Goal: Task Accomplishment & Management: Manage account settings

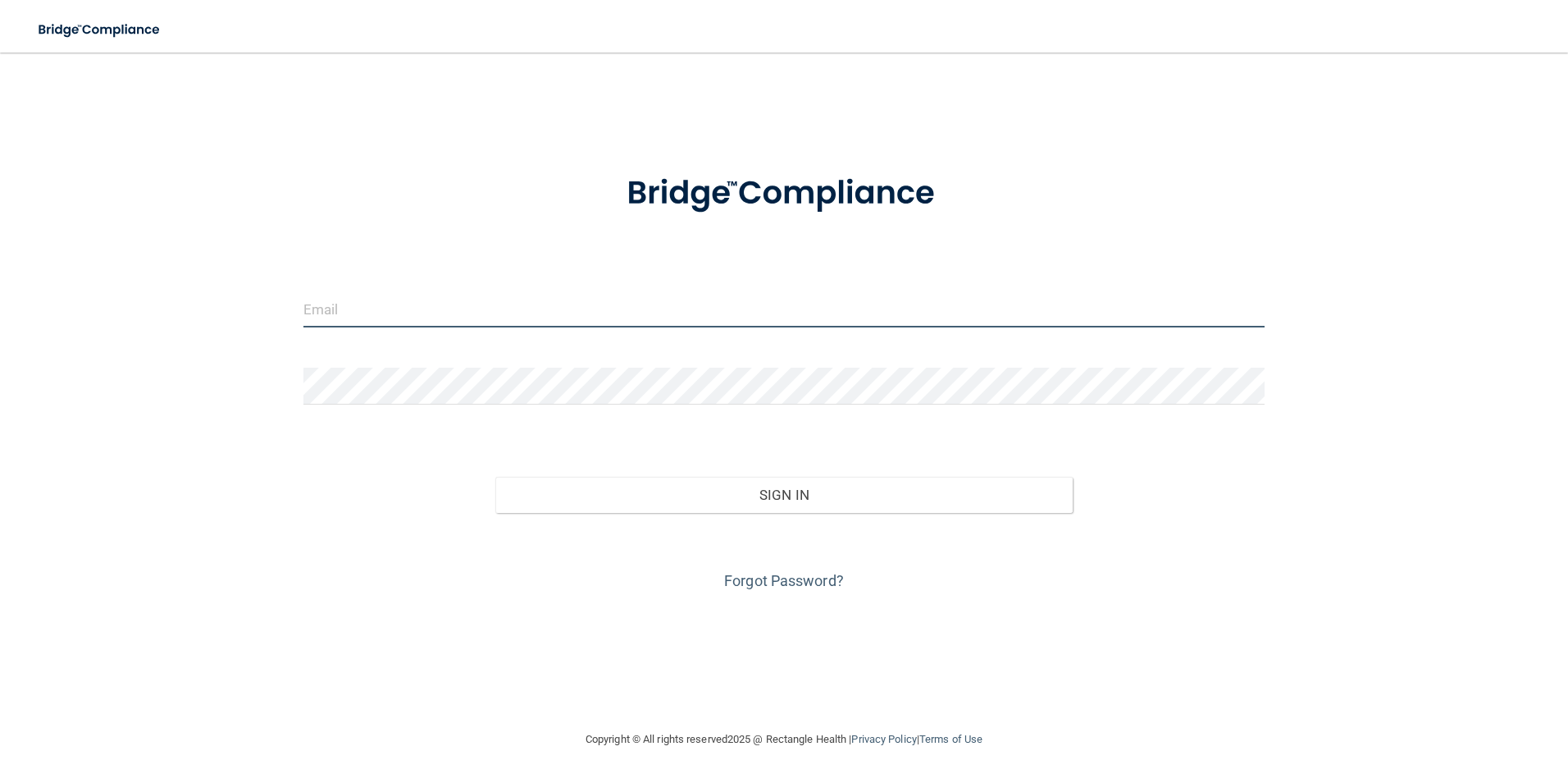
click at [443, 312] on input "email" at bounding box center [784, 309] width 962 height 37
type input "[EMAIL_ADDRESS][DOMAIN_NAME]"
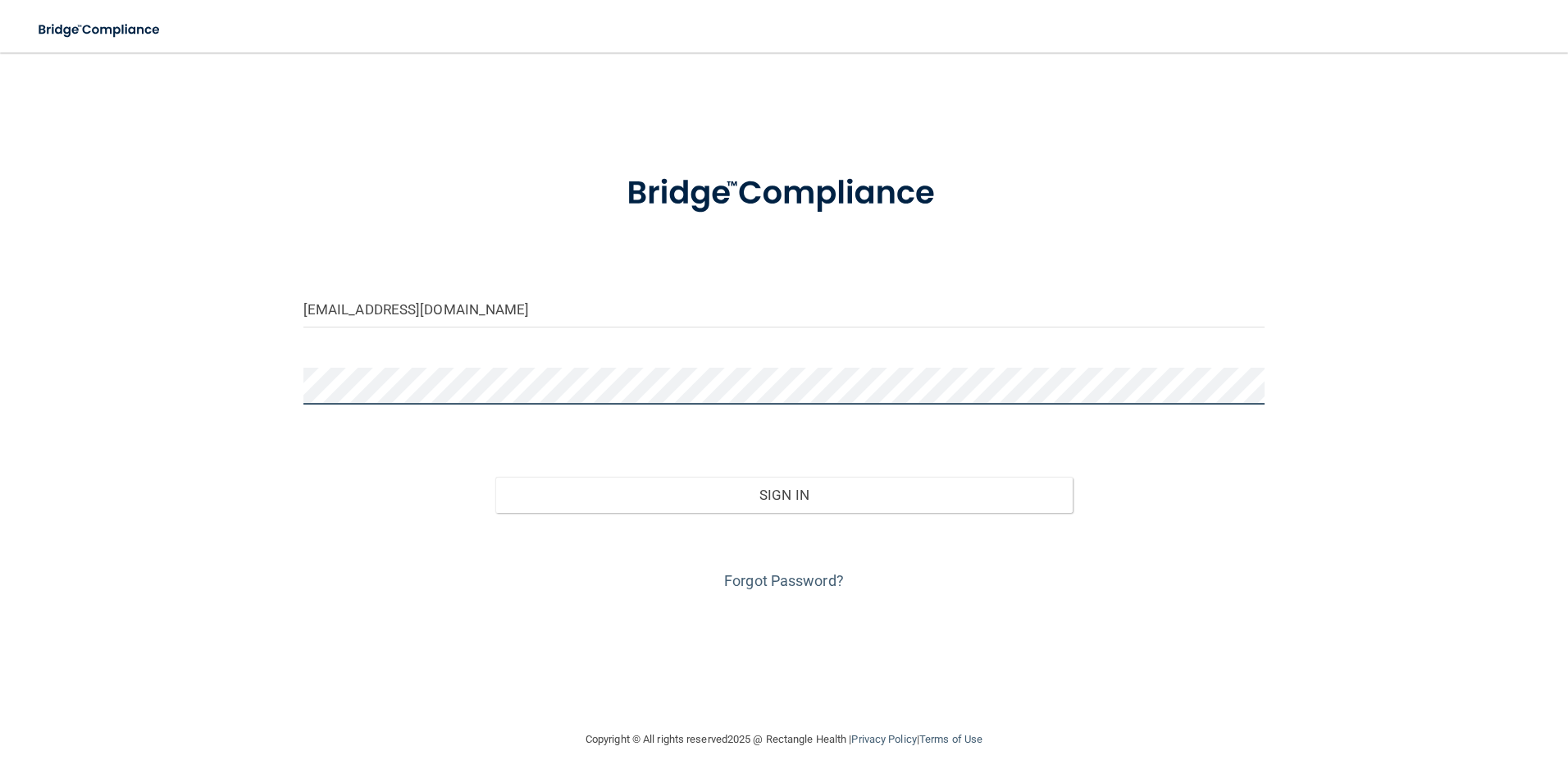
click at [496, 477] on button "Sign In" at bounding box center [784, 494] width 577 height 36
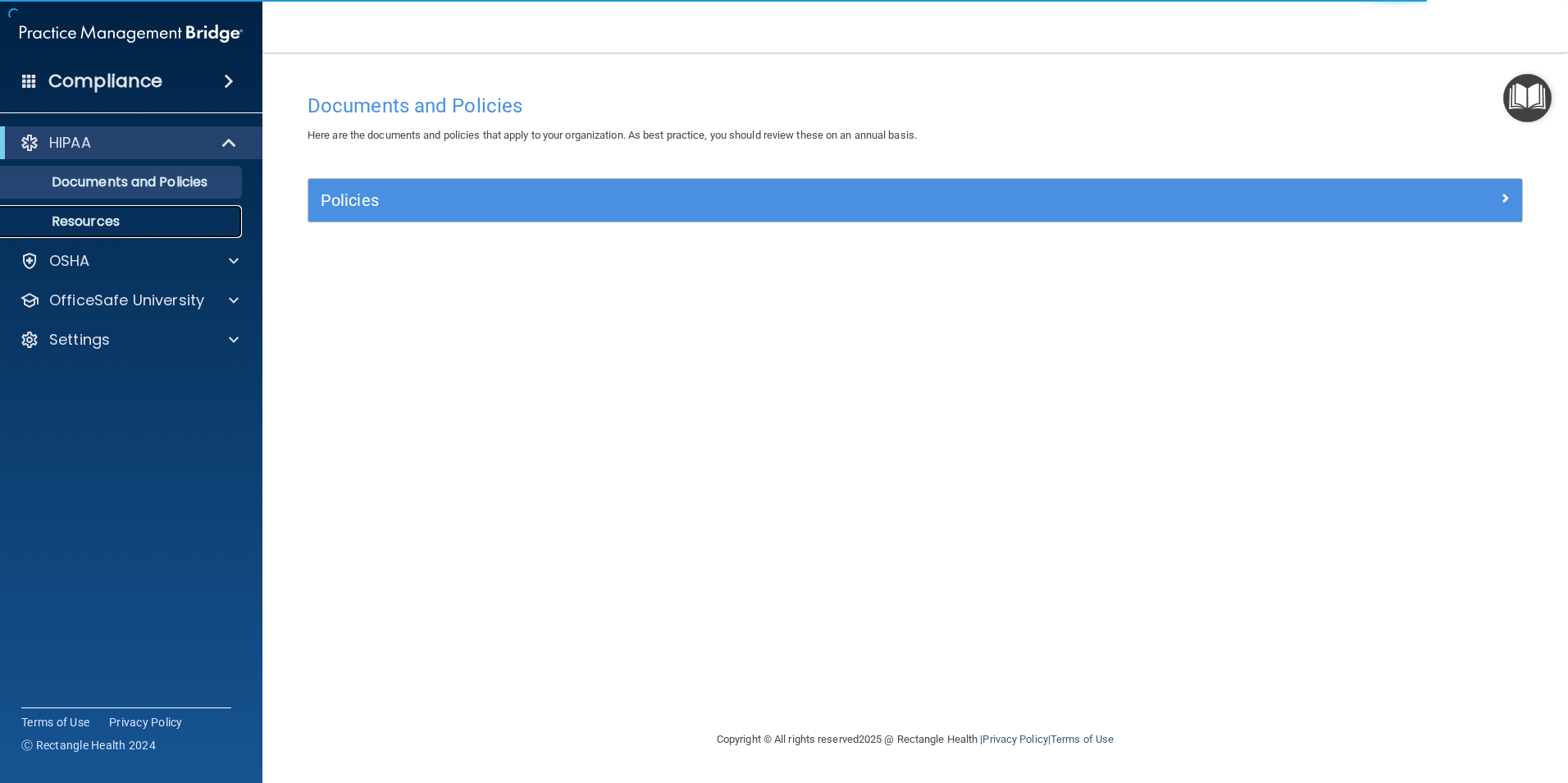
click at [198, 214] on p "Resources" at bounding box center [123, 221] width 224 height 16
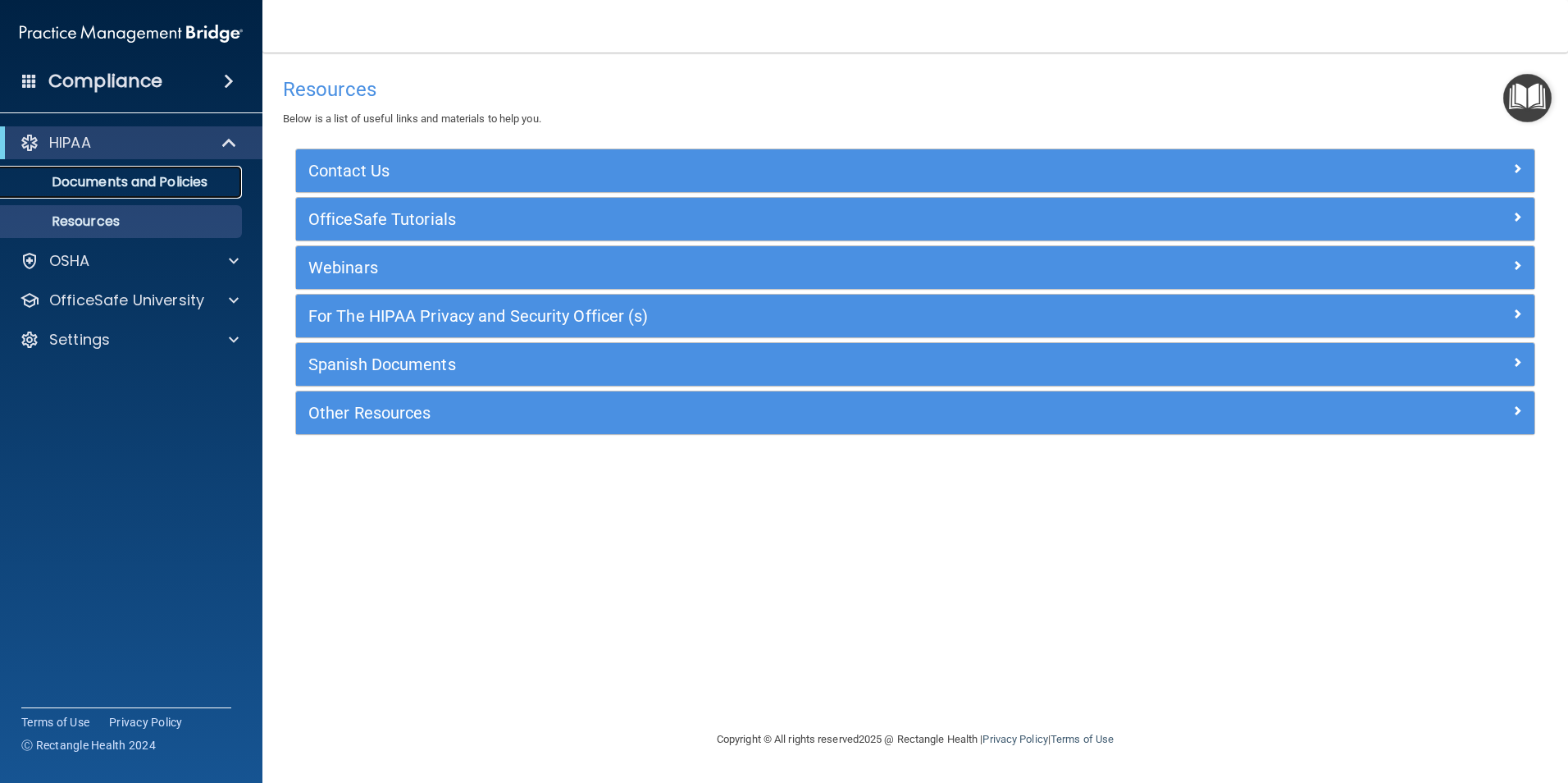
click at [200, 169] on link "Documents and Policies" at bounding box center [113, 182] width 258 height 33
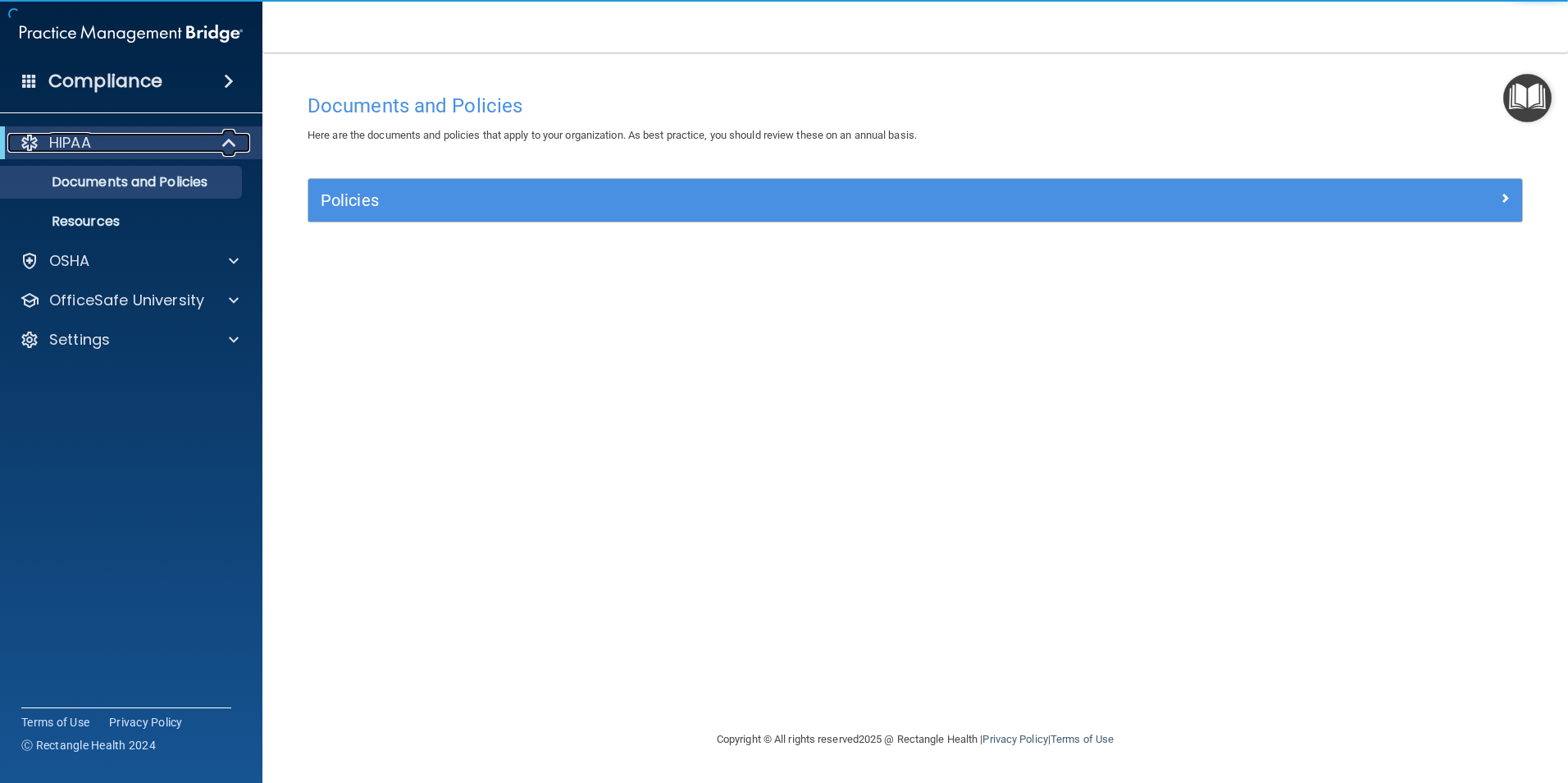
click at [229, 136] on span at bounding box center [231, 142] width 14 height 19
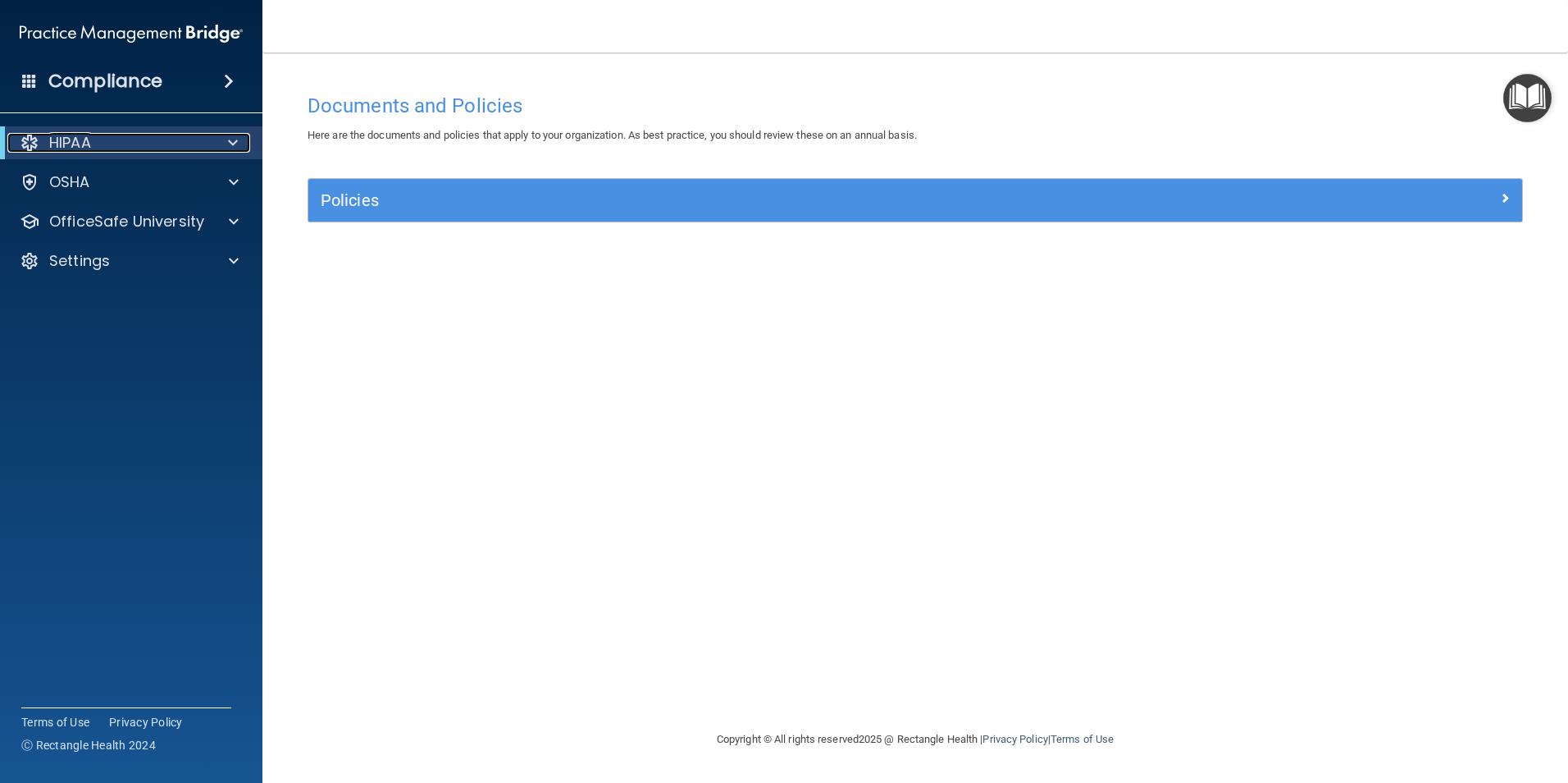
click at [229, 136] on span at bounding box center [233, 142] width 10 height 19
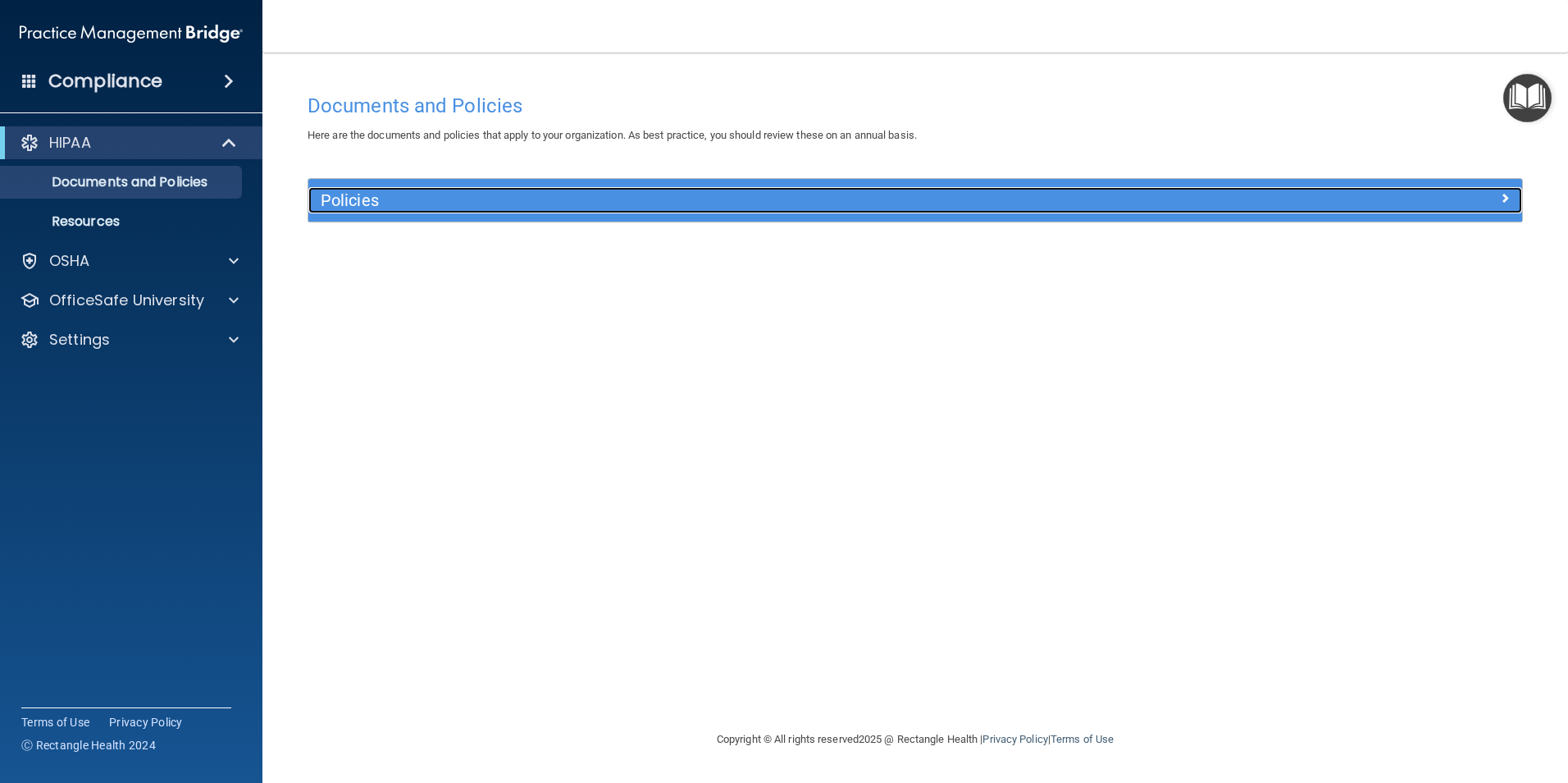
click at [1492, 196] on div at bounding box center [1370, 196] width 304 height 19
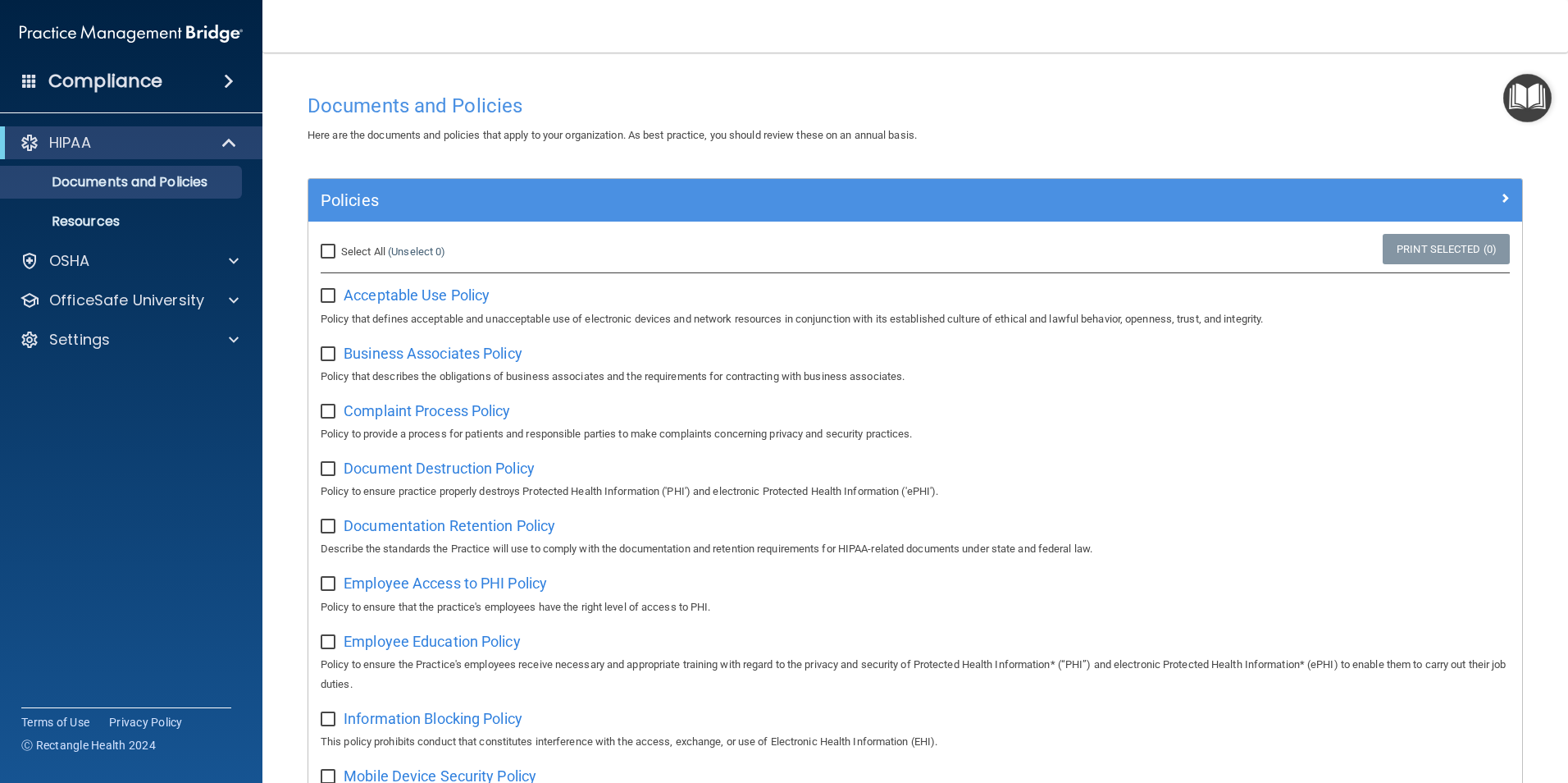
click at [325, 247] on input "Select All (Unselect 0) Unselect All" at bounding box center [330, 252] width 19 height 13
checkbox input "true"
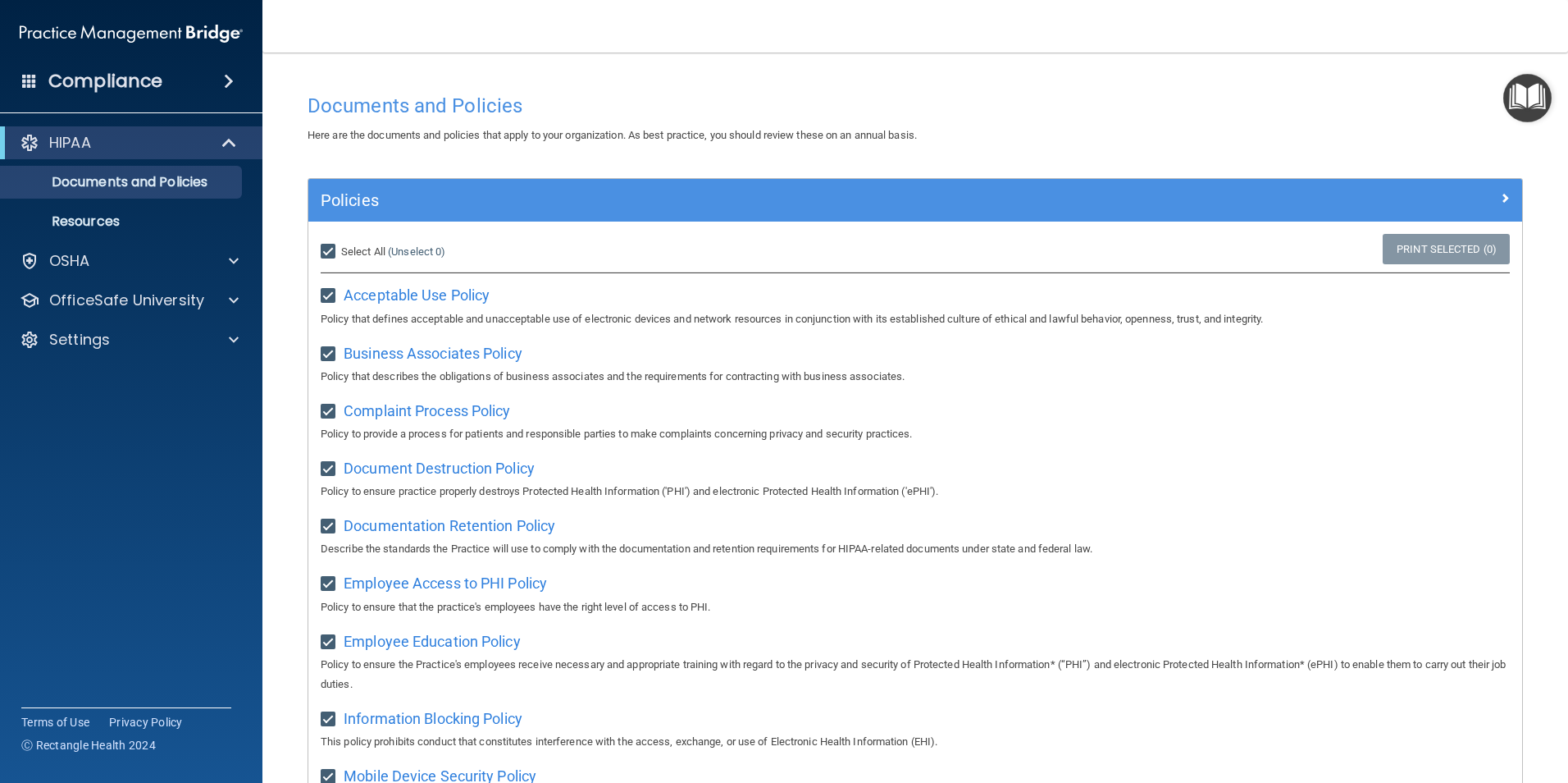
checkbox input "true"
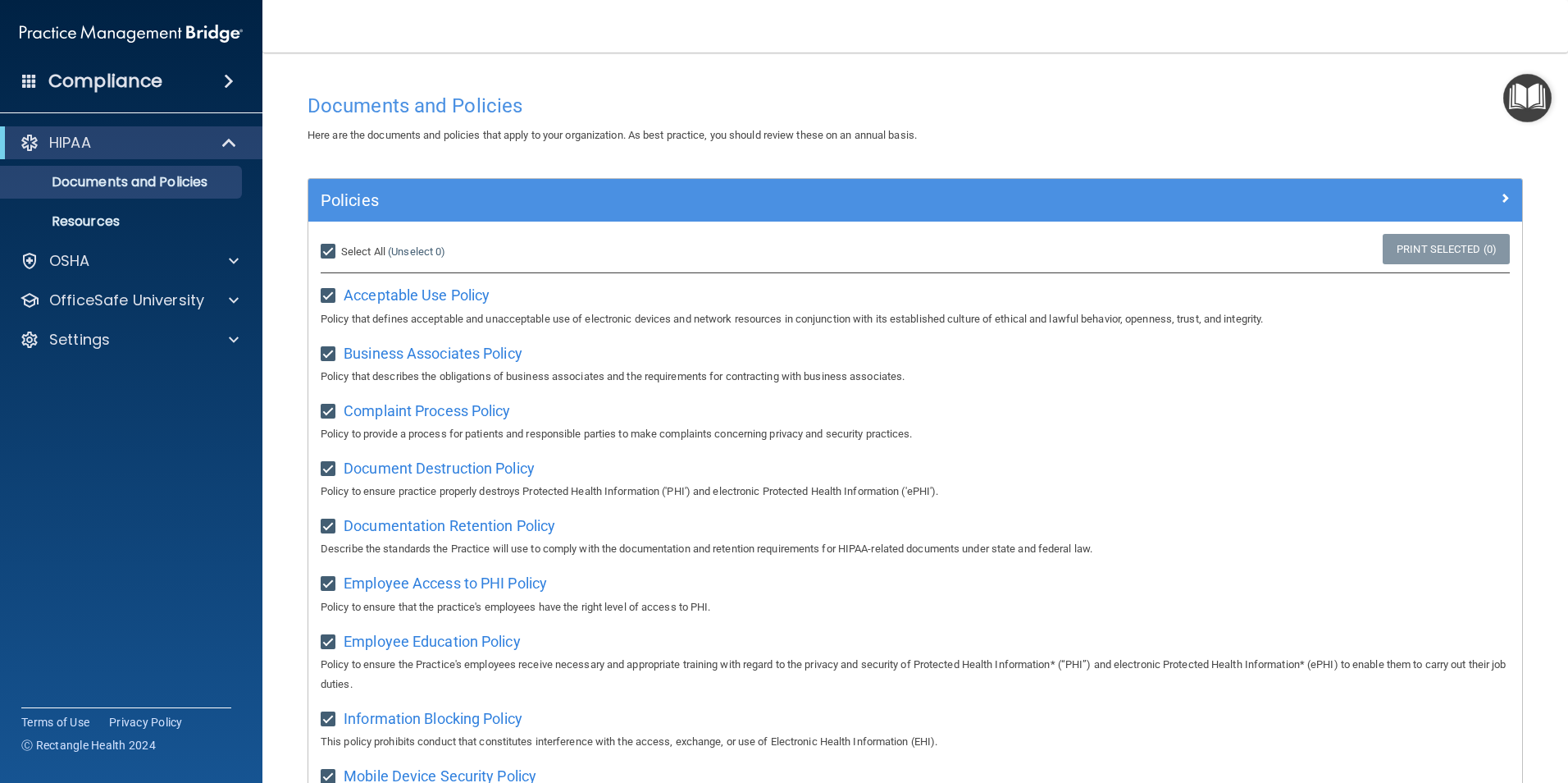
checkbox input "true"
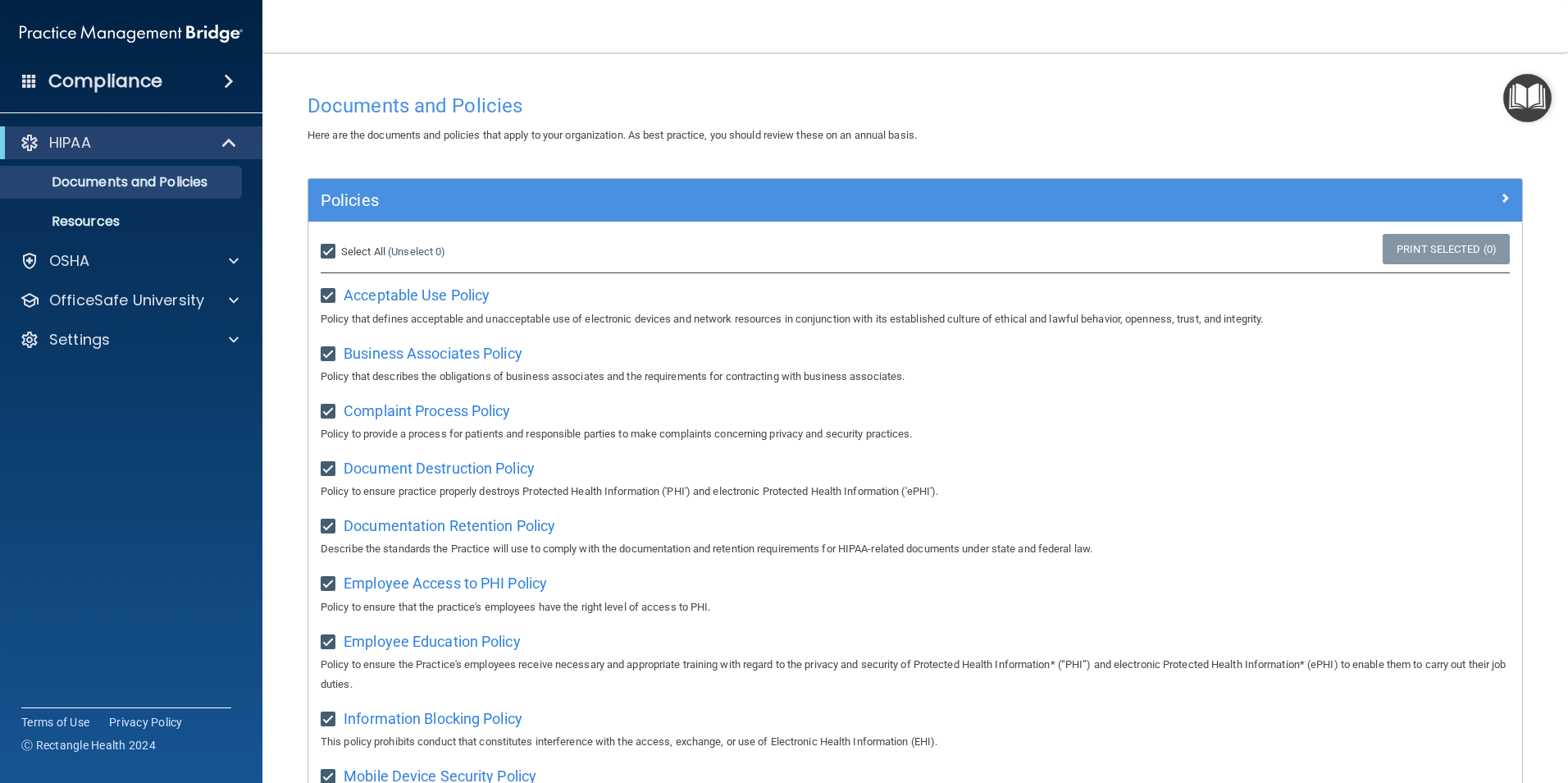
checkbox input "true"
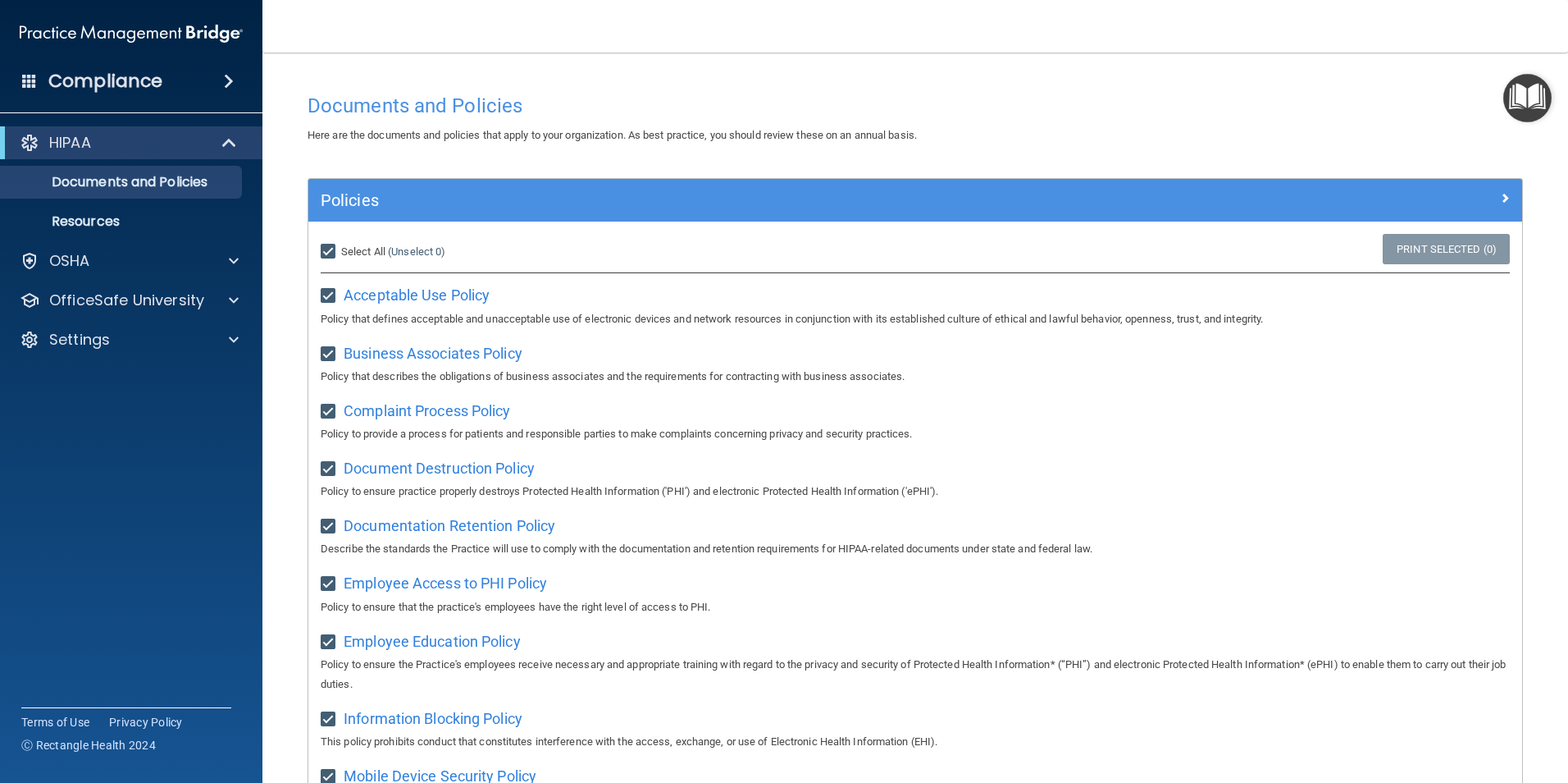
checkbox input "true"
click at [151, 216] on p "Resources" at bounding box center [123, 221] width 224 height 16
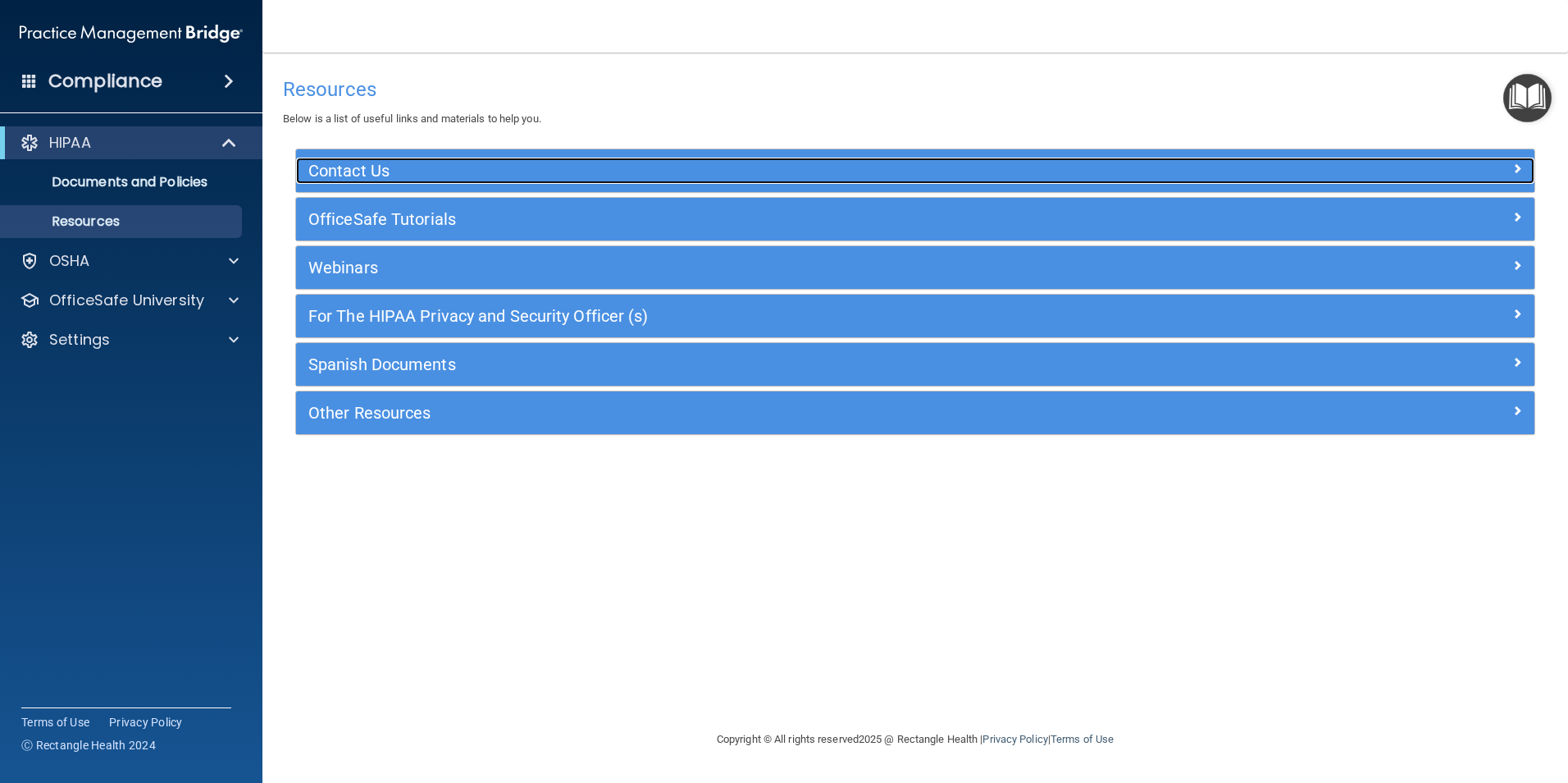
click at [1511, 162] on div at bounding box center [1380, 167] width 310 height 19
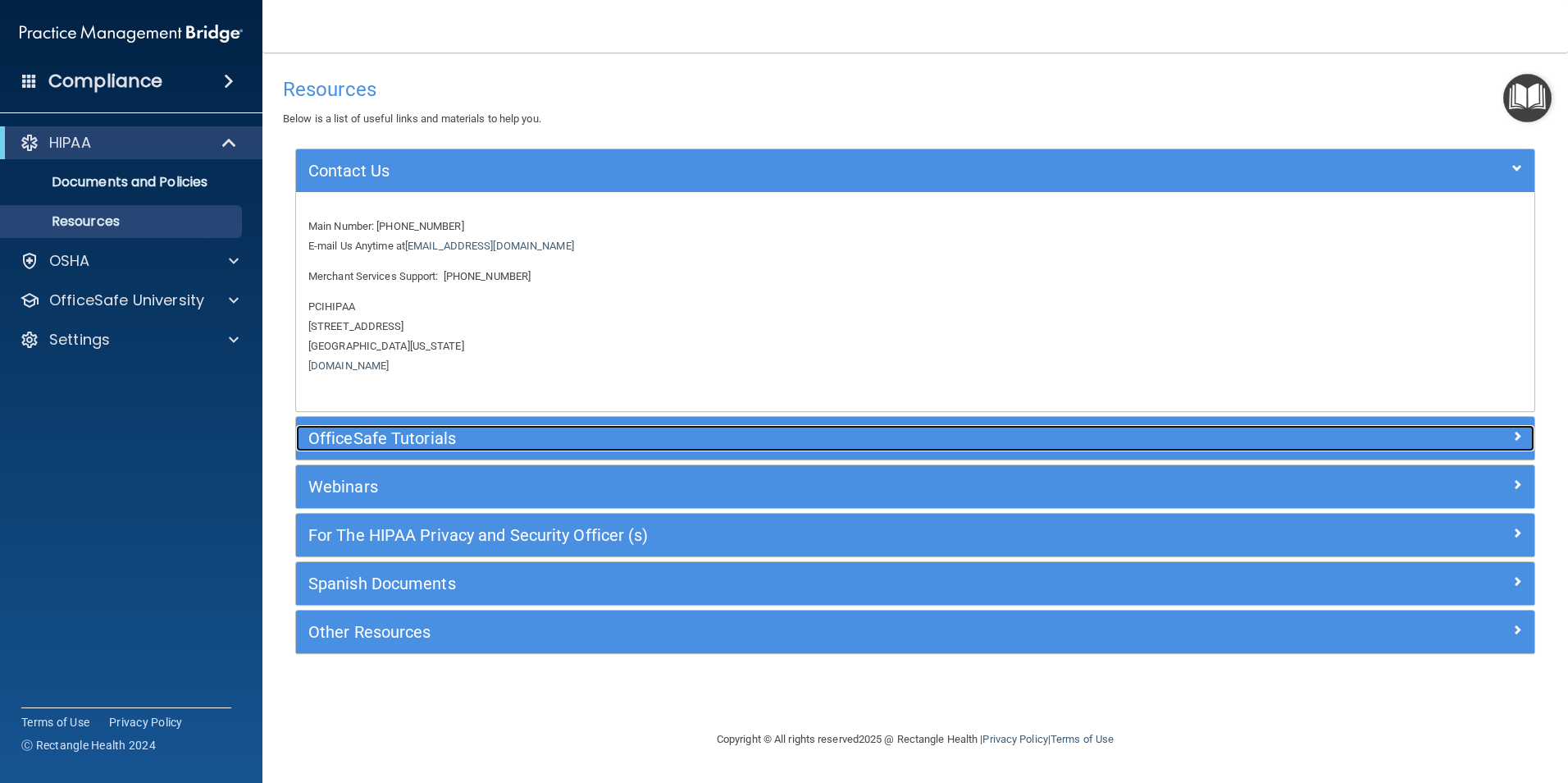
click at [1523, 442] on div at bounding box center [1380, 434] width 310 height 19
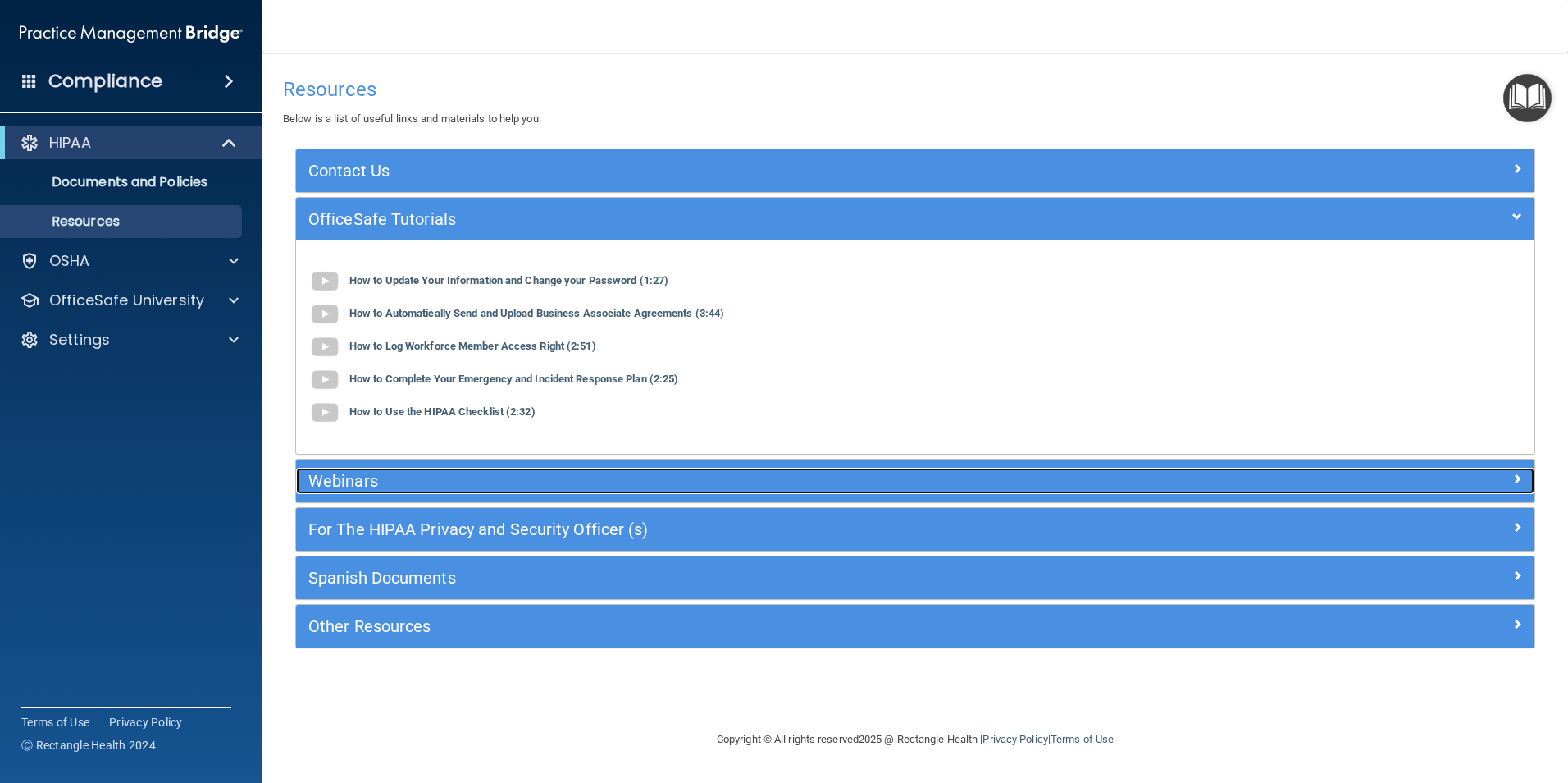
click at [1514, 487] on span at bounding box center [1518, 477] width 10 height 19
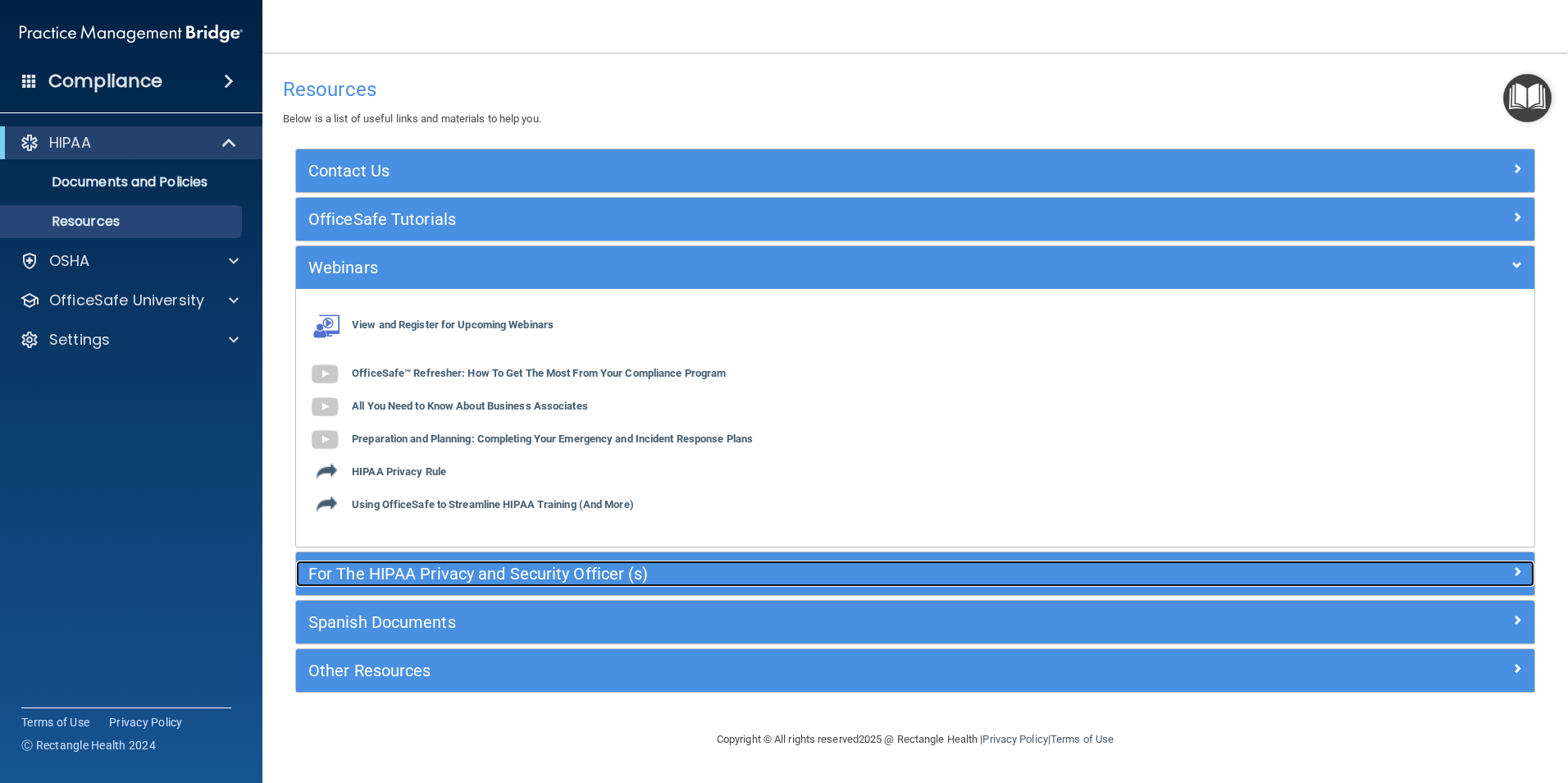
click at [1522, 574] on span at bounding box center [1518, 571] width 10 height 19
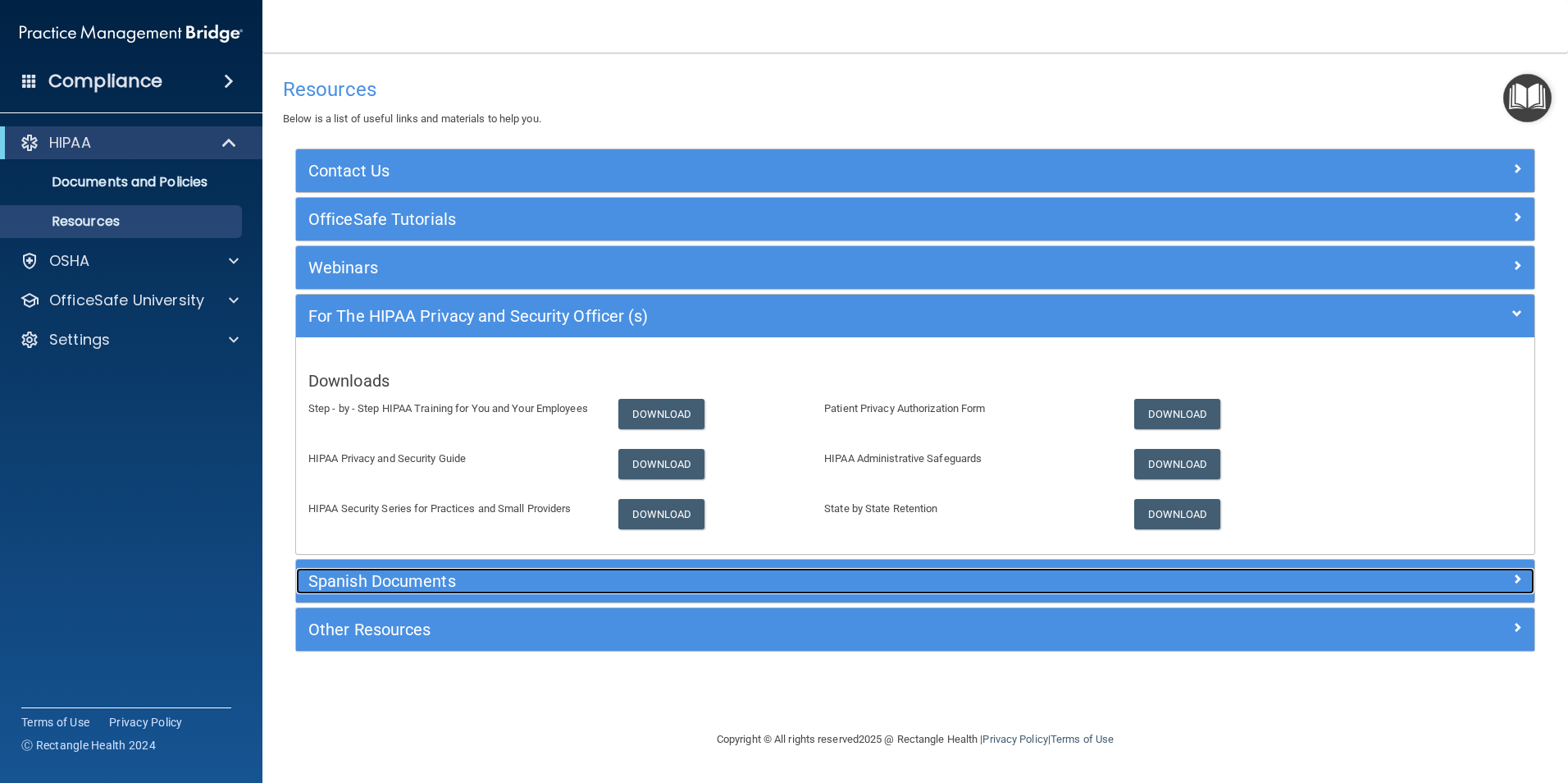
click at [1520, 589] on div "Spanish Documents" at bounding box center [916, 580] width 1239 height 26
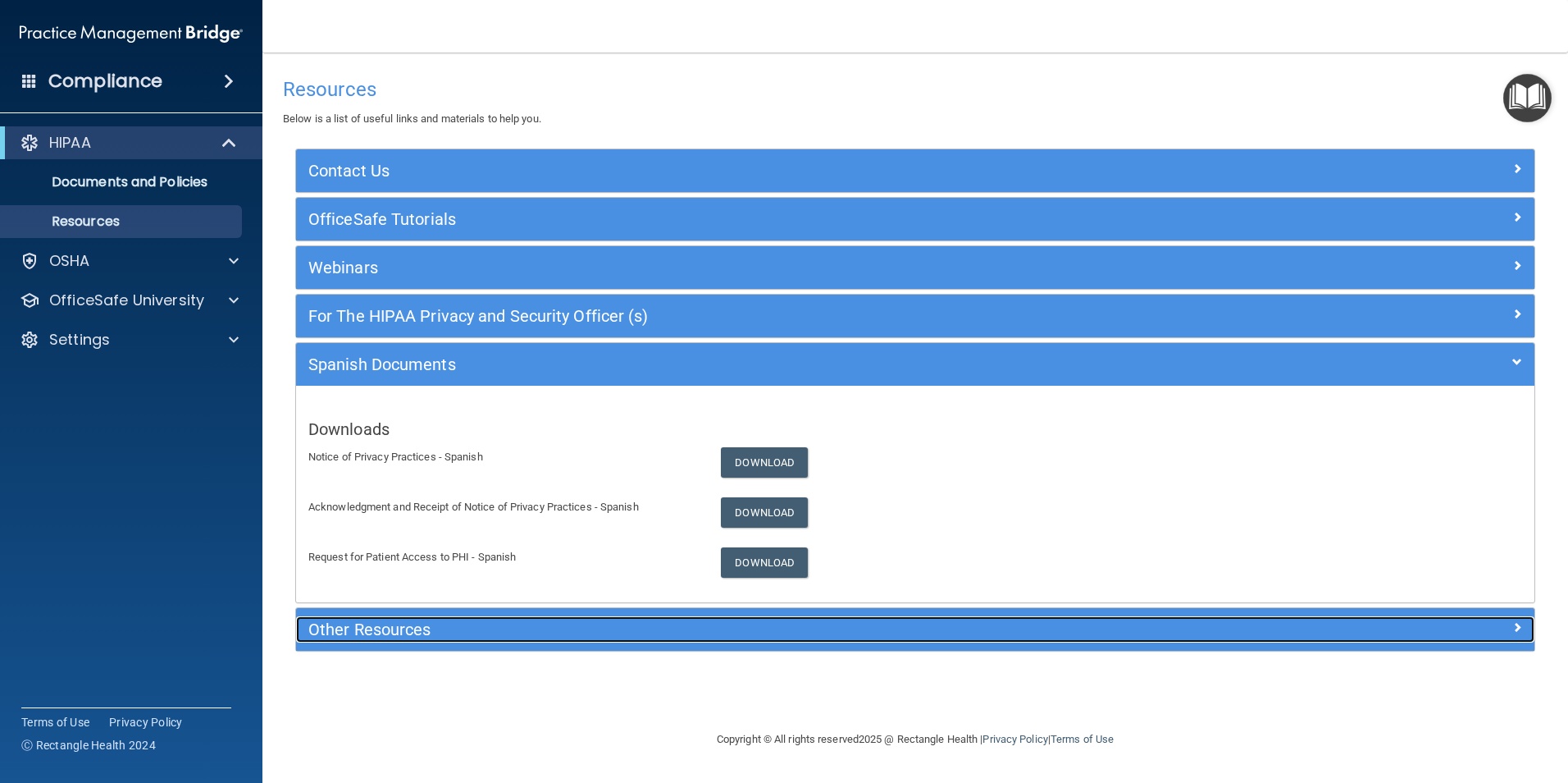
click at [1529, 631] on div at bounding box center [1380, 626] width 310 height 19
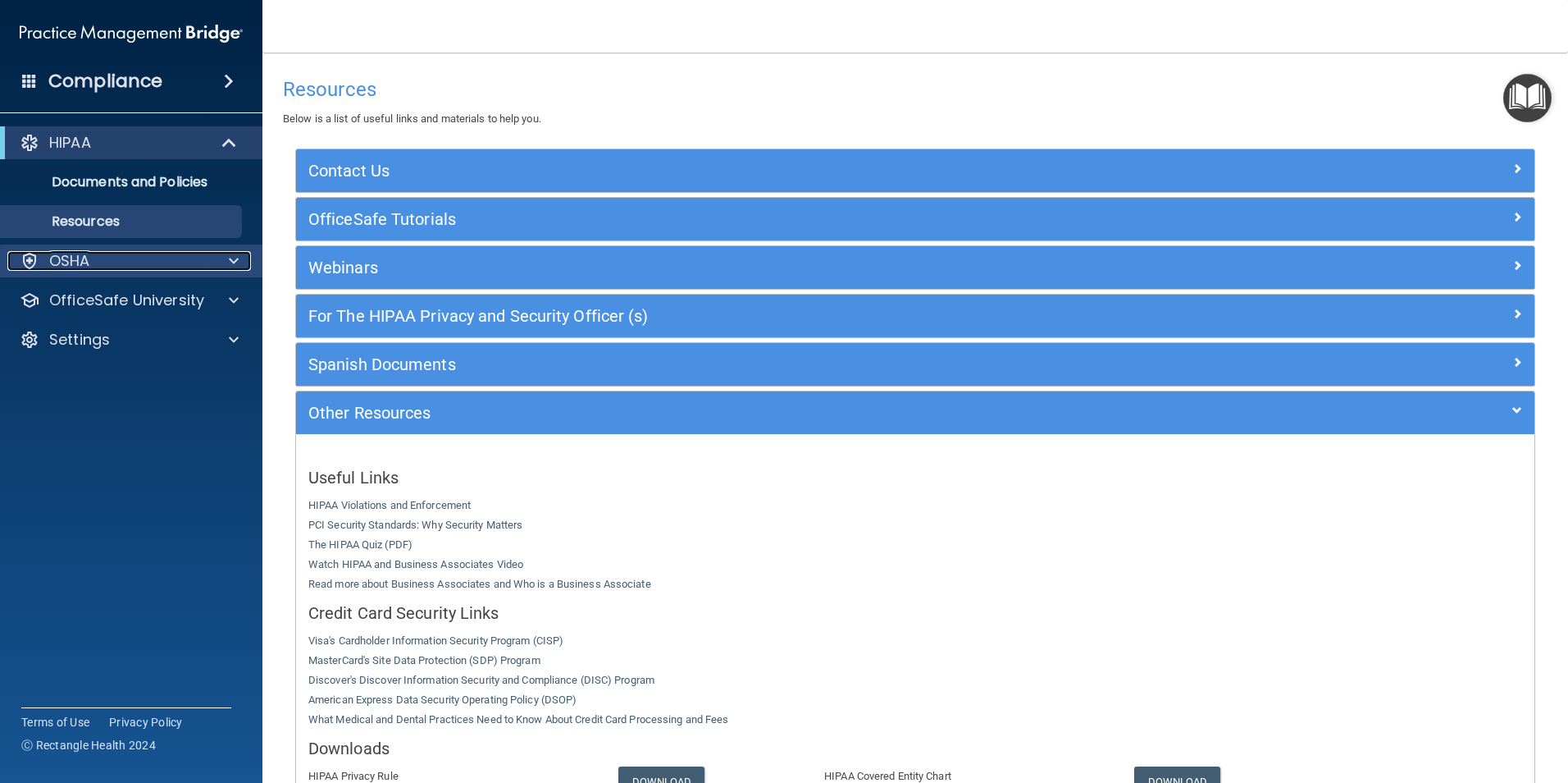
click at [228, 259] on div at bounding box center [231, 260] width 41 height 19
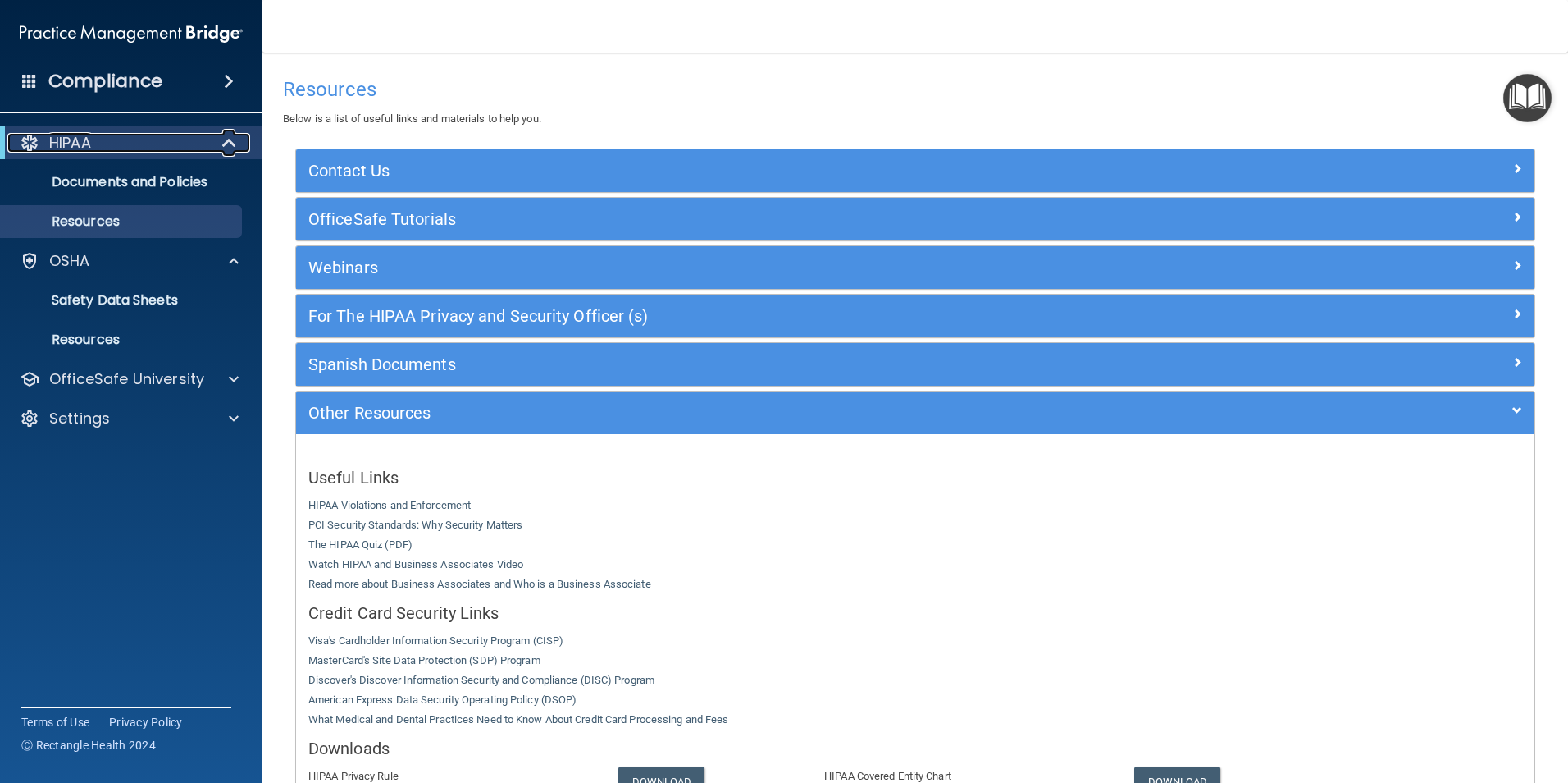
click at [221, 137] on div at bounding box center [230, 142] width 40 height 19
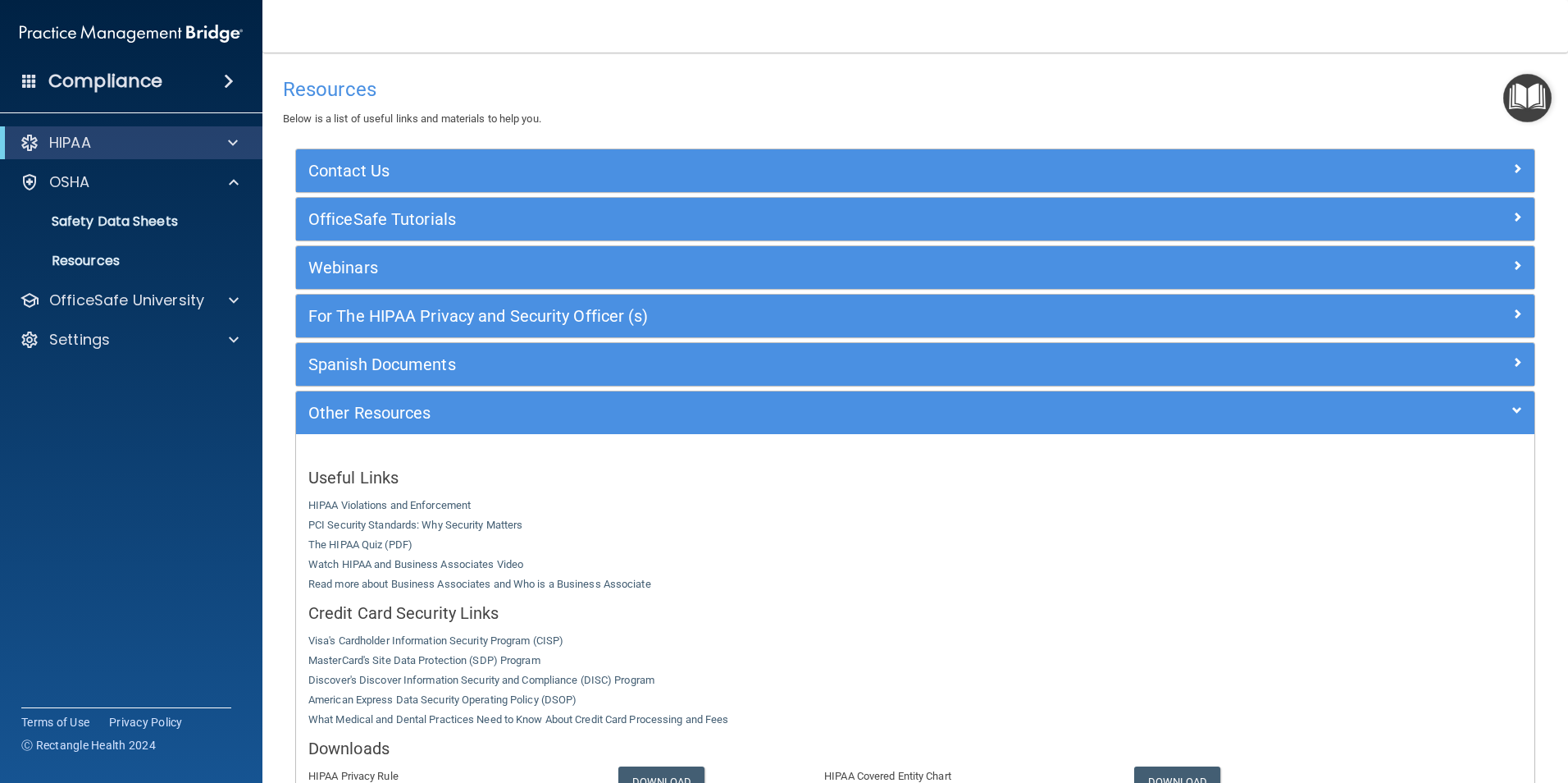
click at [236, 72] on div "Compliance" at bounding box center [131, 81] width 263 height 36
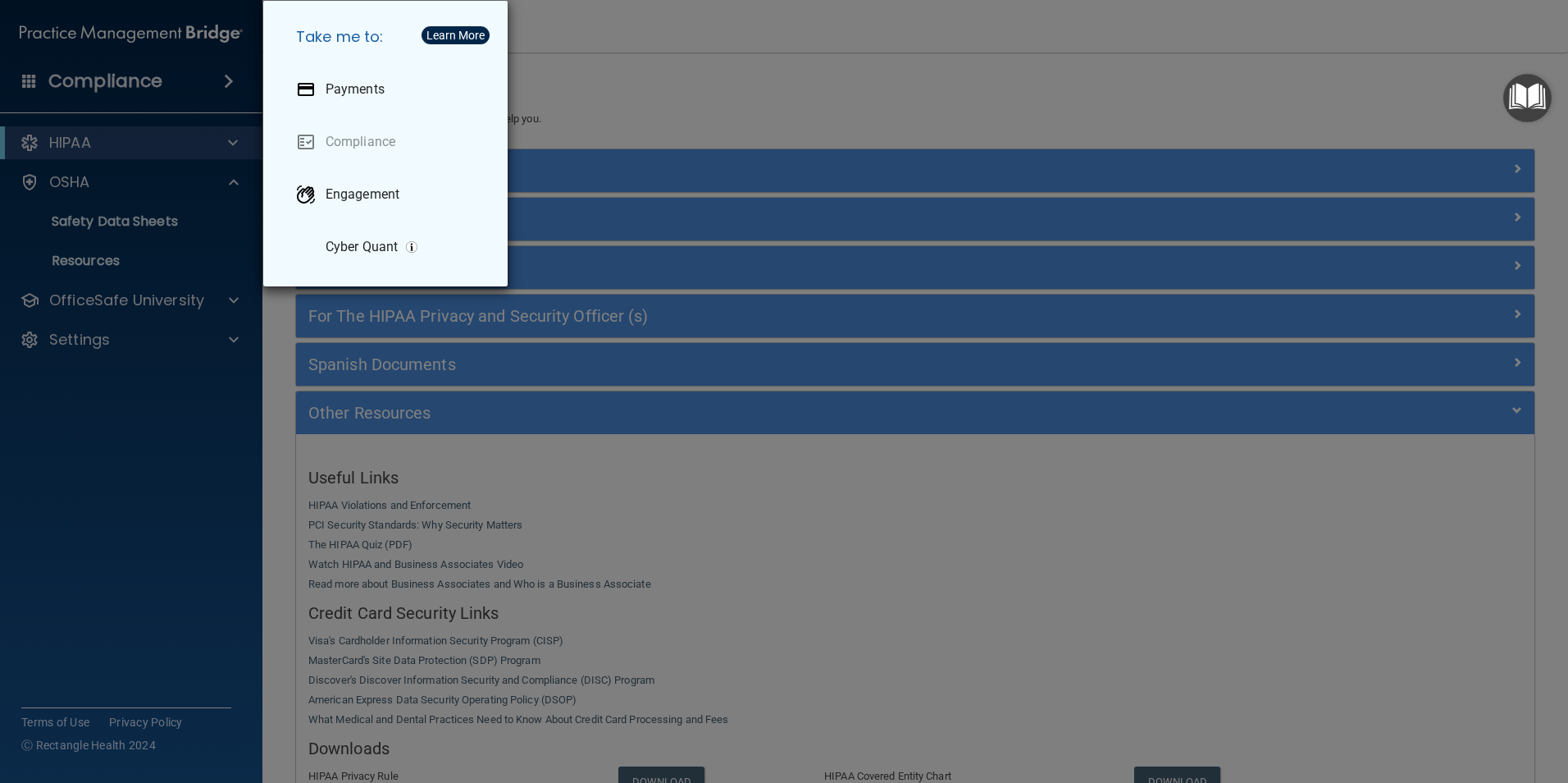
click at [133, 472] on div "Take me to: Payments Compliance Engagement Cyber Quant" at bounding box center [784, 392] width 1568 height 783
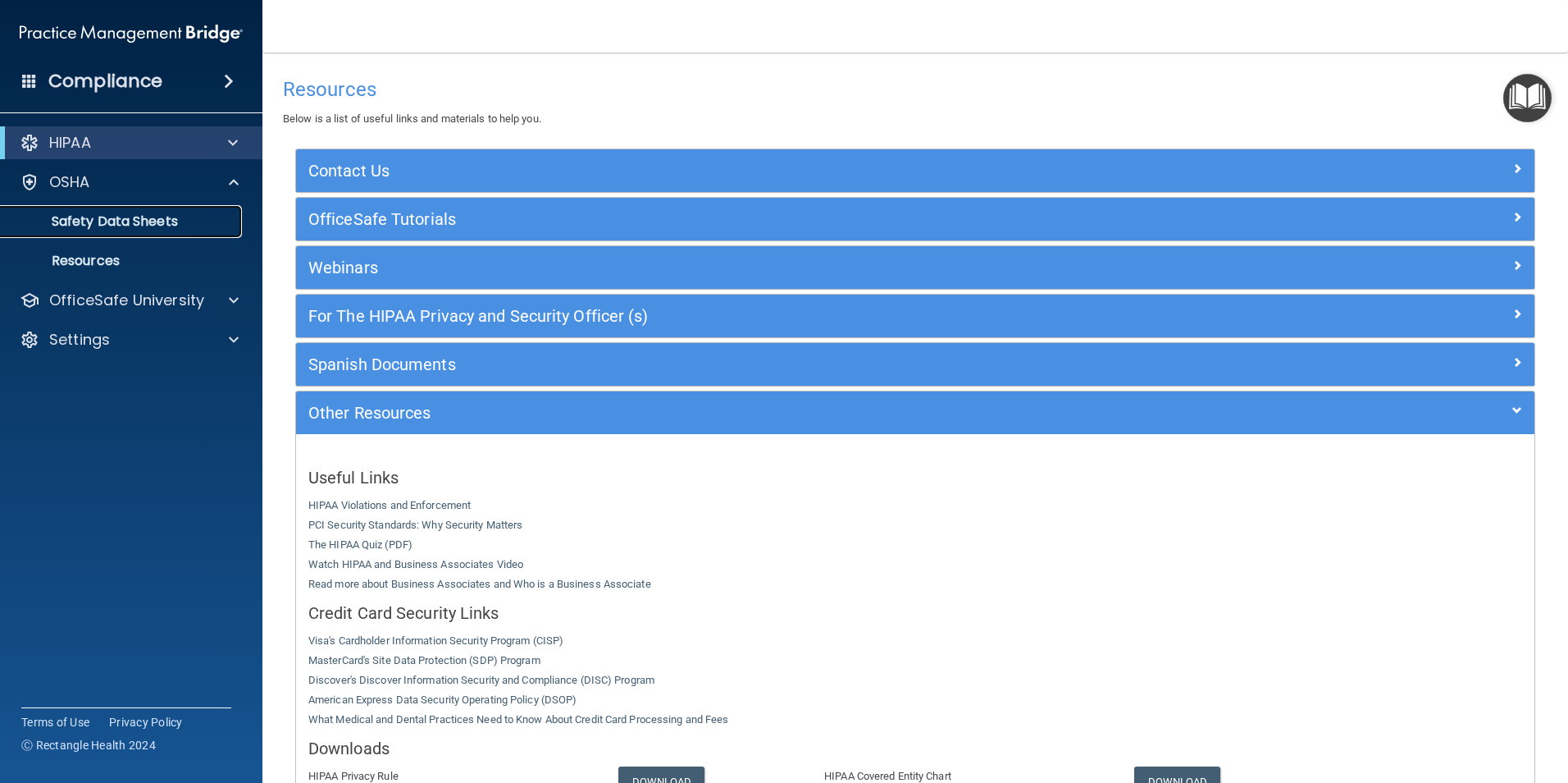
click at [138, 232] on link "Safety Data Sheets" at bounding box center [113, 221] width 258 height 33
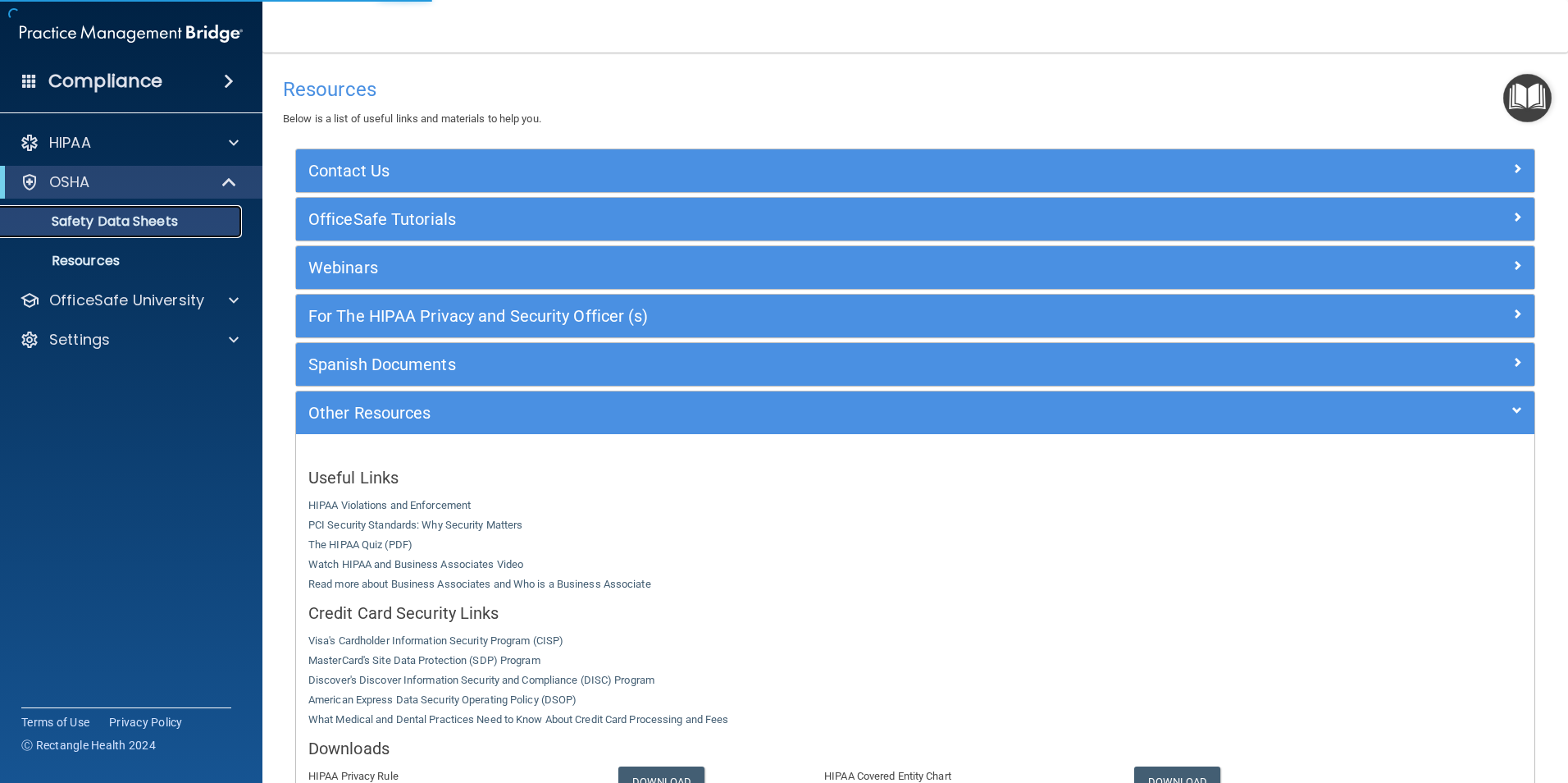
click at [138, 232] on link "Safety Data Sheets" at bounding box center [113, 221] width 258 height 33
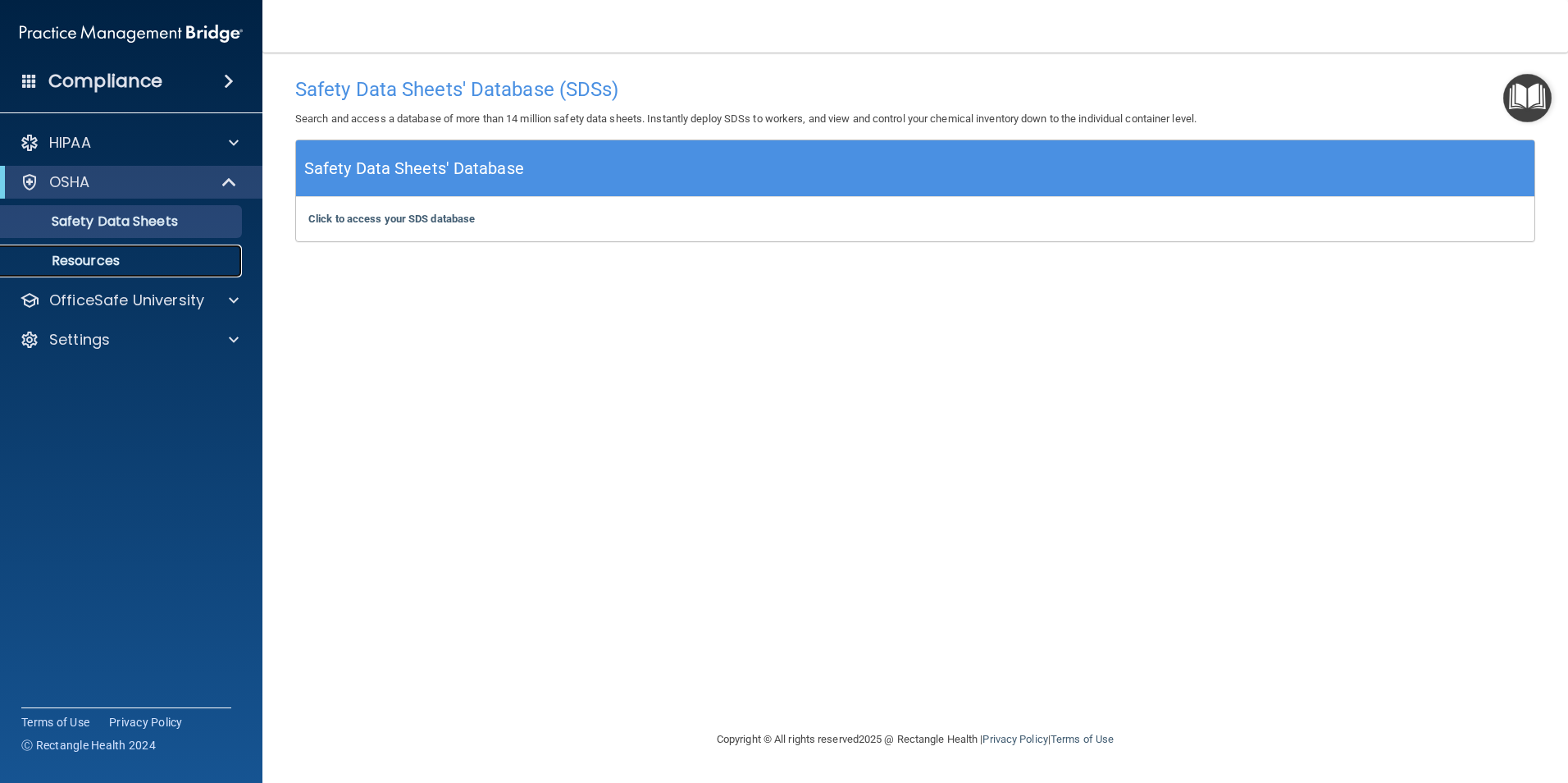
click at [120, 258] on p "Resources" at bounding box center [123, 260] width 224 height 16
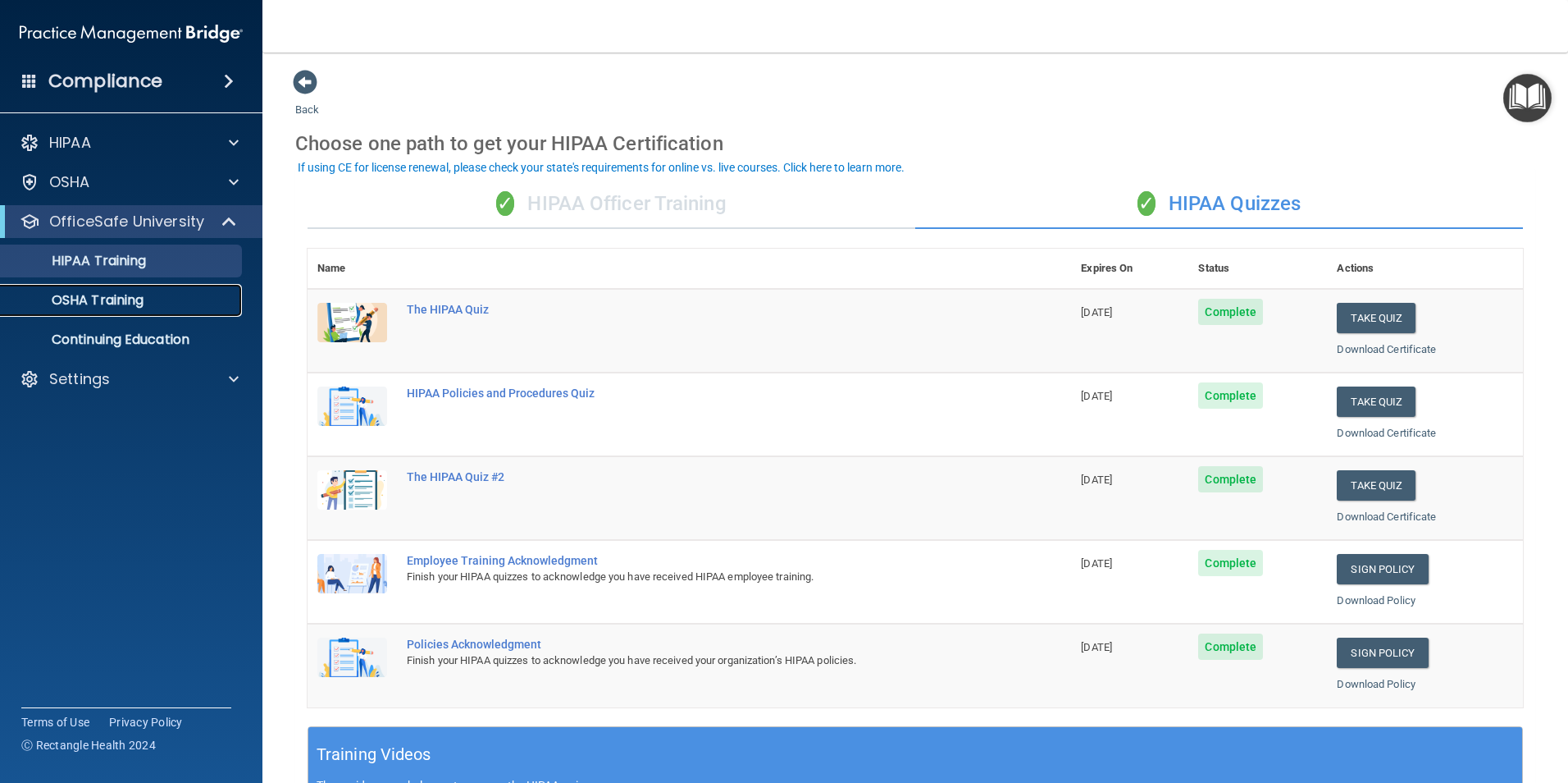
click at [135, 298] on p "OSHA Training" at bounding box center [77, 300] width 133 height 16
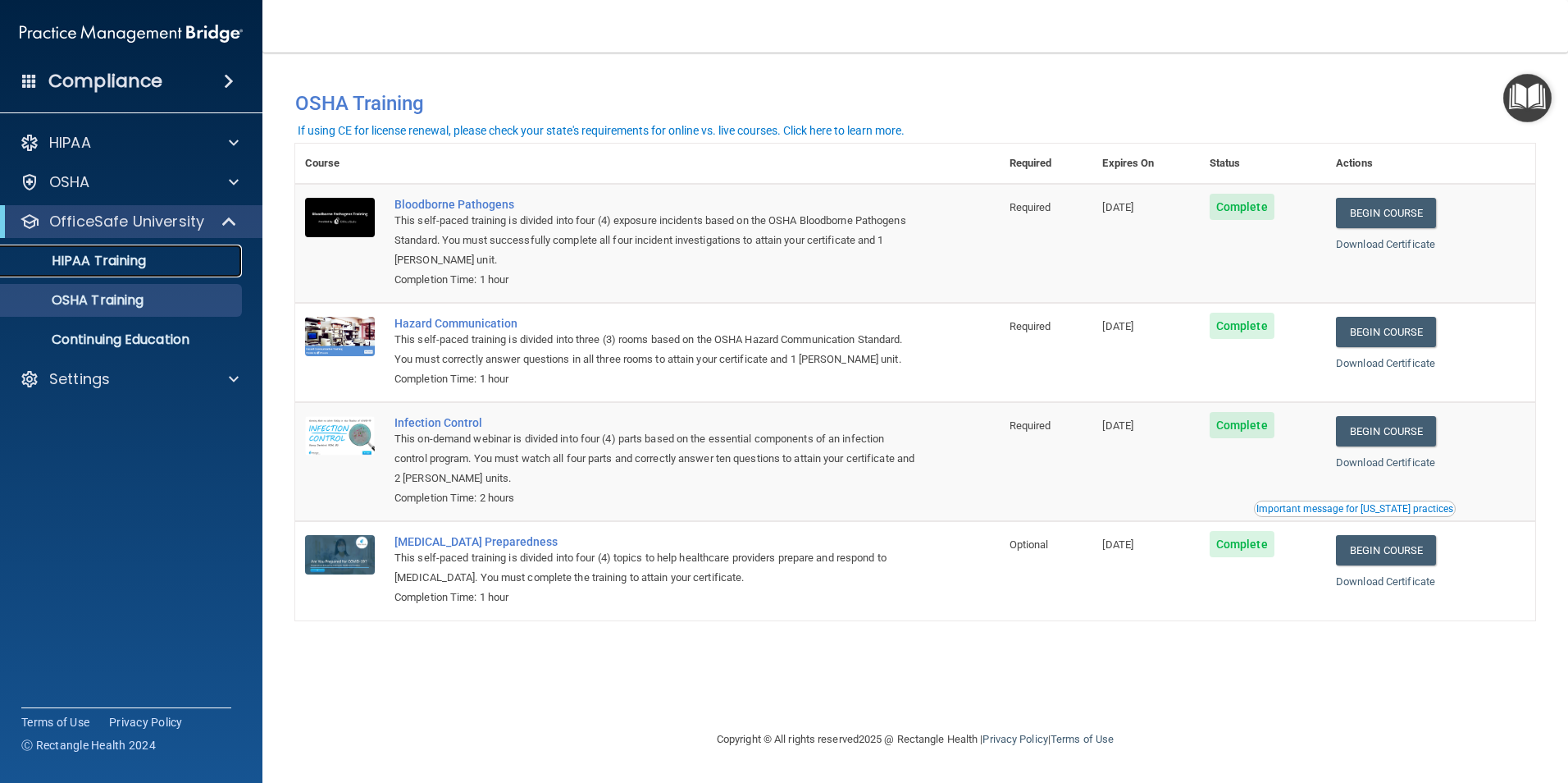
click at [148, 258] on div "HIPAA Training" at bounding box center [123, 260] width 224 height 16
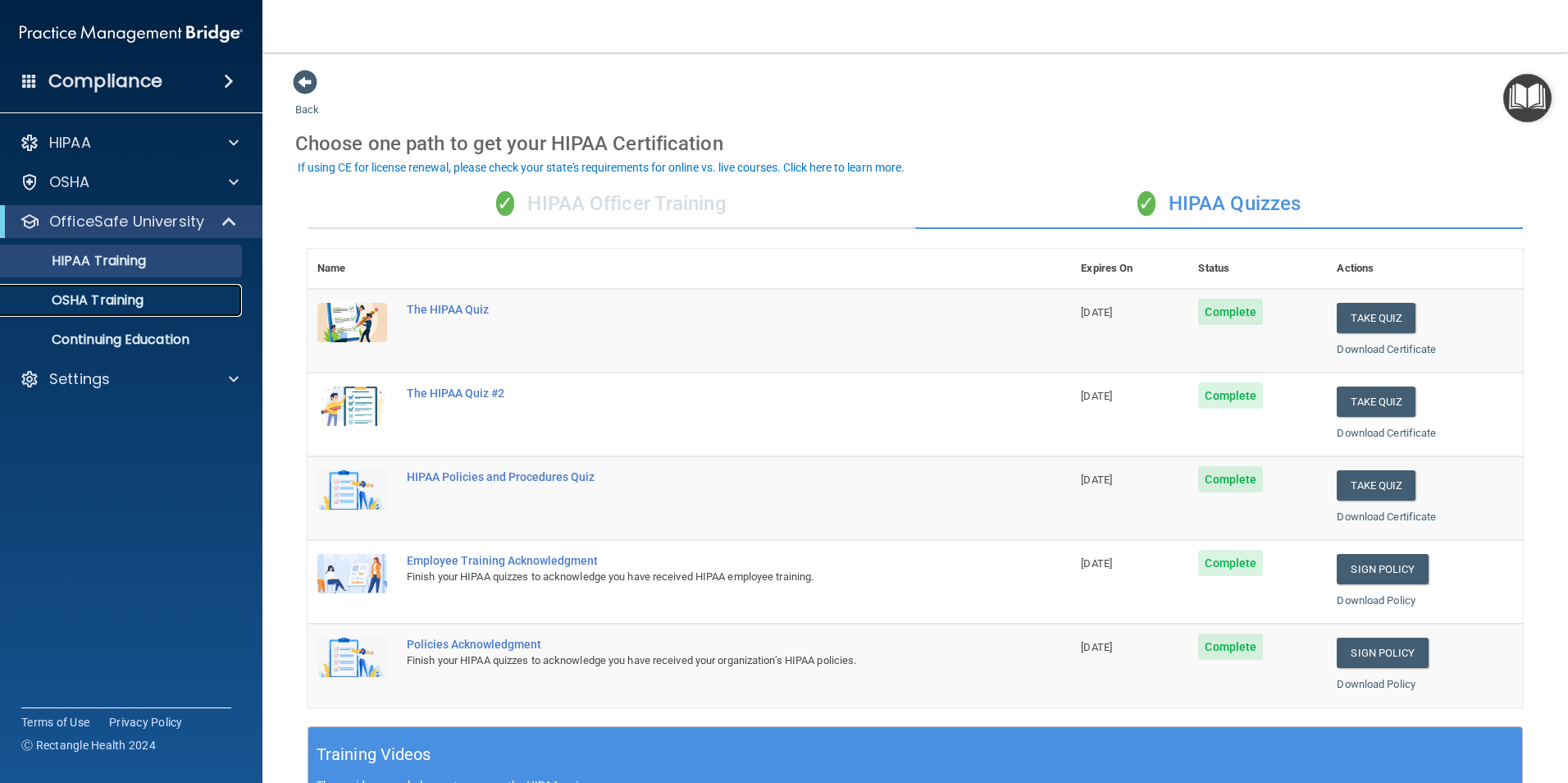
click at [143, 301] on p "OSHA Training" at bounding box center [77, 300] width 133 height 16
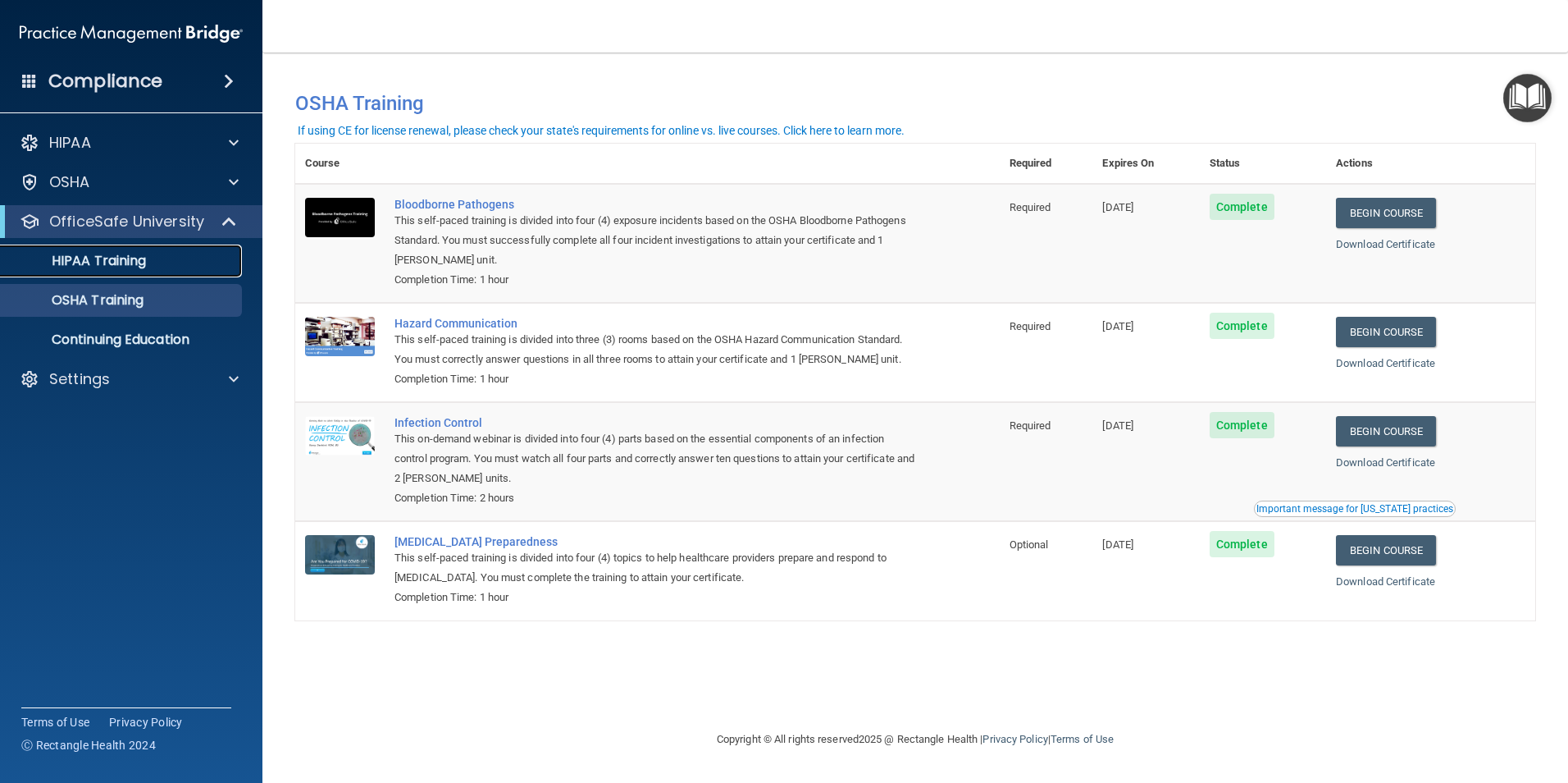
click at [88, 254] on p "HIPAA Training" at bounding box center [78, 260] width 136 height 16
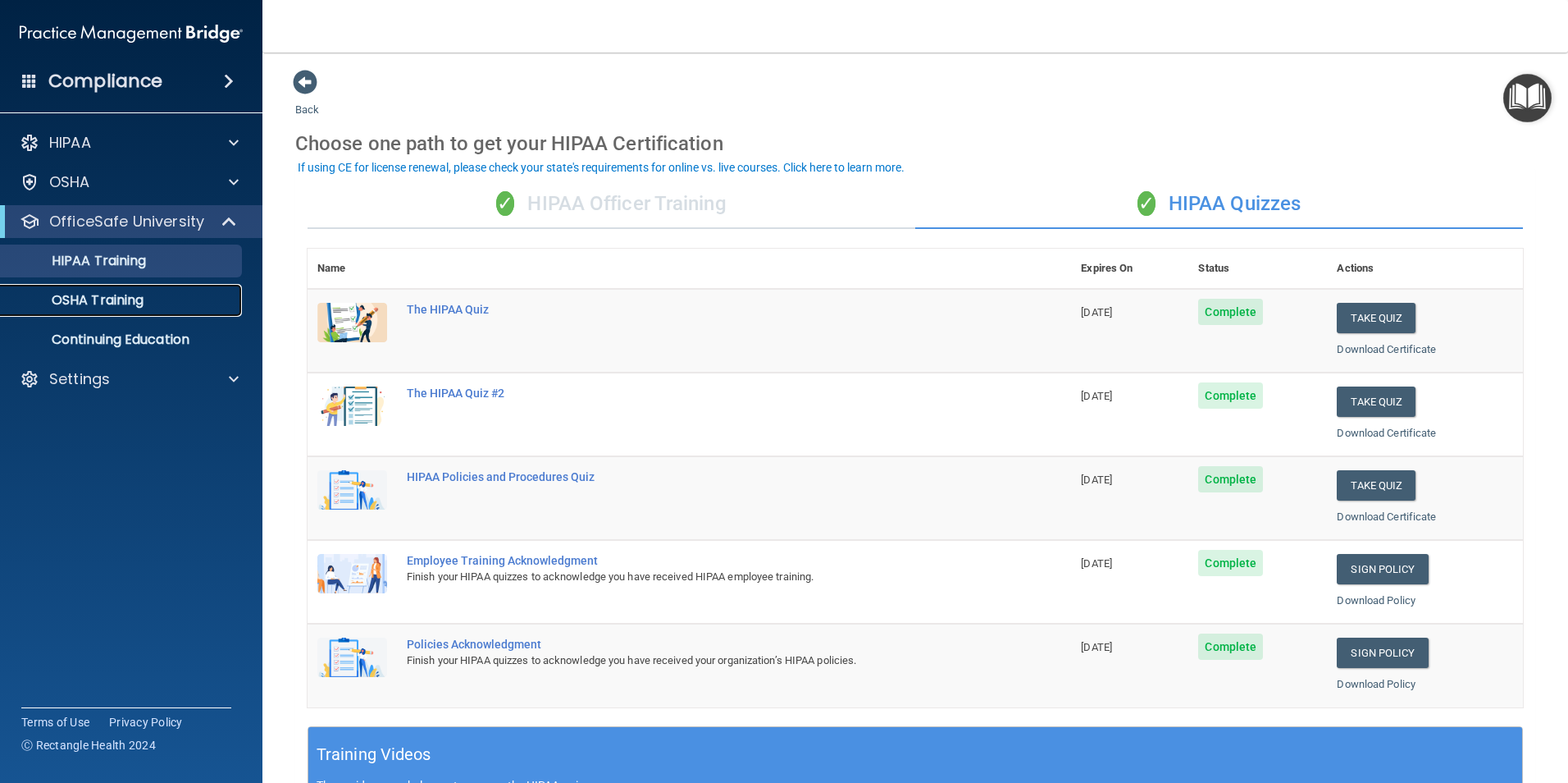
click at [158, 292] on div "OSHA Training" at bounding box center [123, 300] width 224 height 16
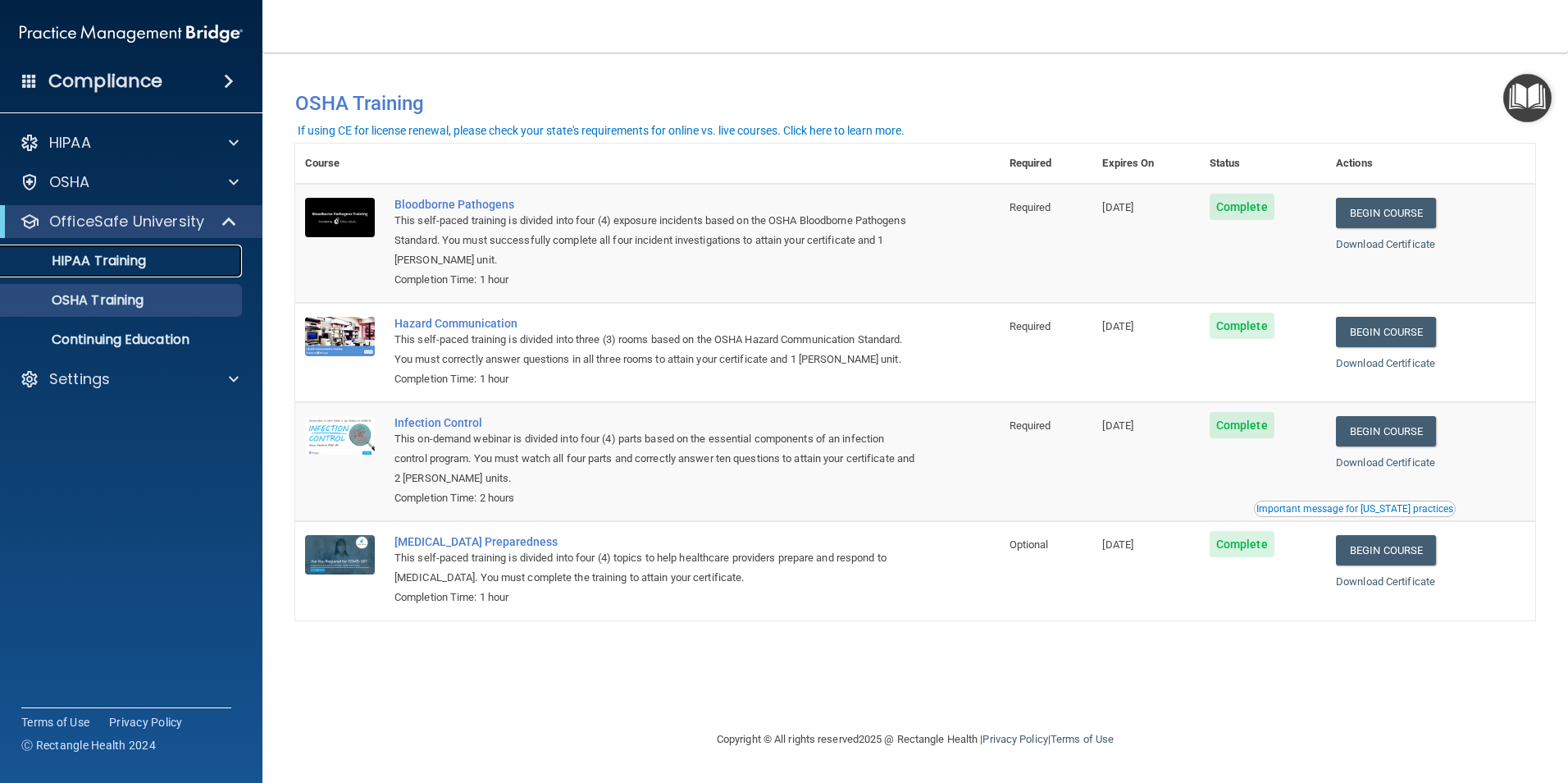
click at [171, 258] on div "HIPAA Training" at bounding box center [123, 260] width 224 height 16
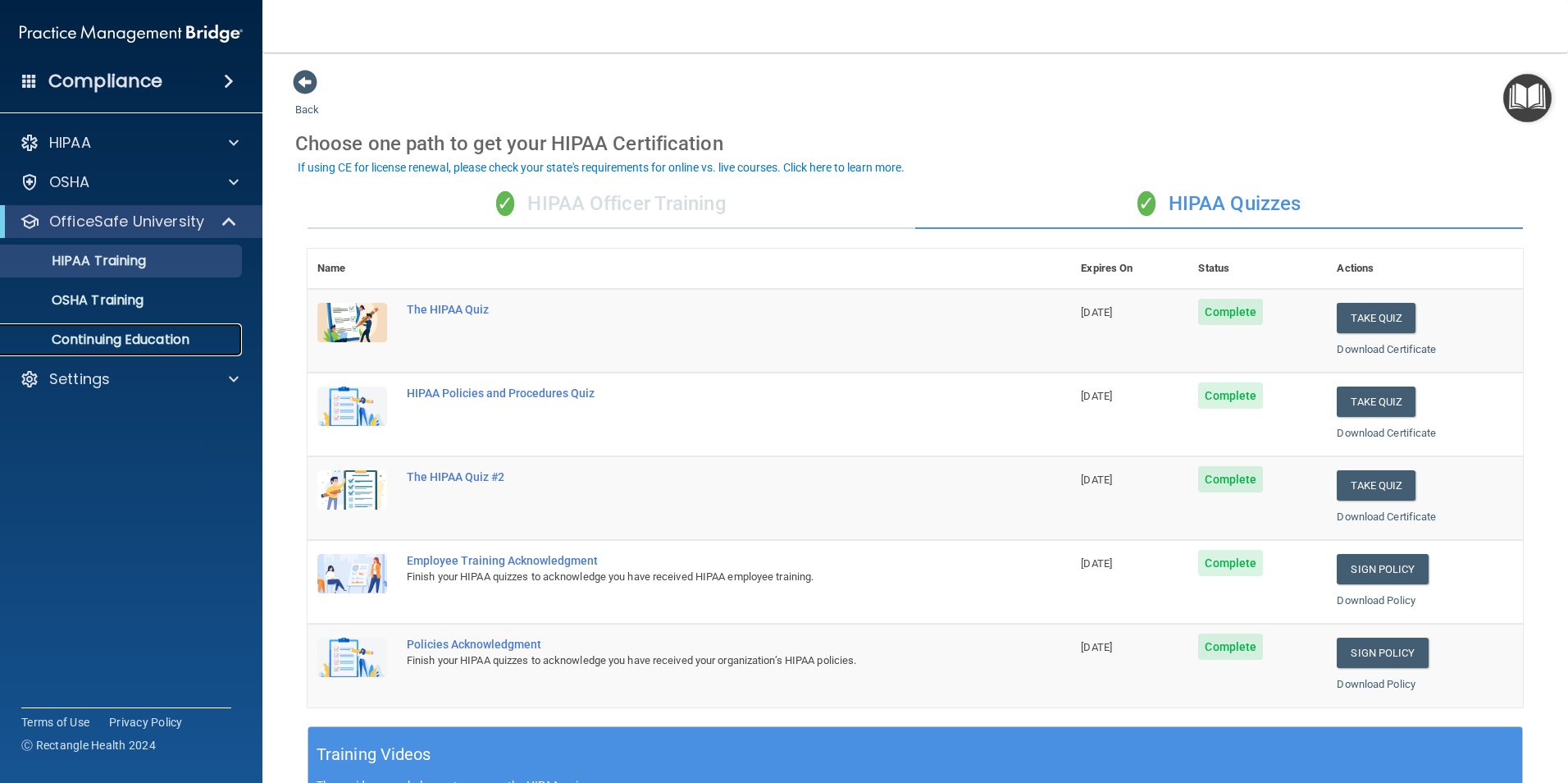
click at [126, 354] on link "Continuing Education" at bounding box center [113, 339] width 258 height 33
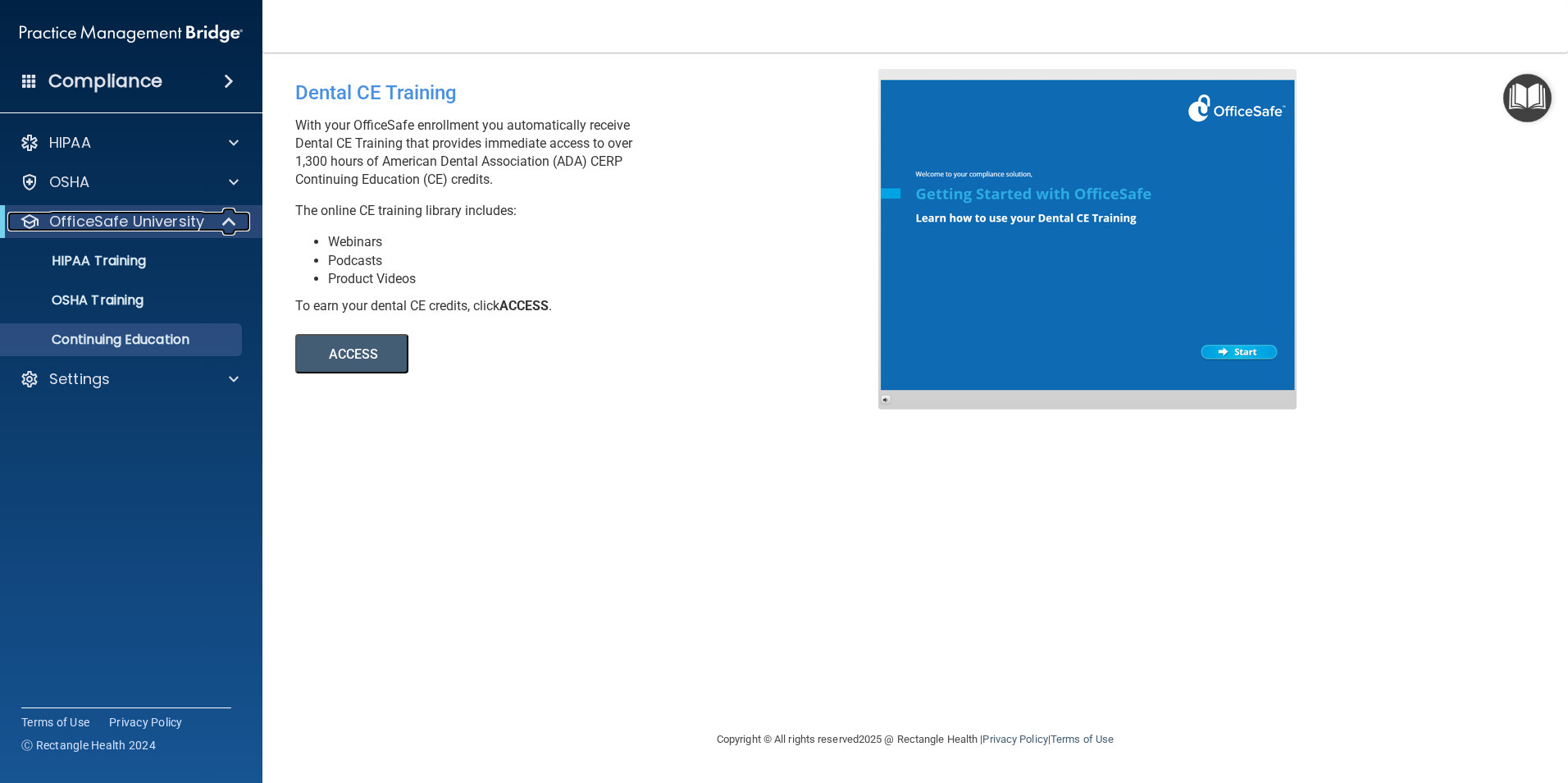
click at [161, 225] on p "OfficeSafe University" at bounding box center [126, 221] width 155 height 19
click at [157, 253] on div "HIPAA Training" at bounding box center [123, 260] width 224 height 16
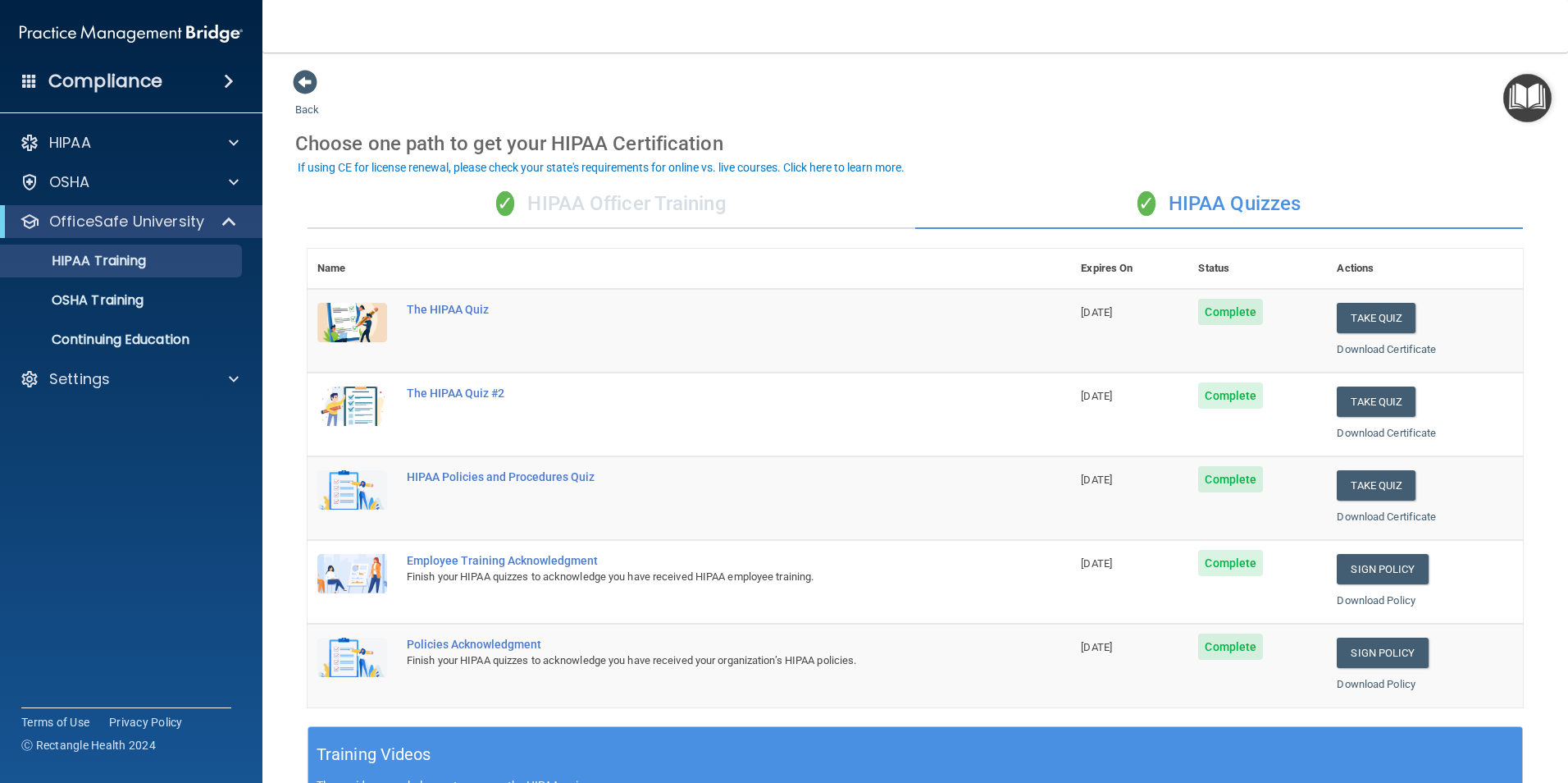
click at [497, 209] on span "✓" at bounding box center [505, 203] width 18 height 24
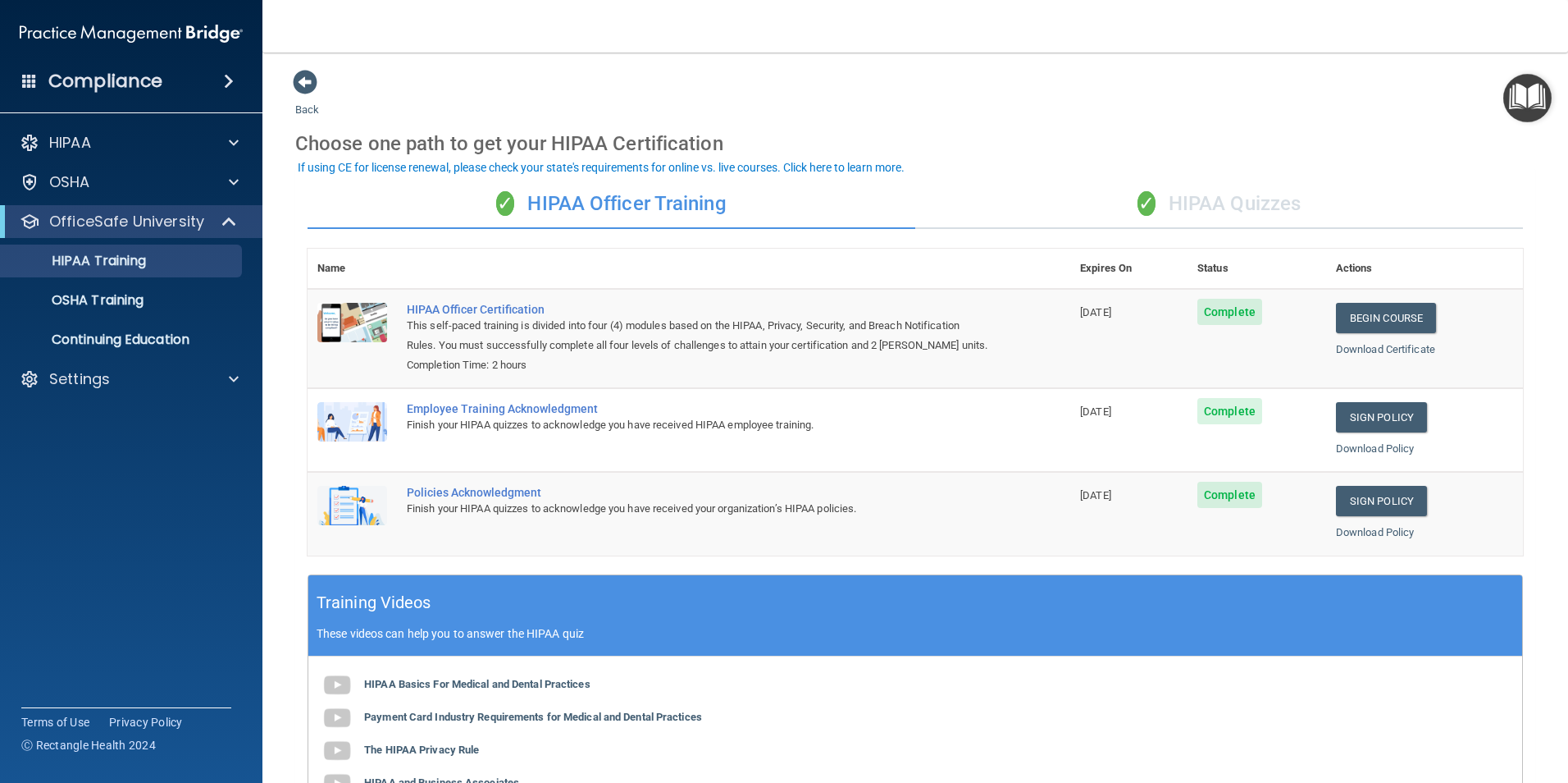
click at [1054, 216] on div "✓ HIPAA Quizzes" at bounding box center [1220, 204] width 608 height 49
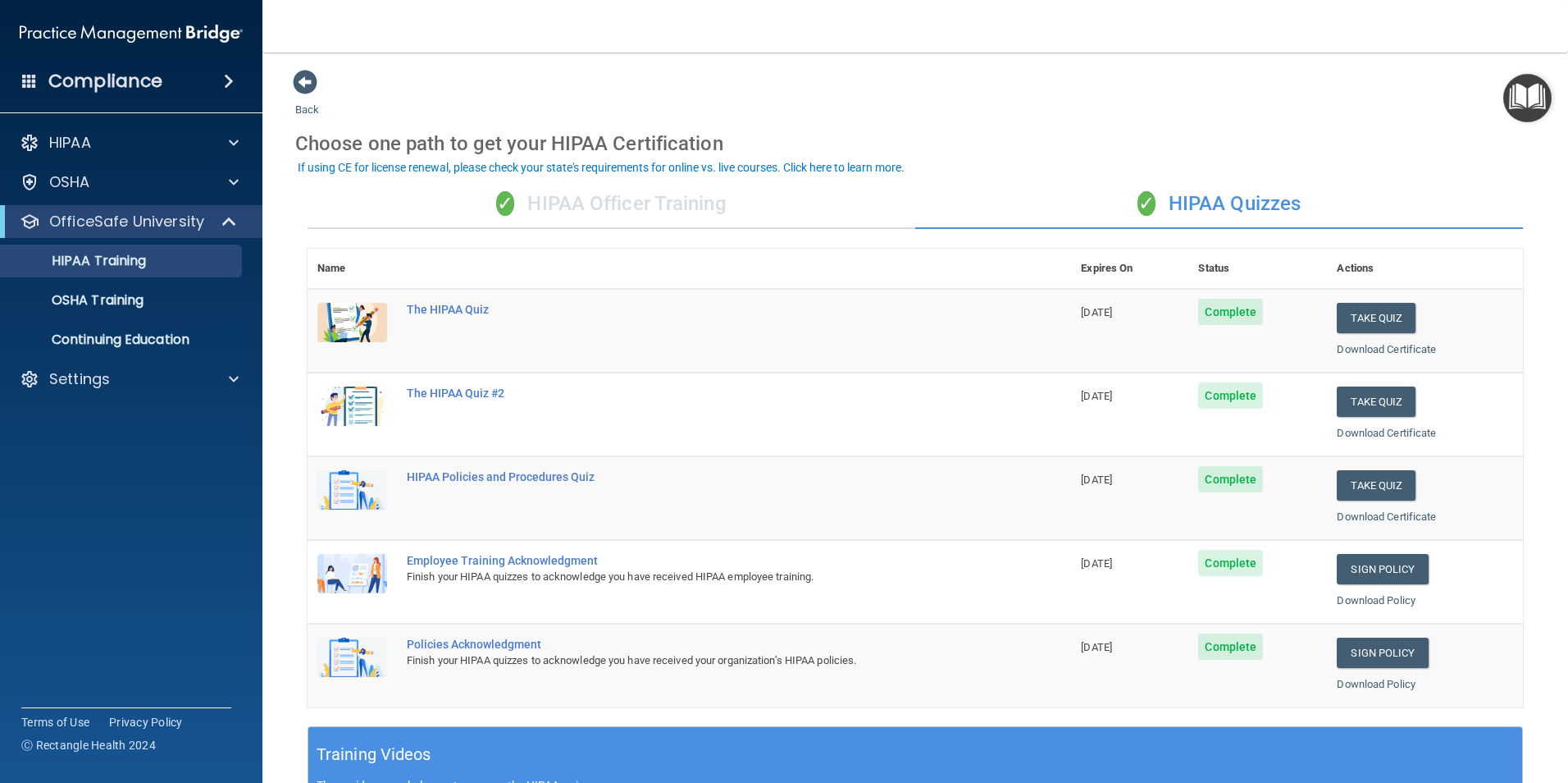
click at [658, 195] on div "✓ HIPAA Officer Training" at bounding box center [611, 204] width 608 height 49
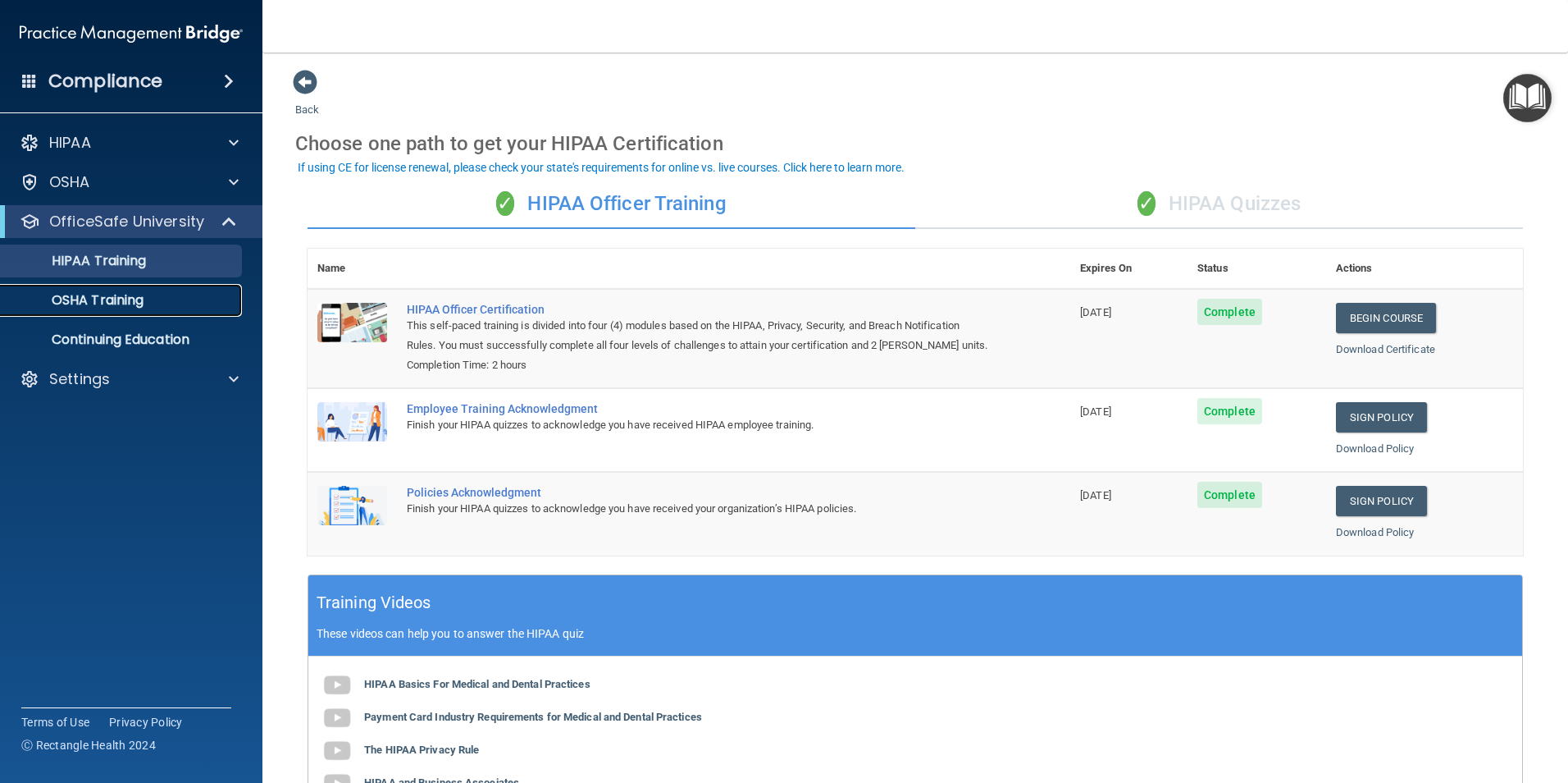
click at [132, 292] on p "OSHA Training" at bounding box center [77, 300] width 133 height 16
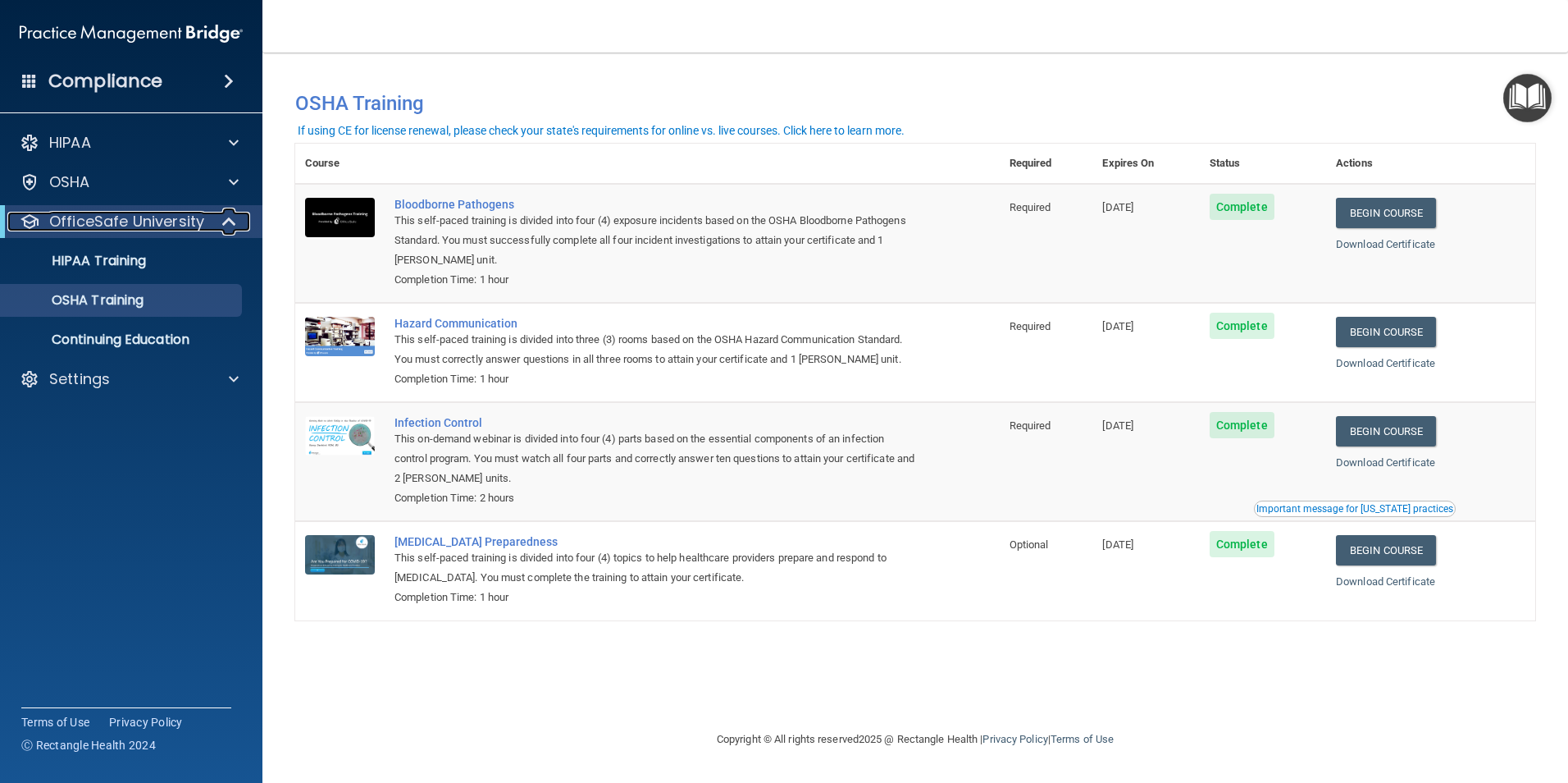
click at [210, 212] on div at bounding box center [230, 221] width 40 height 19
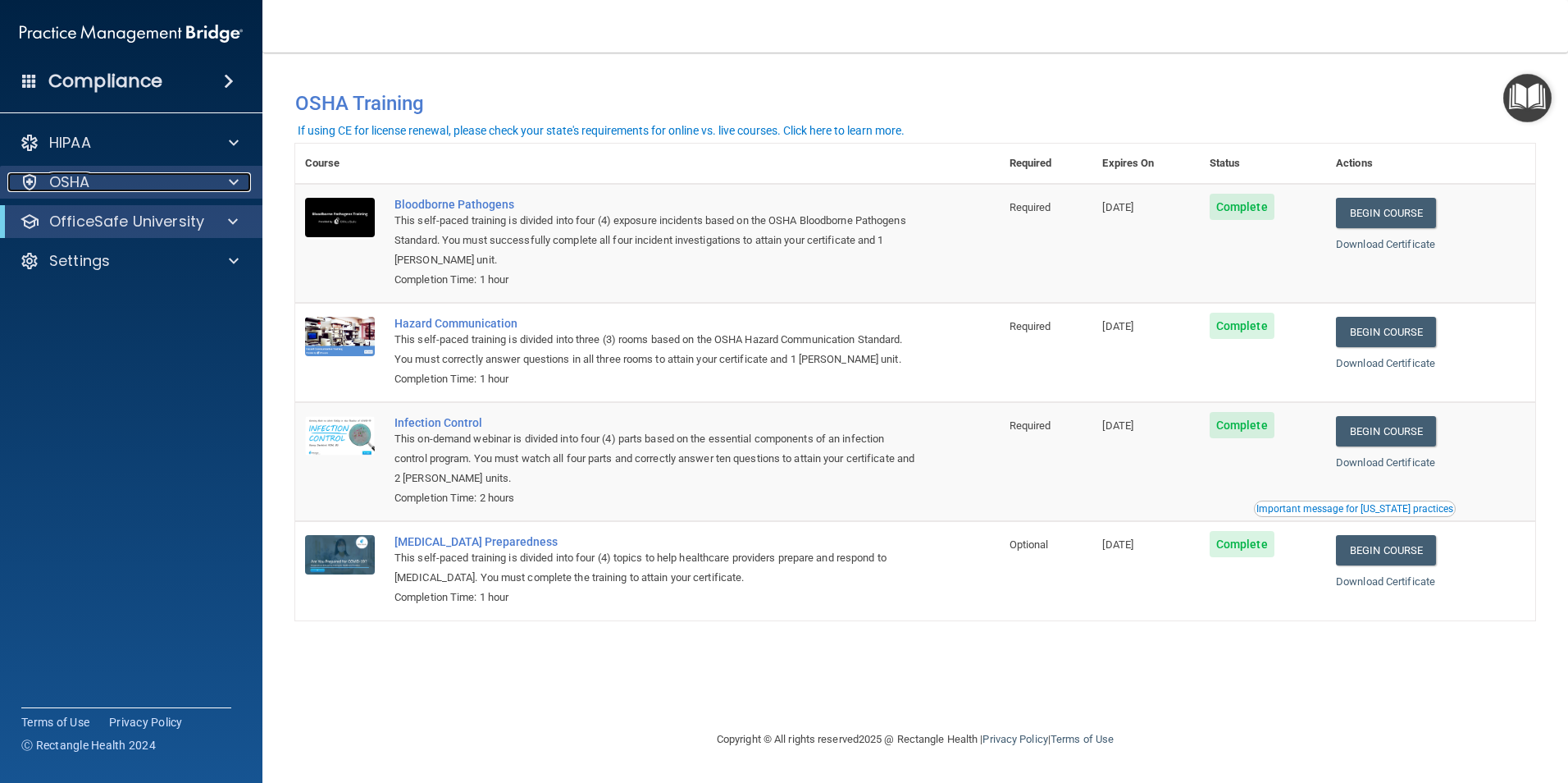
click at [241, 174] on div at bounding box center [231, 182] width 41 height 19
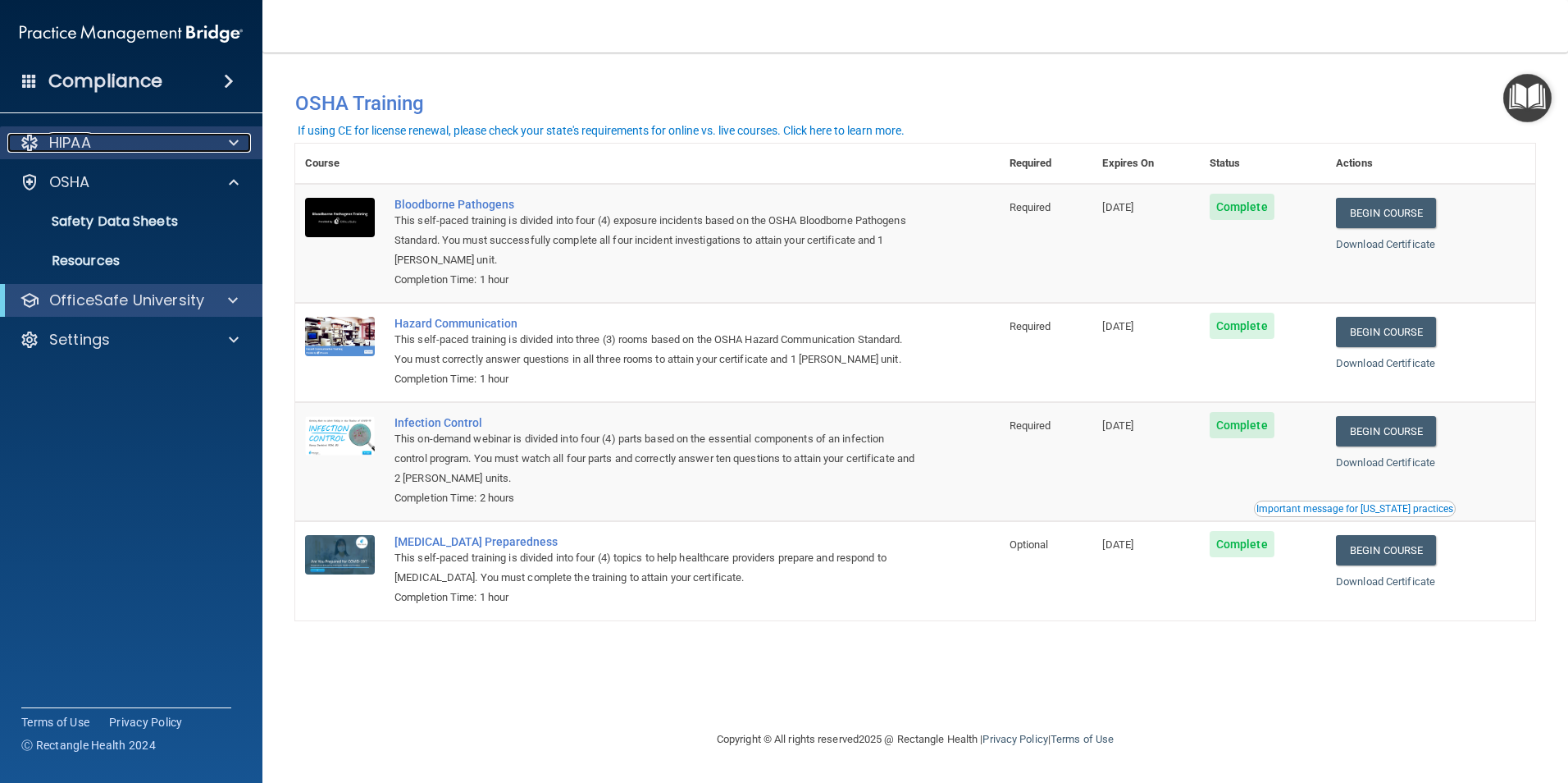
click at [233, 145] on span at bounding box center [234, 142] width 10 height 19
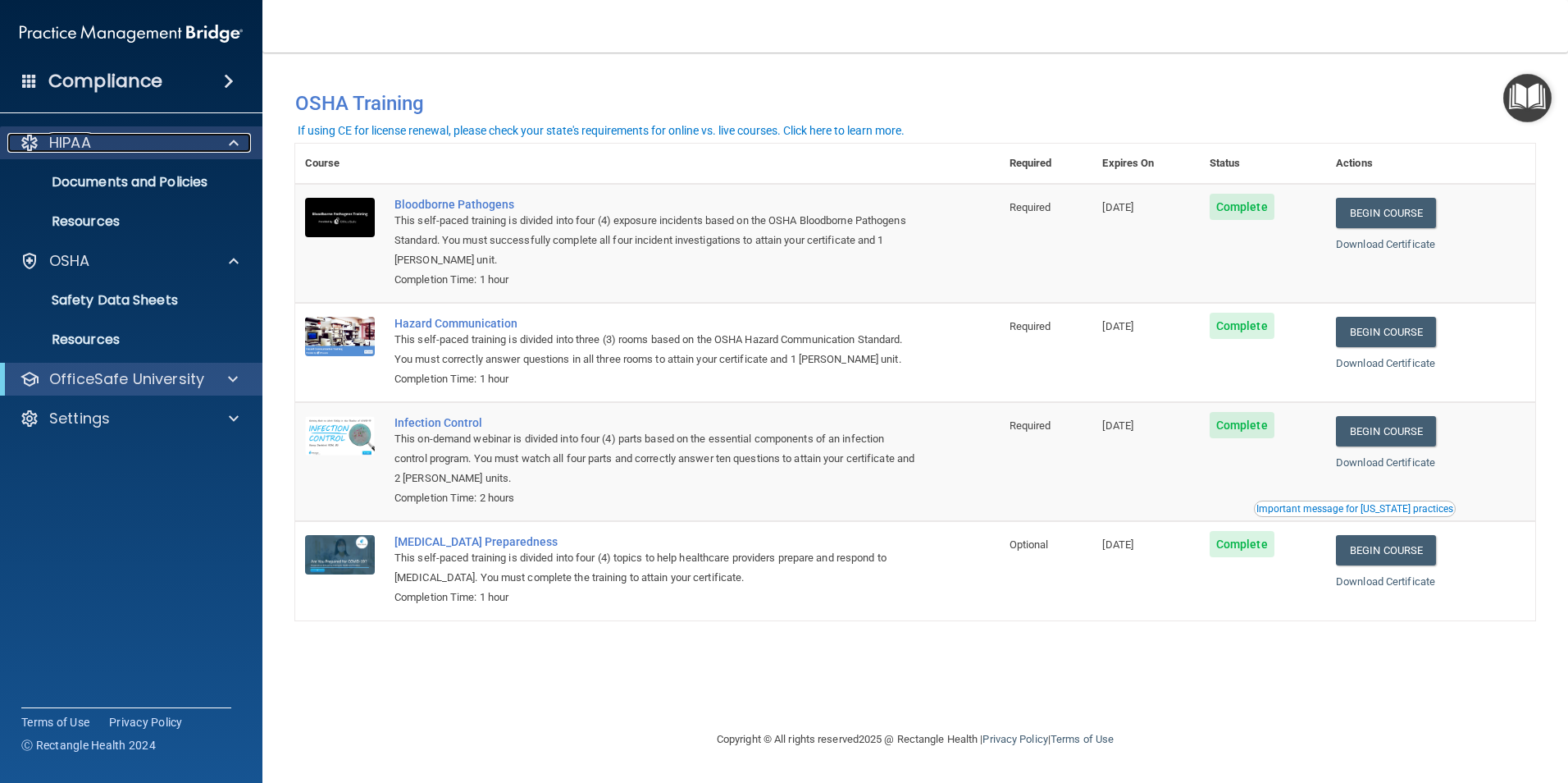
click at [233, 145] on span at bounding box center [234, 142] width 10 height 19
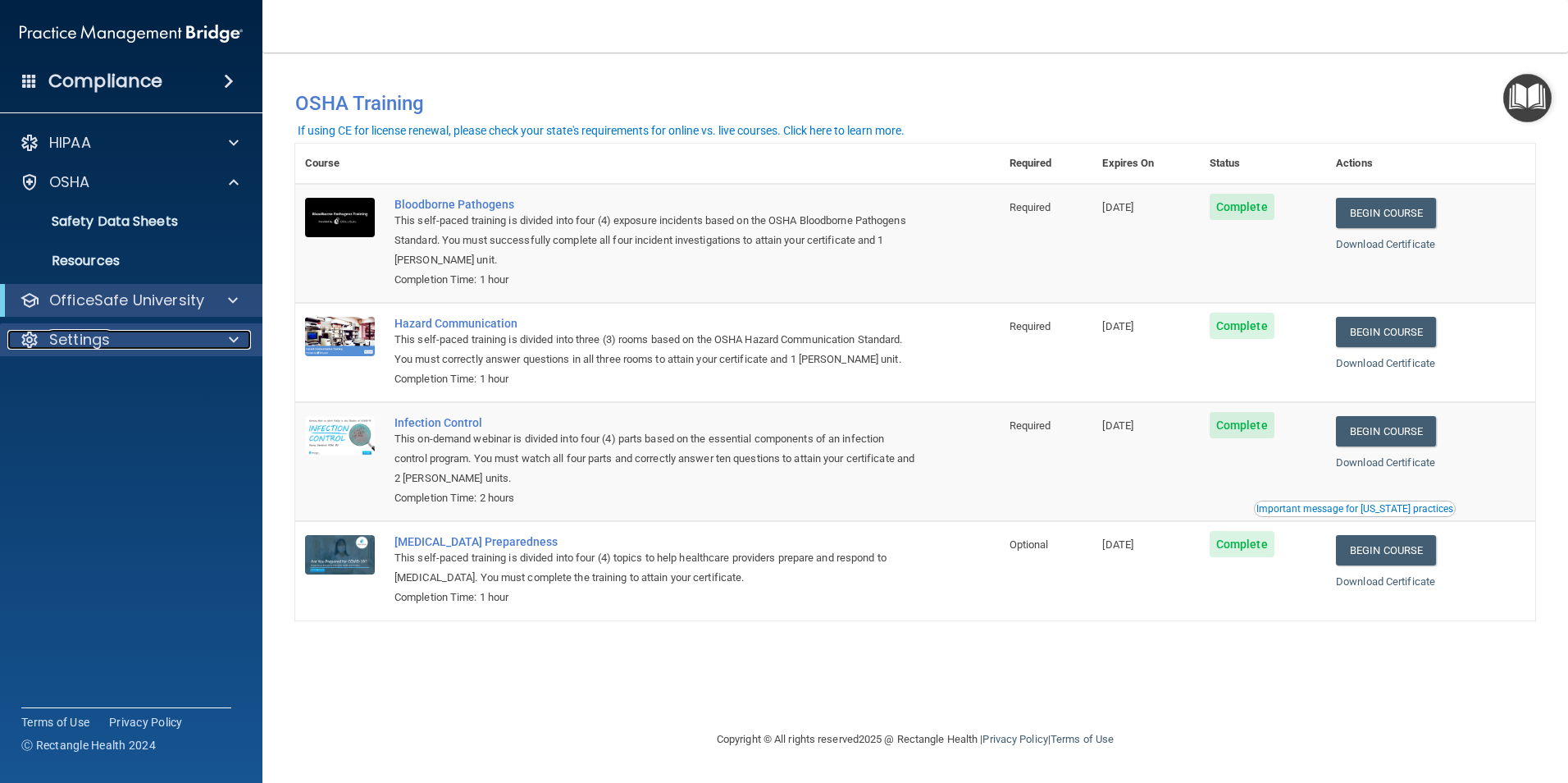
click at [224, 337] on div at bounding box center [231, 339] width 41 height 19
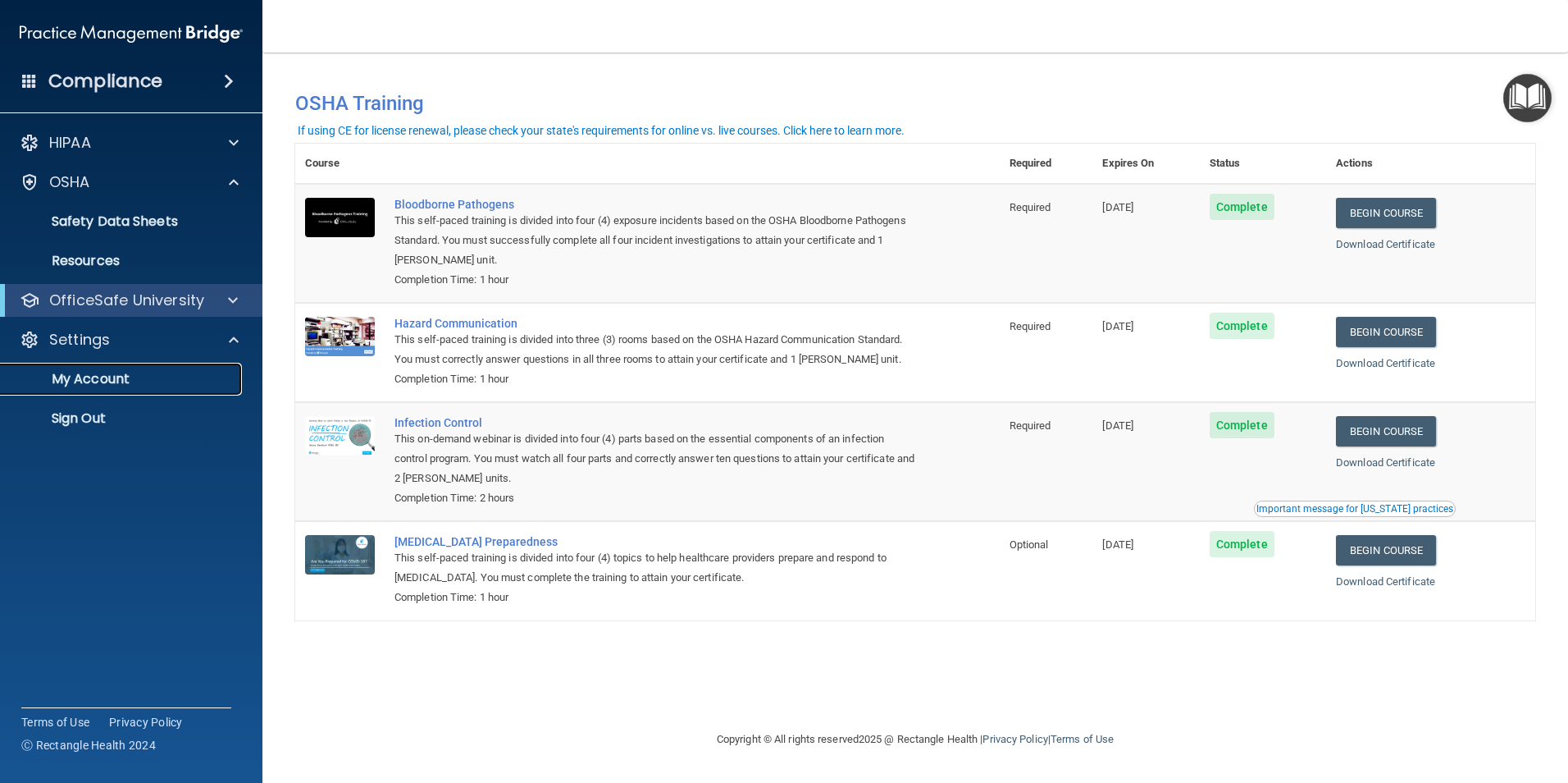
click at [189, 376] on p "My Account" at bounding box center [123, 379] width 224 height 16
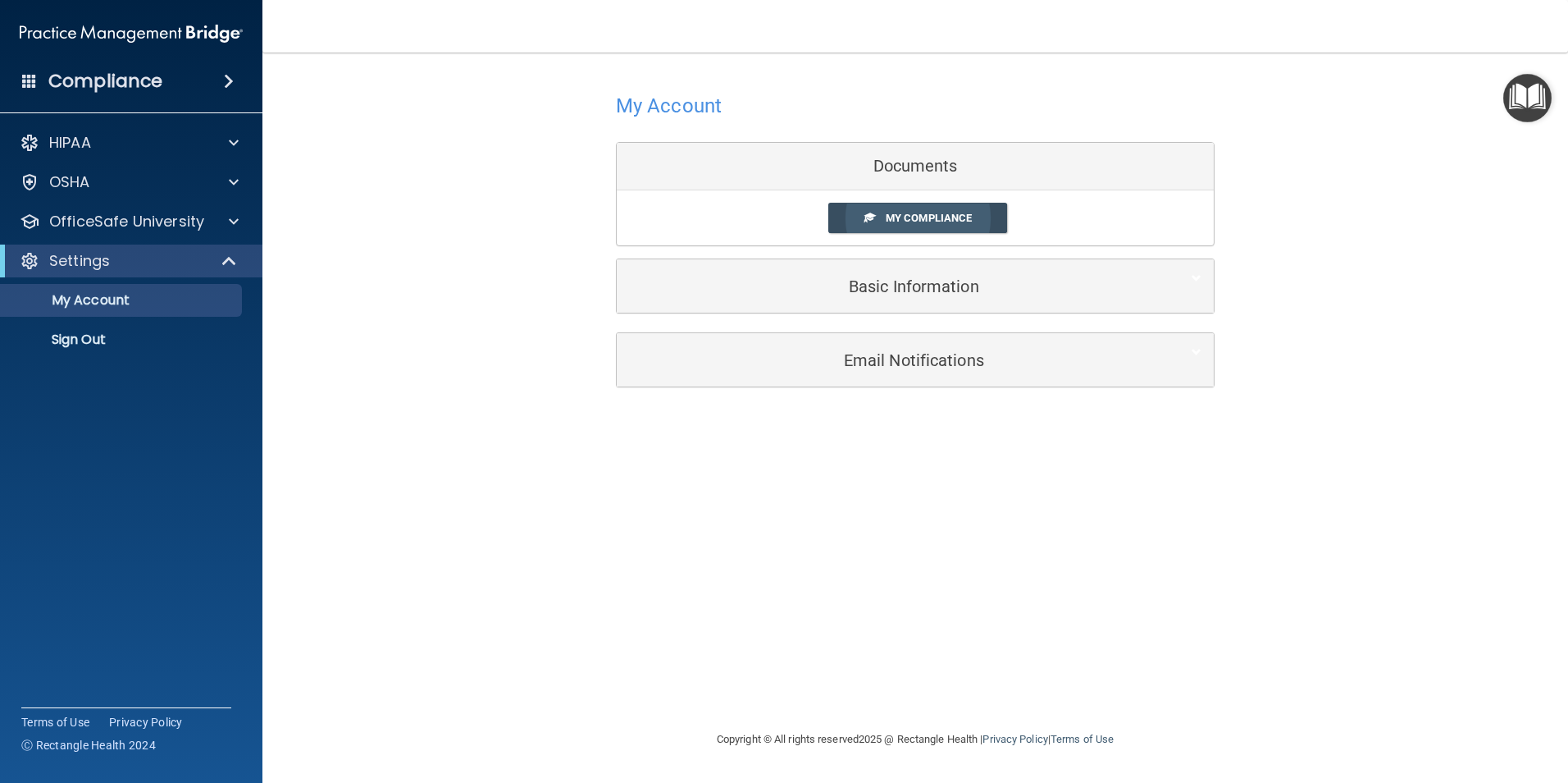
click at [959, 222] on span "My Compliance" at bounding box center [929, 217] width 86 height 13
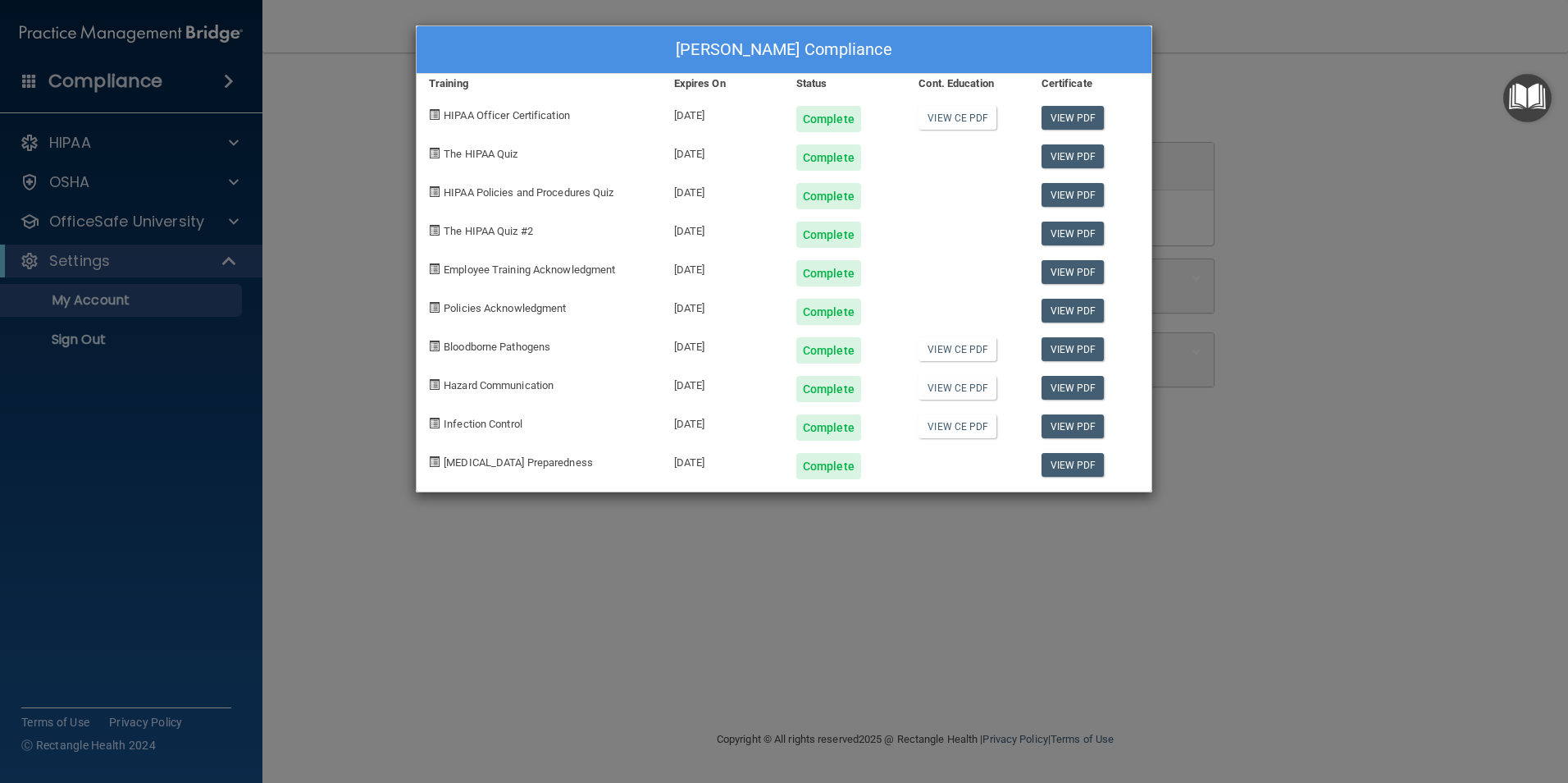
click at [558, 577] on div "[PERSON_NAME] Compliance Training Expires On Status Cont. Education Certificate…" at bounding box center [784, 392] width 1568 height 783
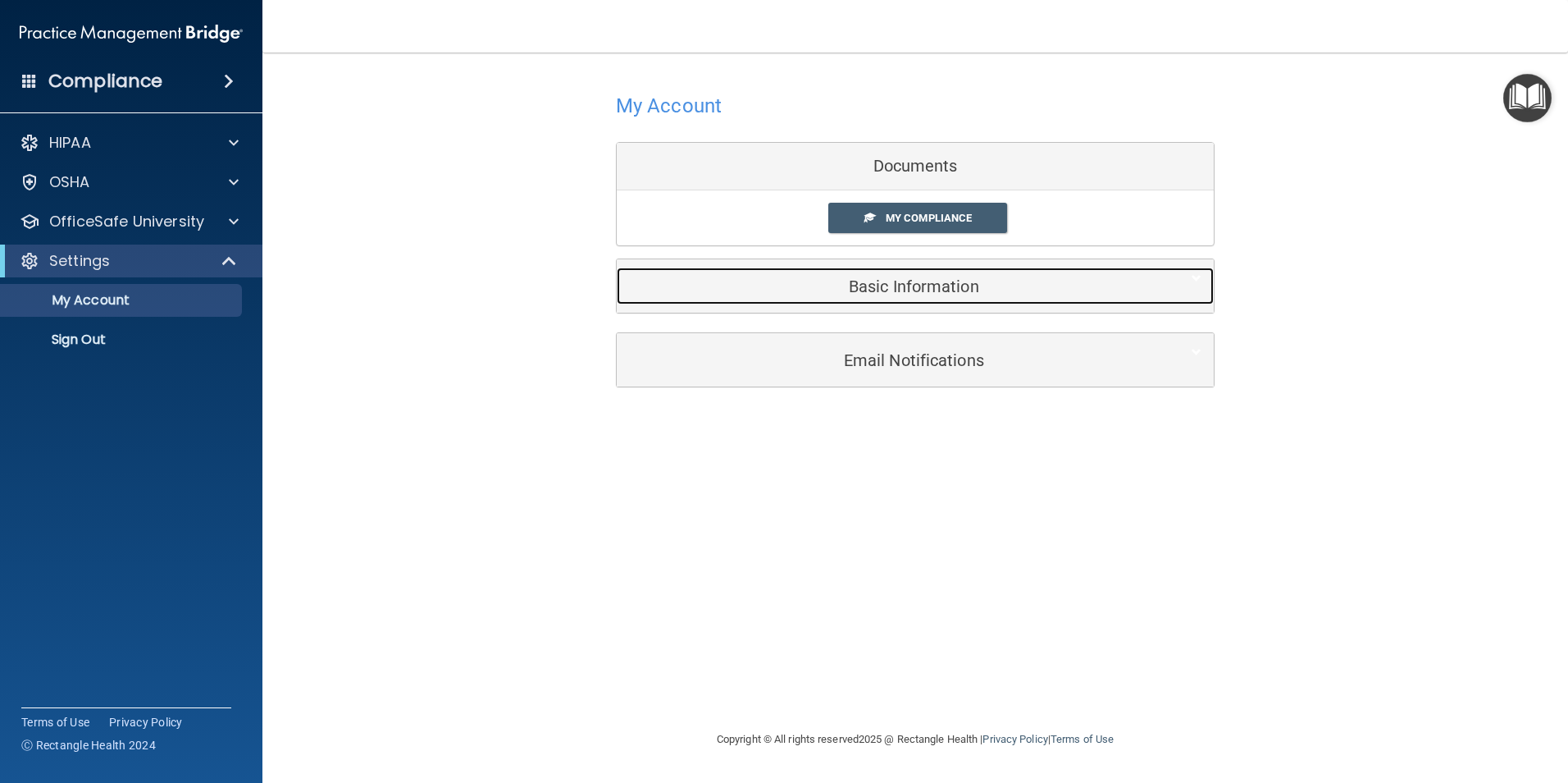
click at [991, 297] on div "Basic Information" at bounding box center [890, 286] width 547 height 37
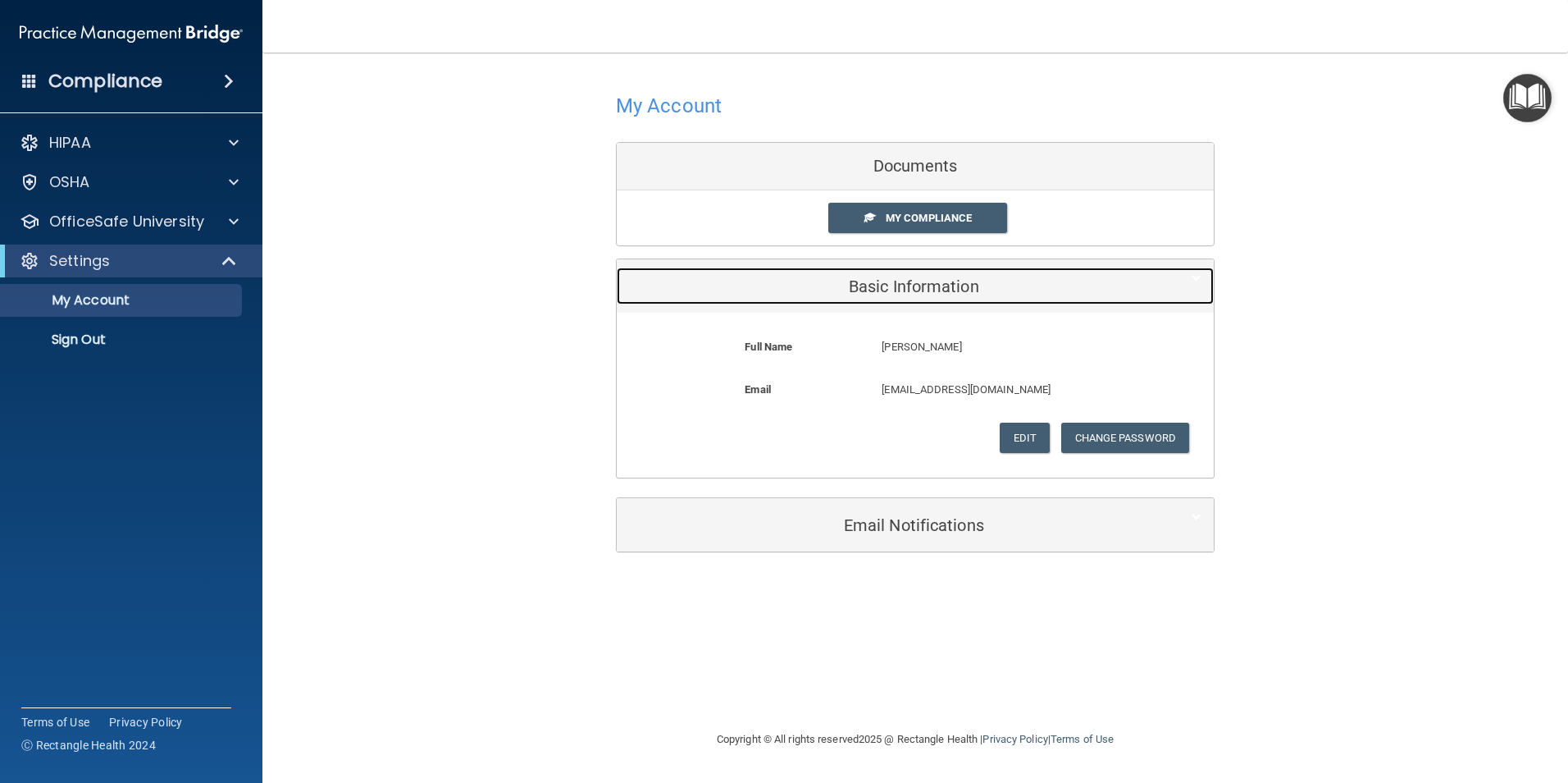
click at [991, 297] on div "Basic Information" at bounding box center [890, 286] width 547 height 37
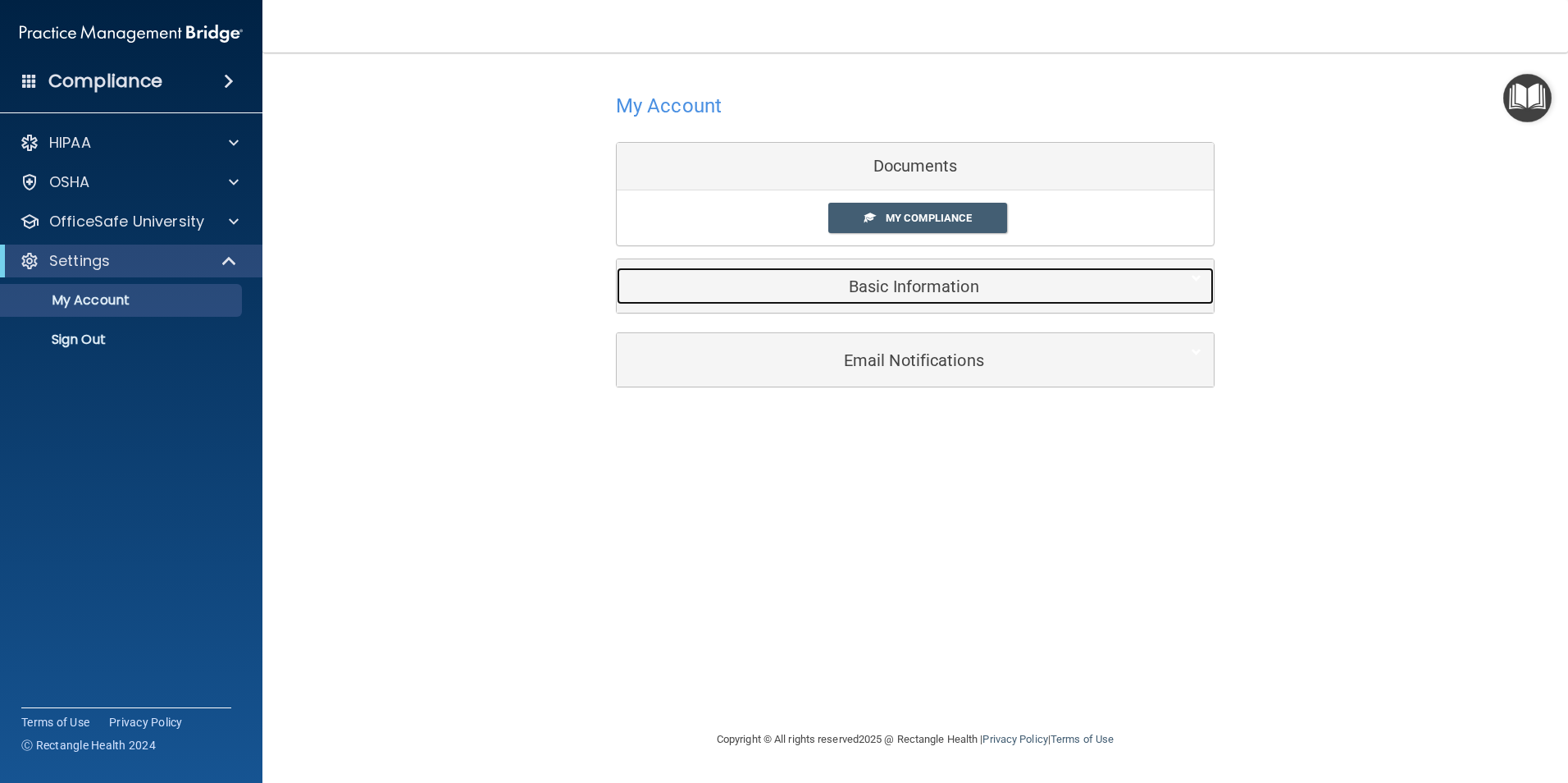
click at [984, 289] on h5 "Basic Information" at bounding box center [890, 285] width 523 height 18
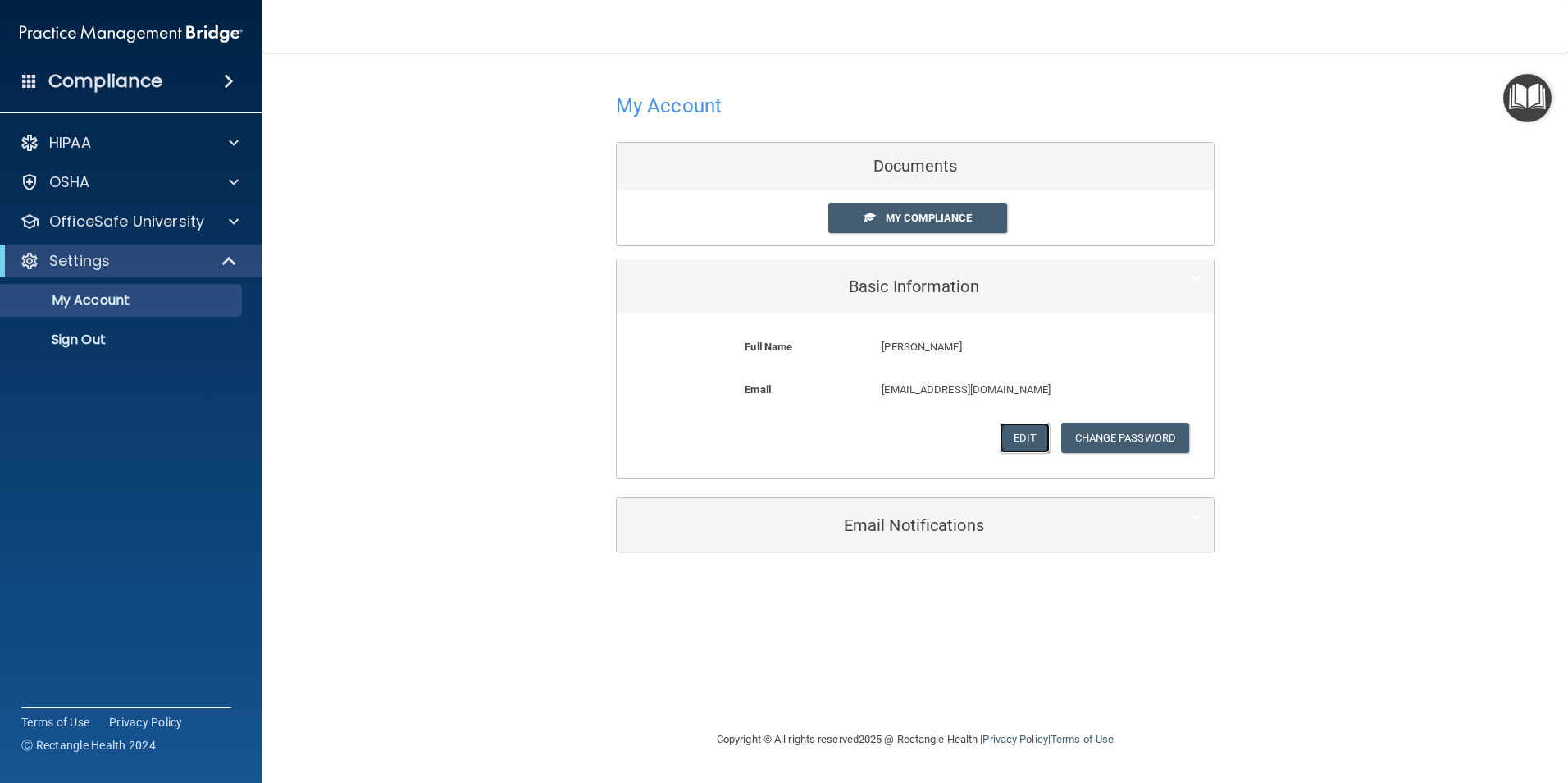
click at [1013, 429] on button "Edit" at bounding box center [1024, 438] width 50 height 30
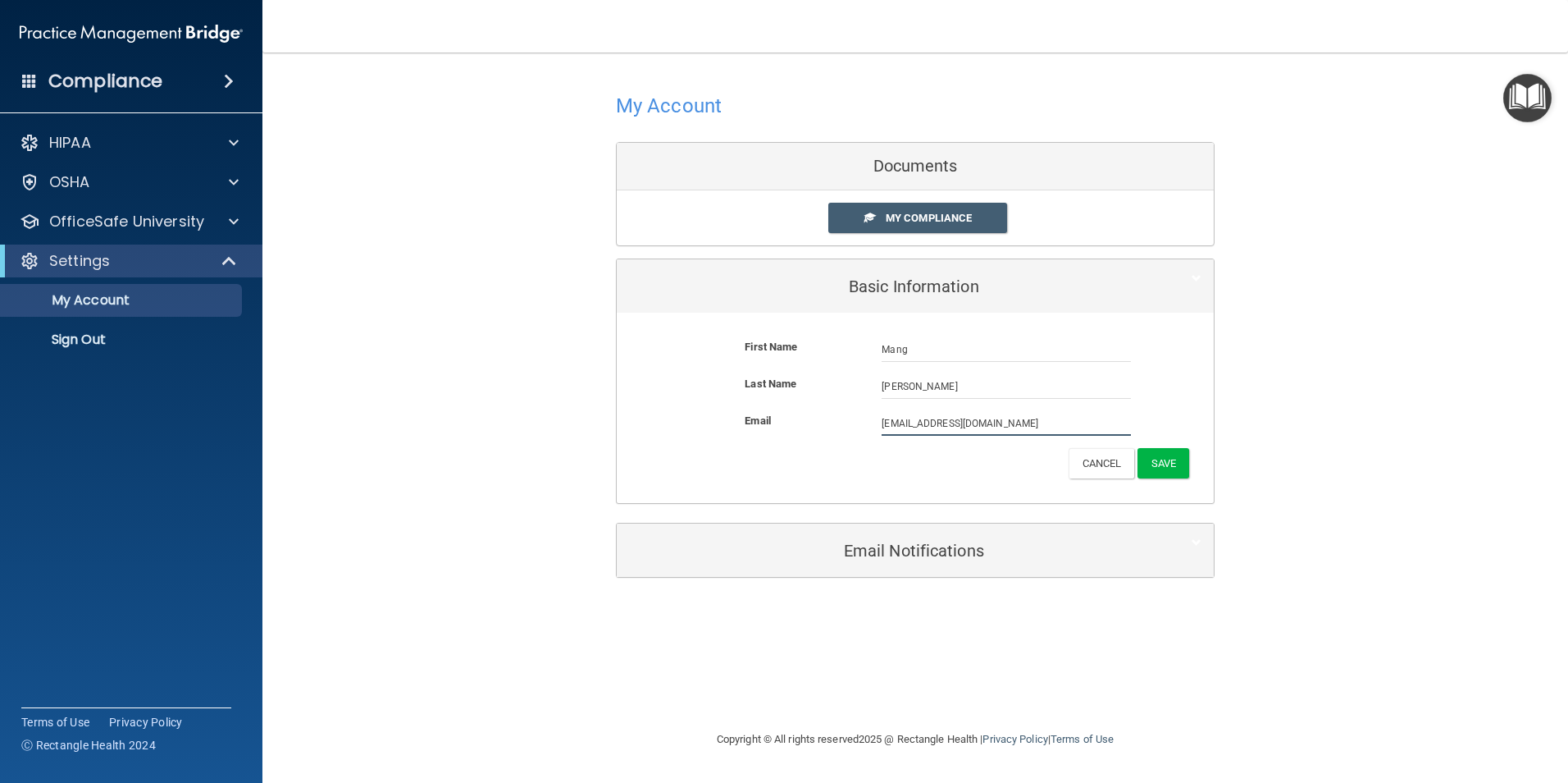
drag, startPoint x: 987, startPoint y: 426, endPoint x: 795, endPoint y: 450, distance: 193.5
click at [795, 450] on form "First Name [PERSON_NAME] [PERSON_NAME] Last Name [PERSON_NAME] Email [EMAIL_ADD…" at bounding box center [915, 407] width 572 height 166
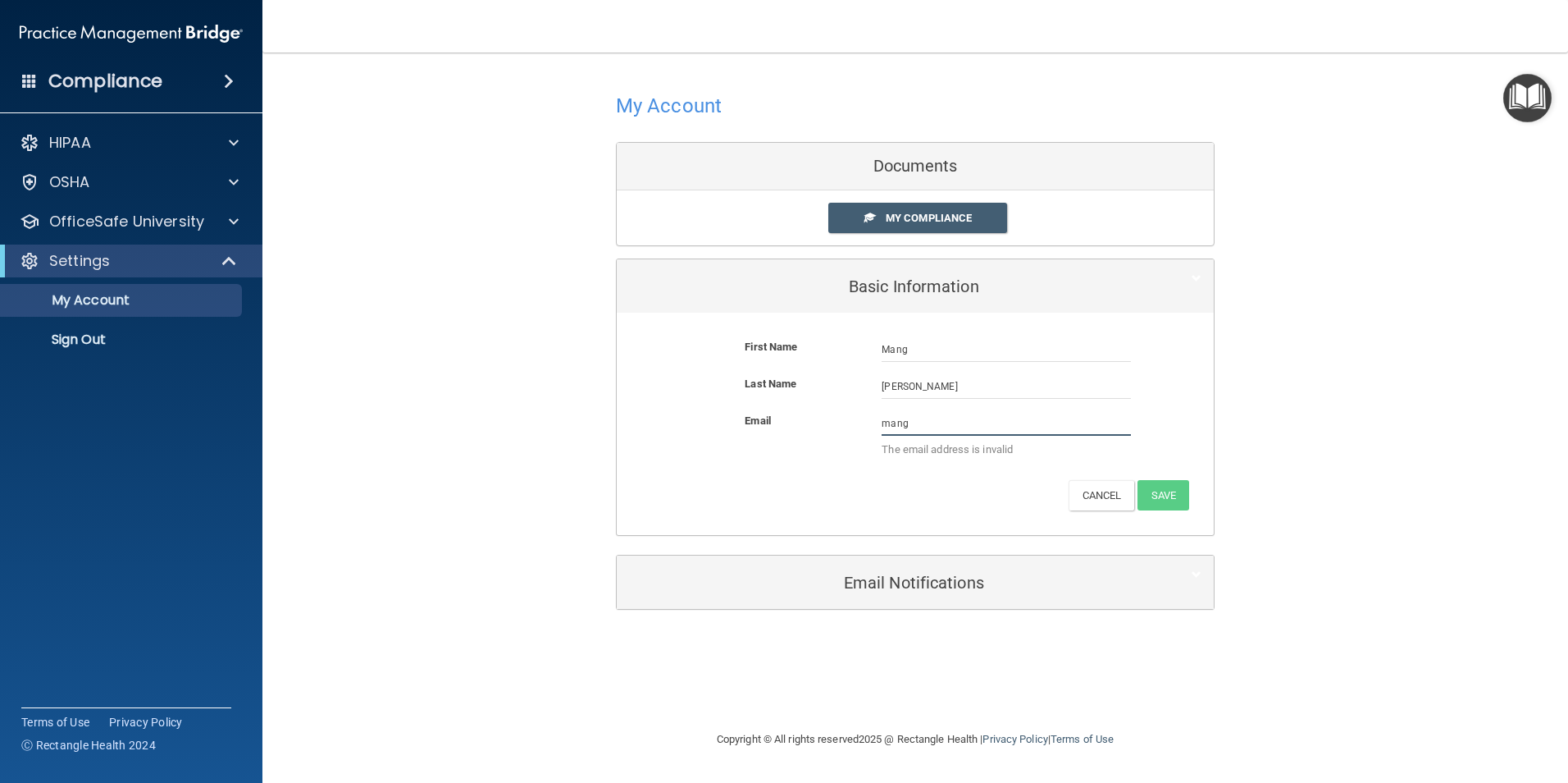
type input "[EMAIL_ADDRESS][PERSON_NAME][DOMAIN_NAME]"
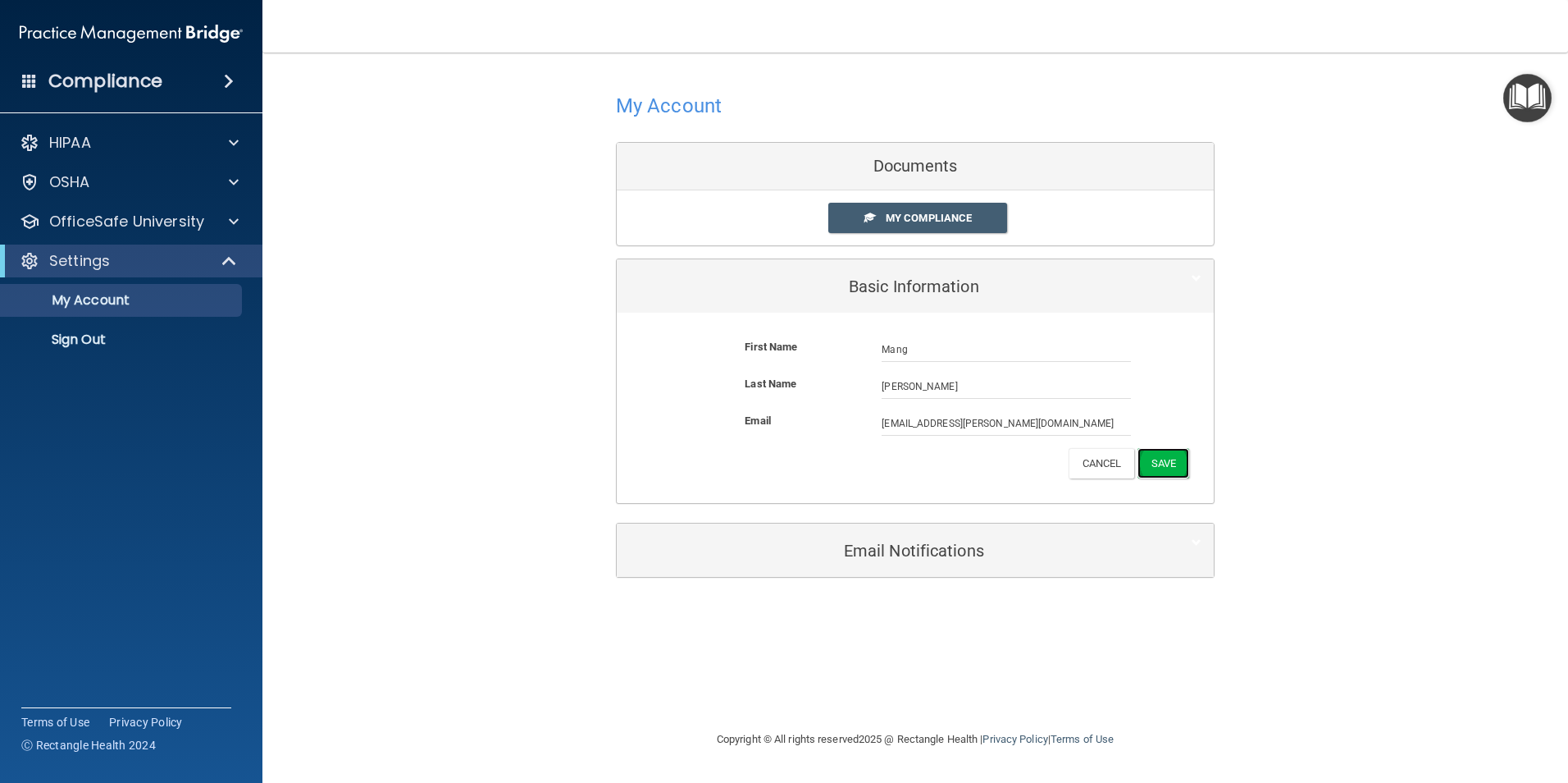
click at [1169, 466] on button "Save" at bounding box center [1163, 463] width 51 height 30
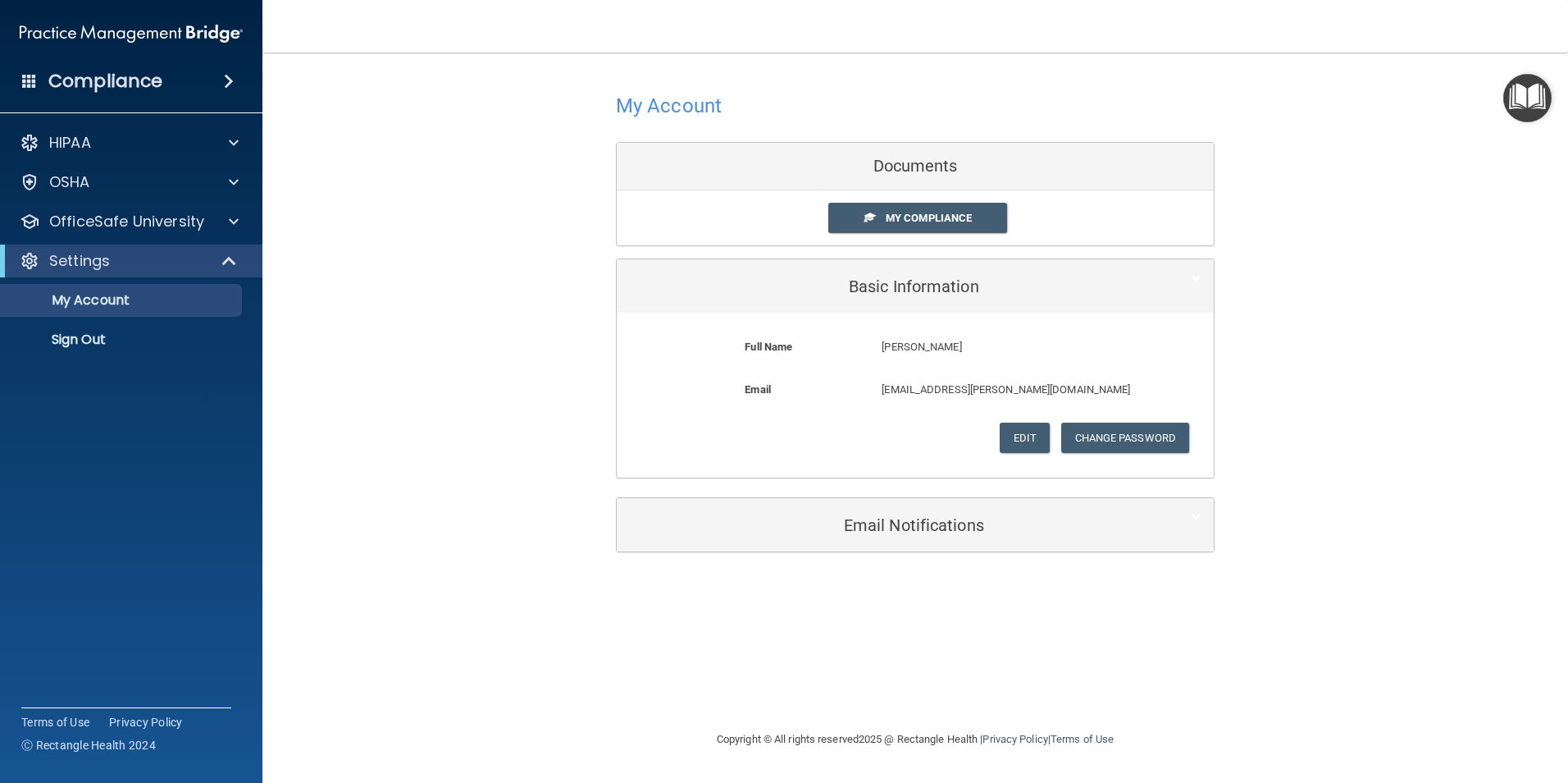
click at [490, 386] on div "My Account Documents My Compliance My Compliance My BAA Basic Information Full …" at bounding box center [916, 320] width 1241 height 502
click at [218, 214] on div at bounding box center [231, 221] width 41 height 19
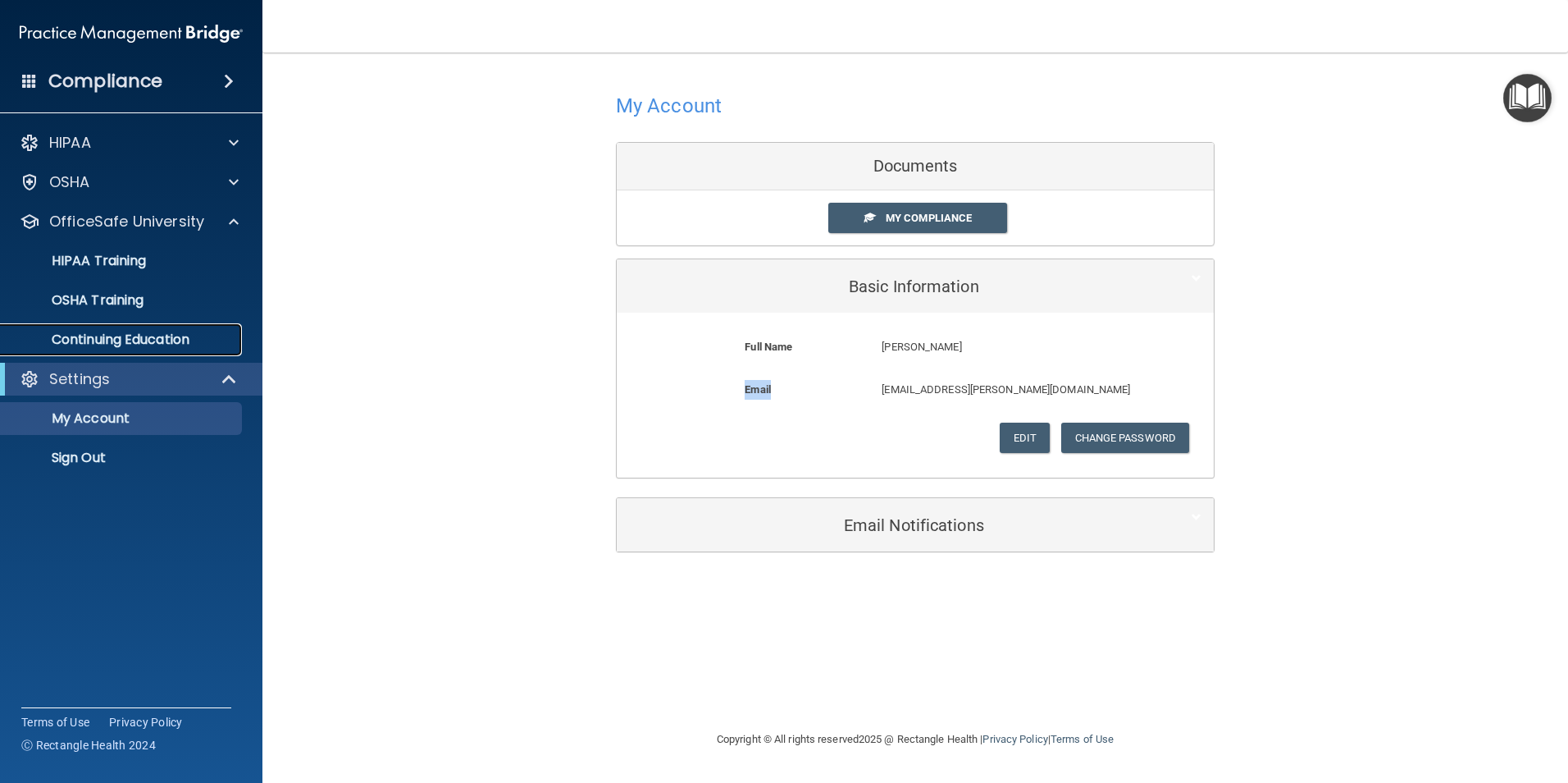
click at [193, 332] on p "Continuing Education" at bounding box center [123, 339] width 224 height 16
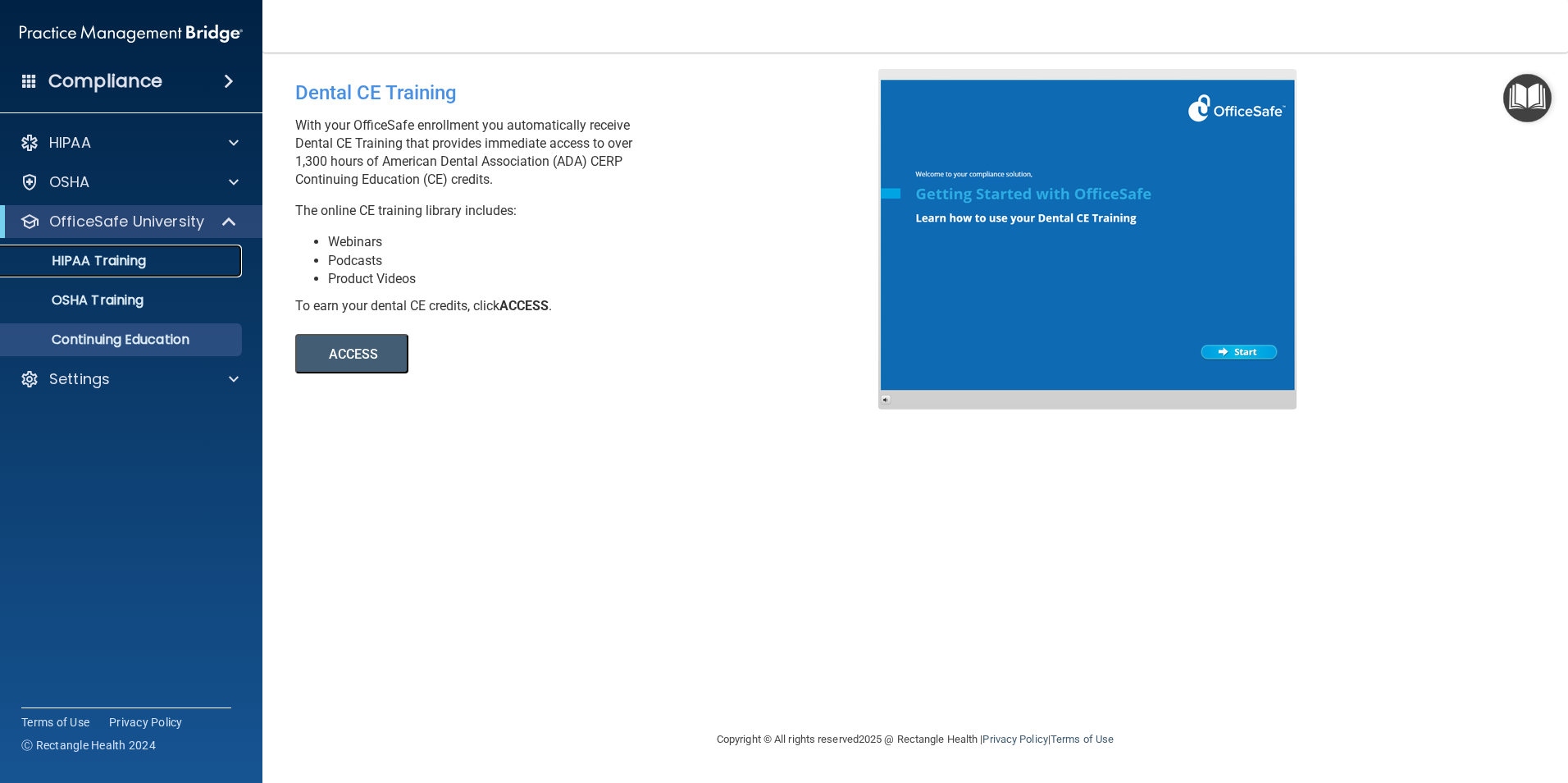
click at [209, 254] on div "HIPAA Training" at bounding box center [123, 260] width 224 height 16
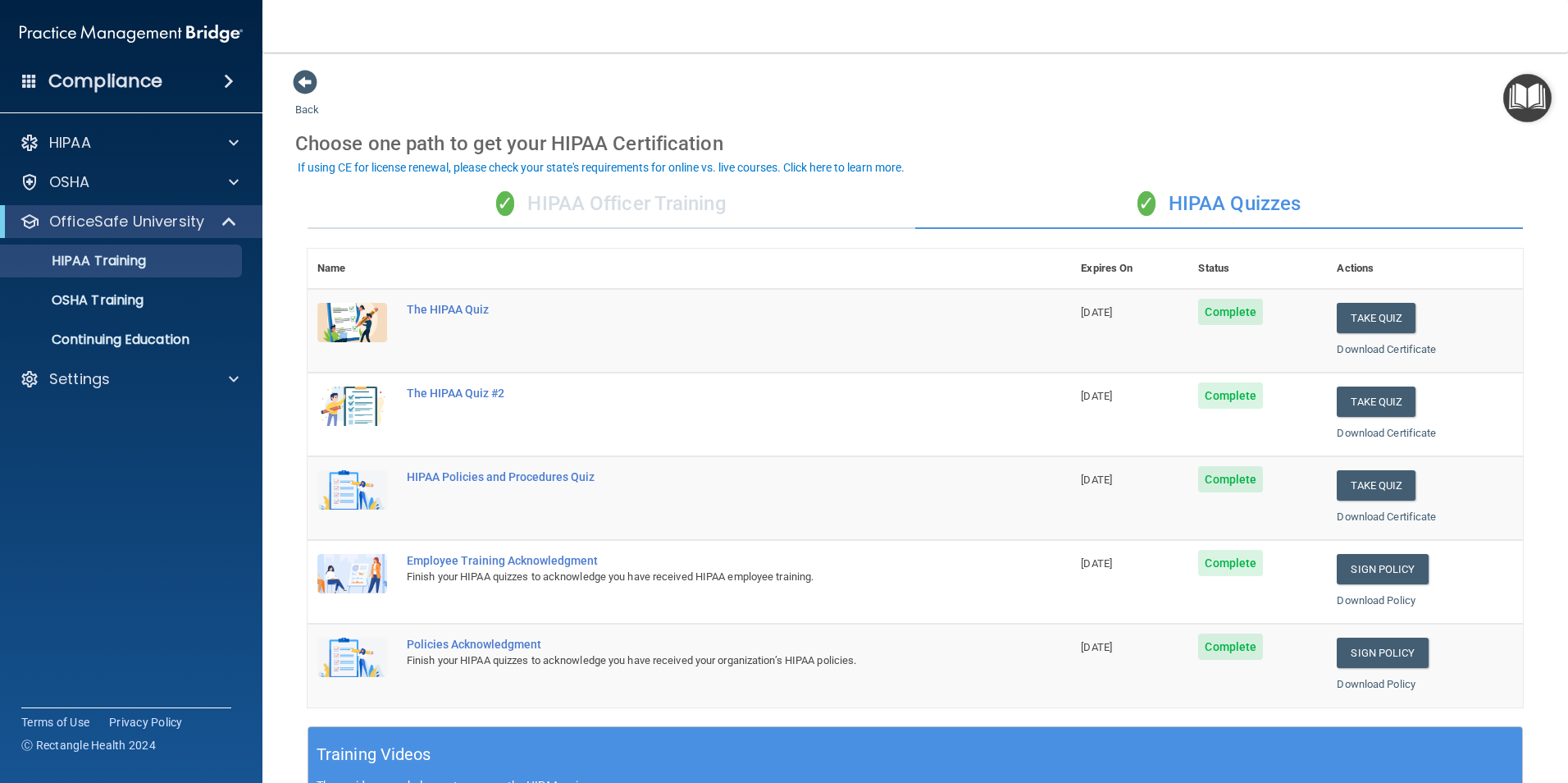
click at [1507, 100] on img "Open Resource Center" at bounding box center [1527, 98] width 48 height 48
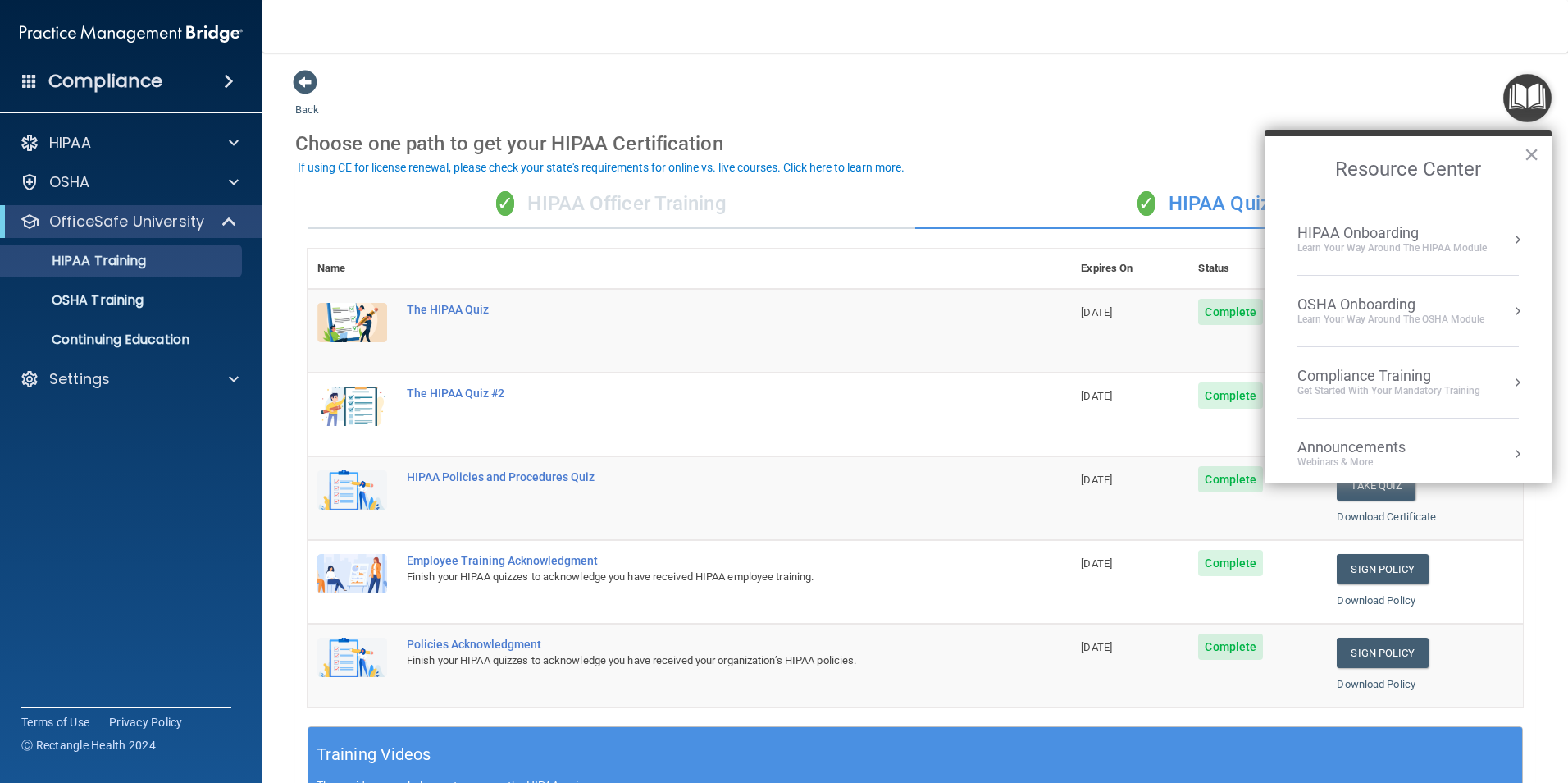
click at [1425, 225] on div "HIPAA Onboarding" at bounding box center [1392, 232] width 189 height 18
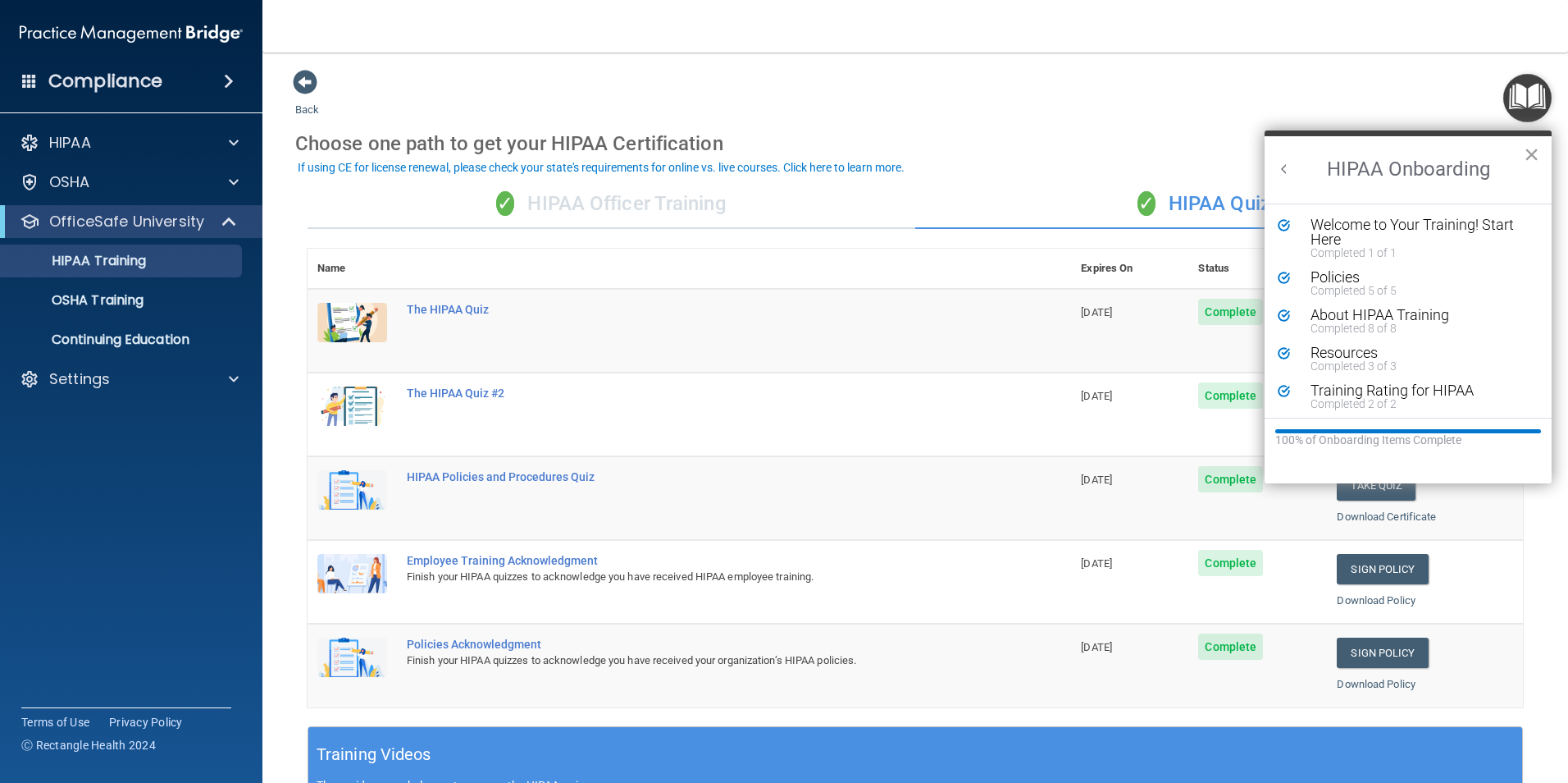
click at [1532, 152] on button "×" at bounding box center [1532, 154] width 16 height 26
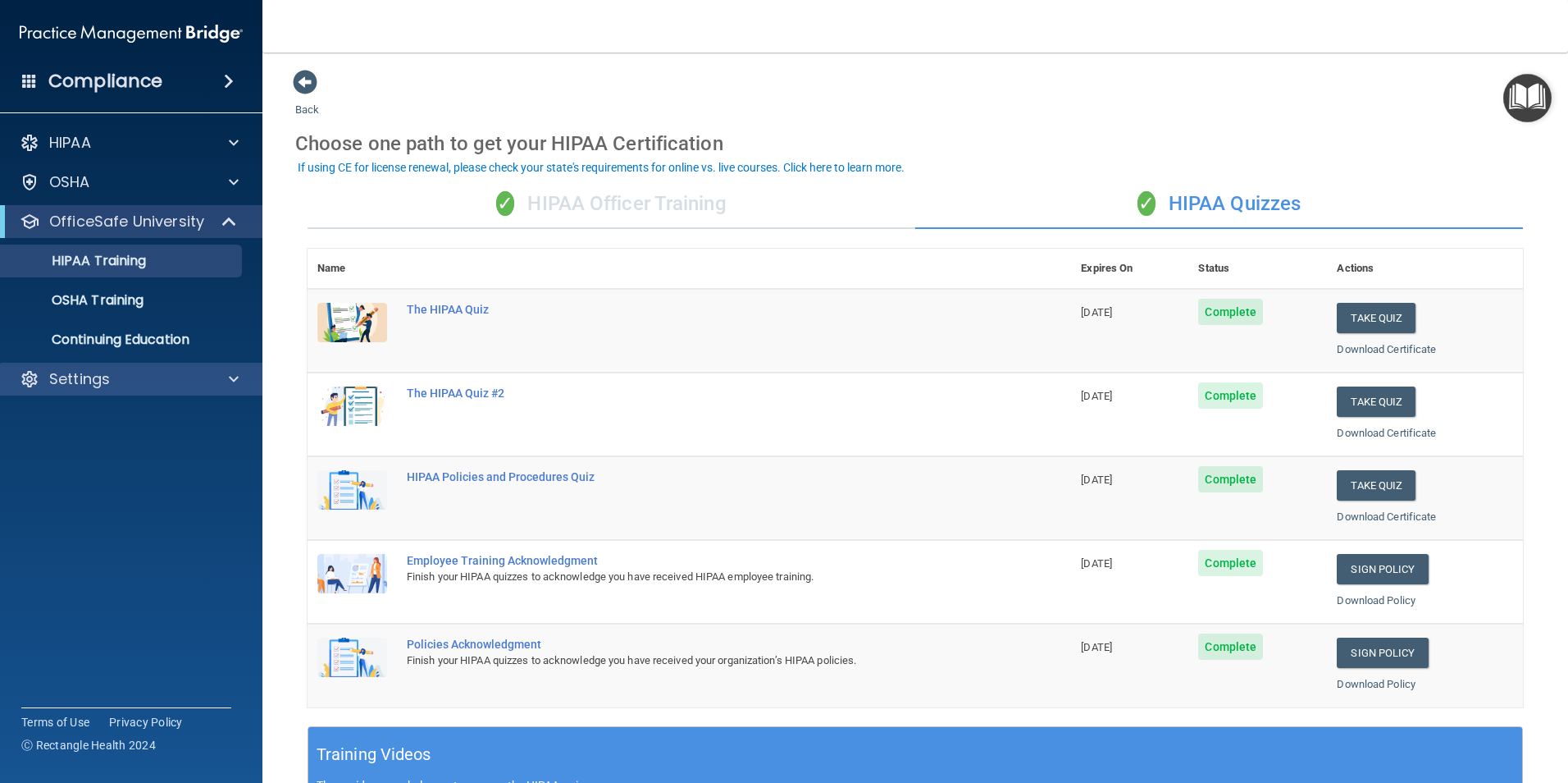
click at [247, 366] on div "Settings" at bounding box center [131, 379] width 263 height 33
click at [239, 380] on div at bounding box center [231, 379] width 41 height 19
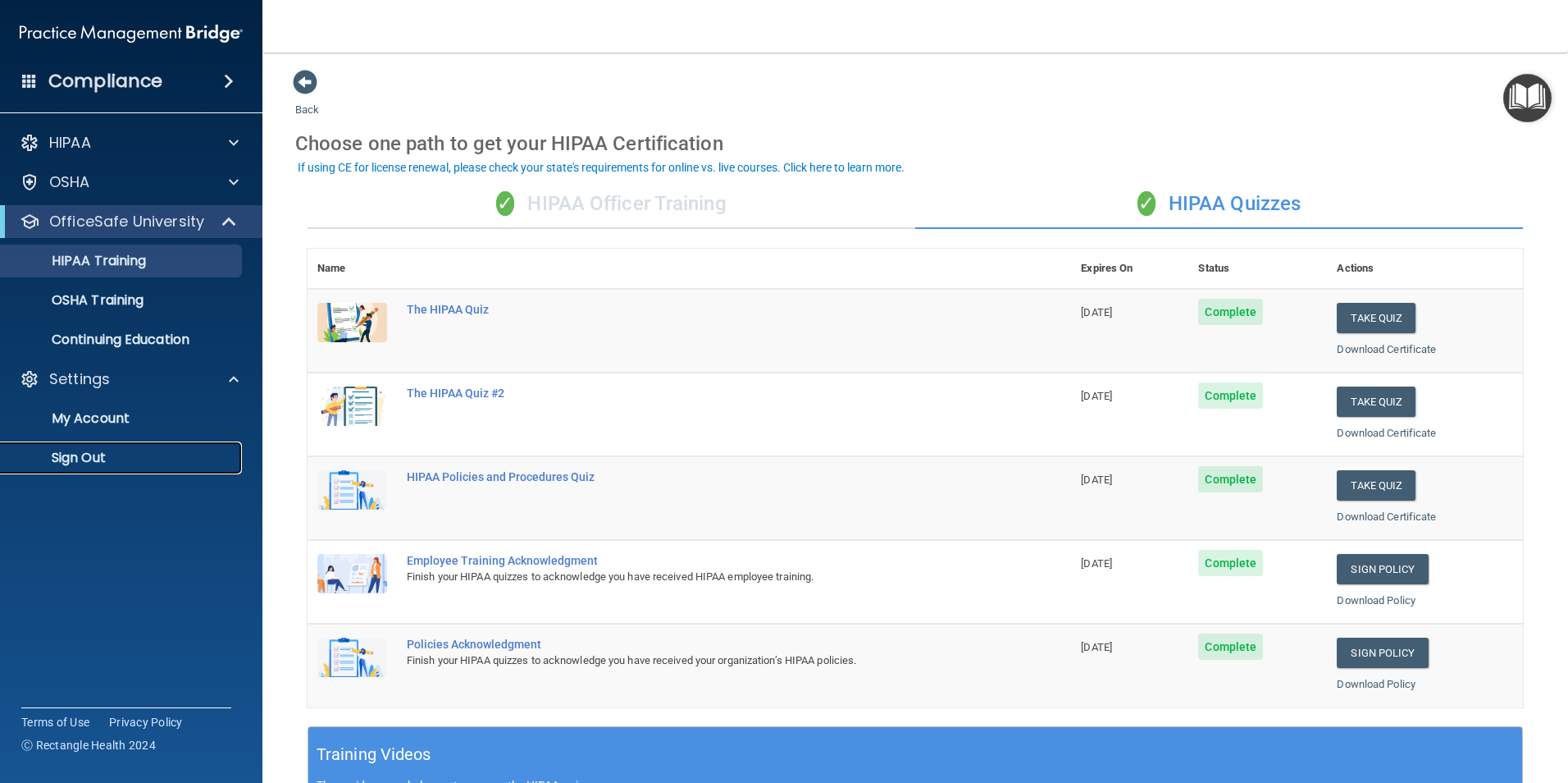
click at [124, 464] on p "Sign Out" at bounding box center [123, 457] width 224 height 16
